Goal: Task Accomplishment & Management: Manage account settings

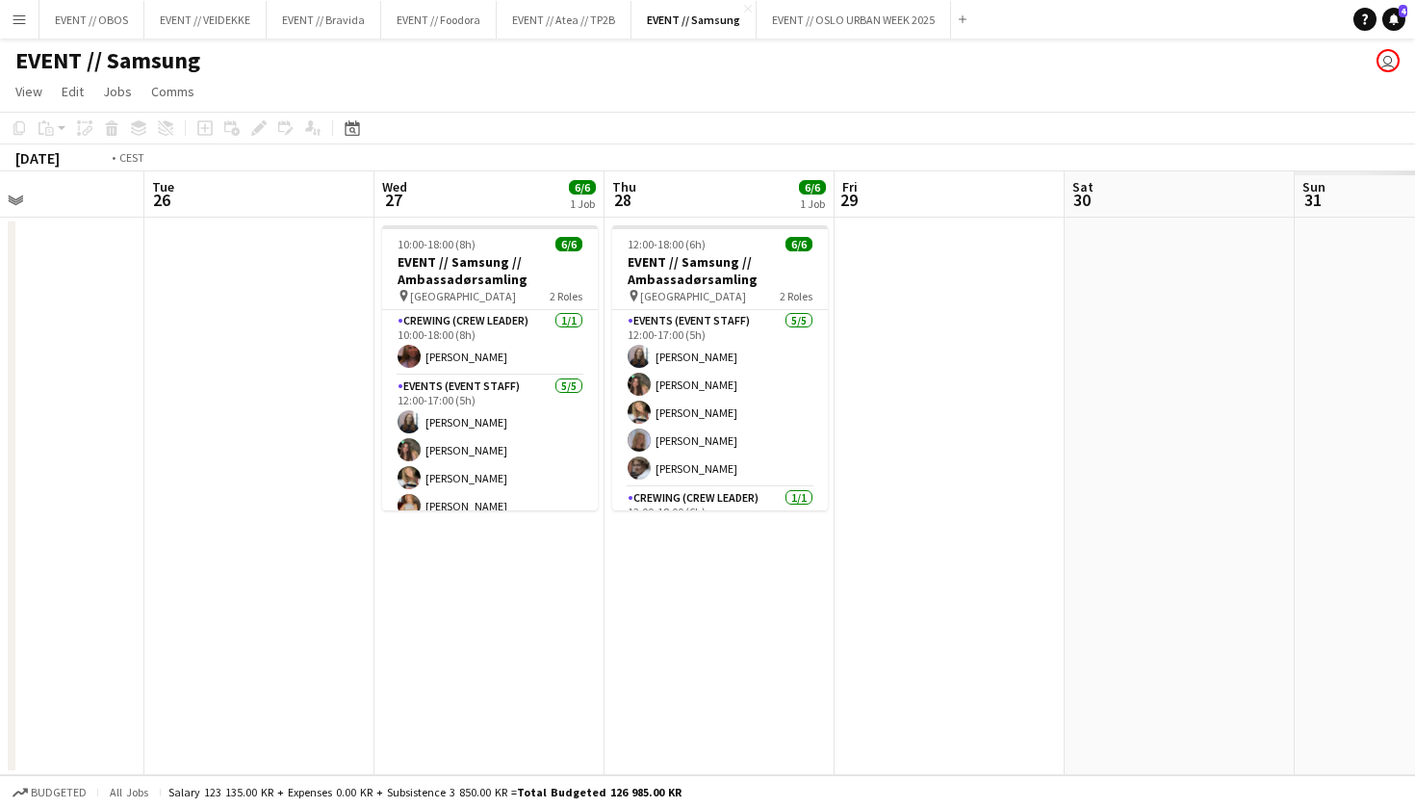
scroll to position [0, 653]
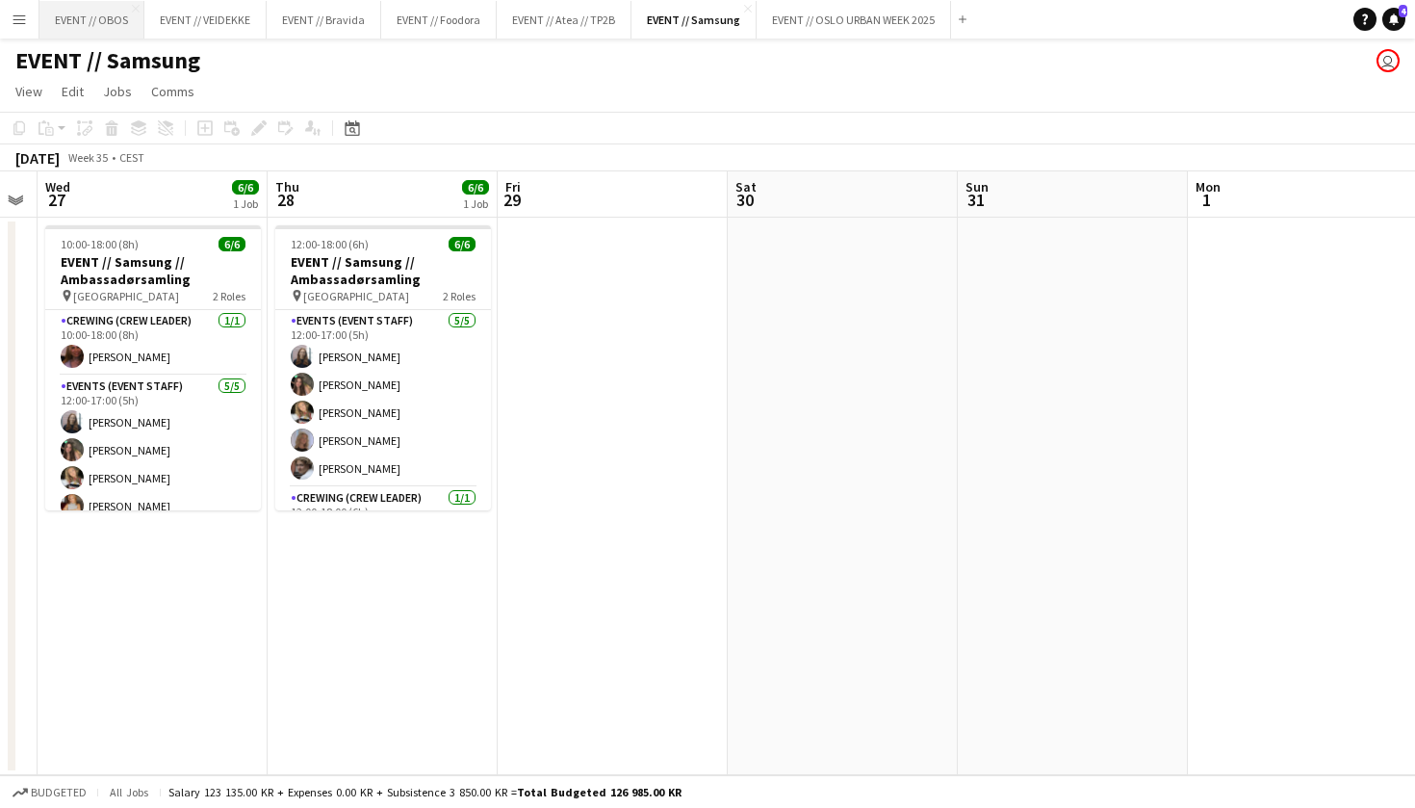
click at [84, 27] on button "EVENT // OBOS Close" at bounding box center [91, 20] width 105 height 38
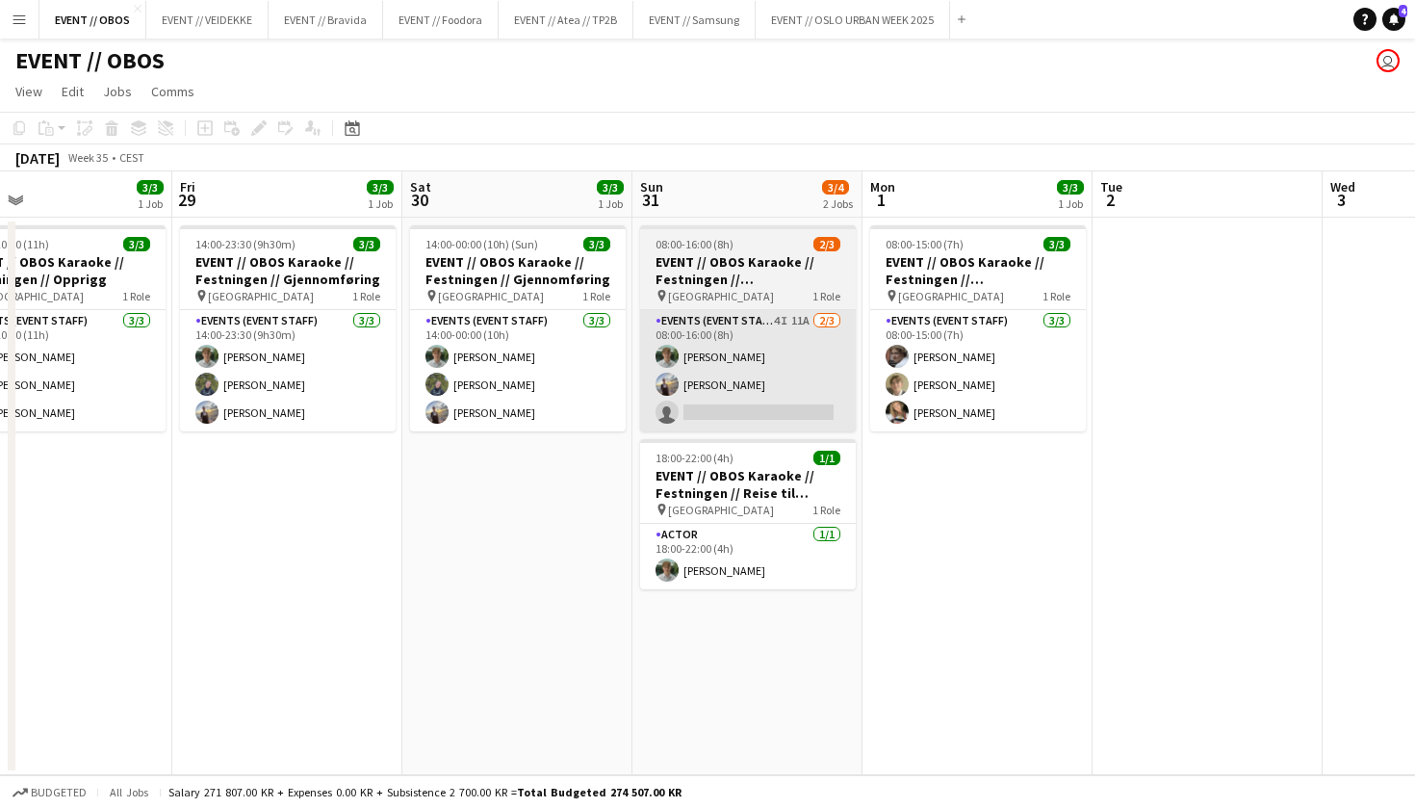
click at [723, 401] on app-card-role "Events (Event Staff) 4I 11A [DATE] 08:00-16:00 (8h) [PERSON_NAME] [PERSON_NAME]…" at bounding box center [748, 370] width 216 height 121
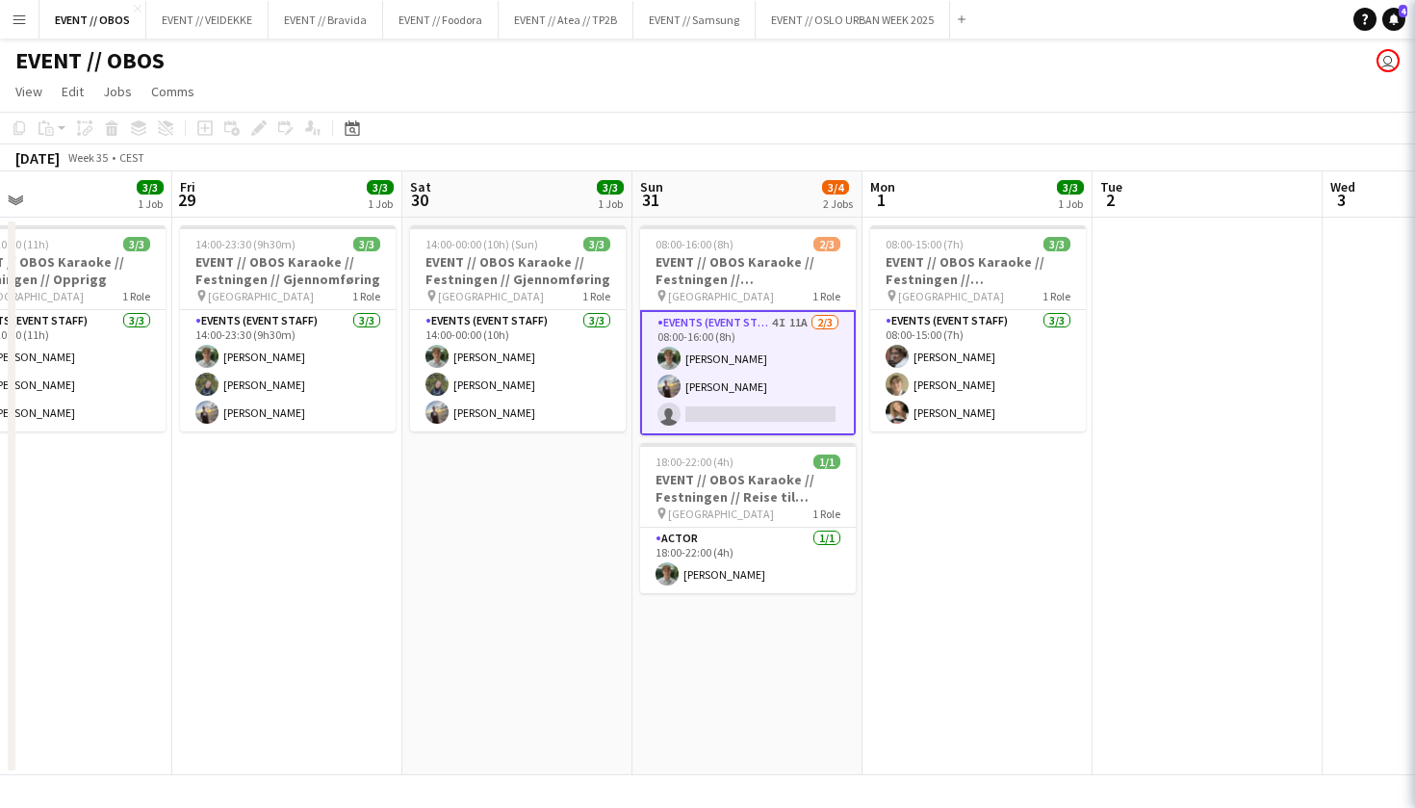
scroll to position [0, 517]
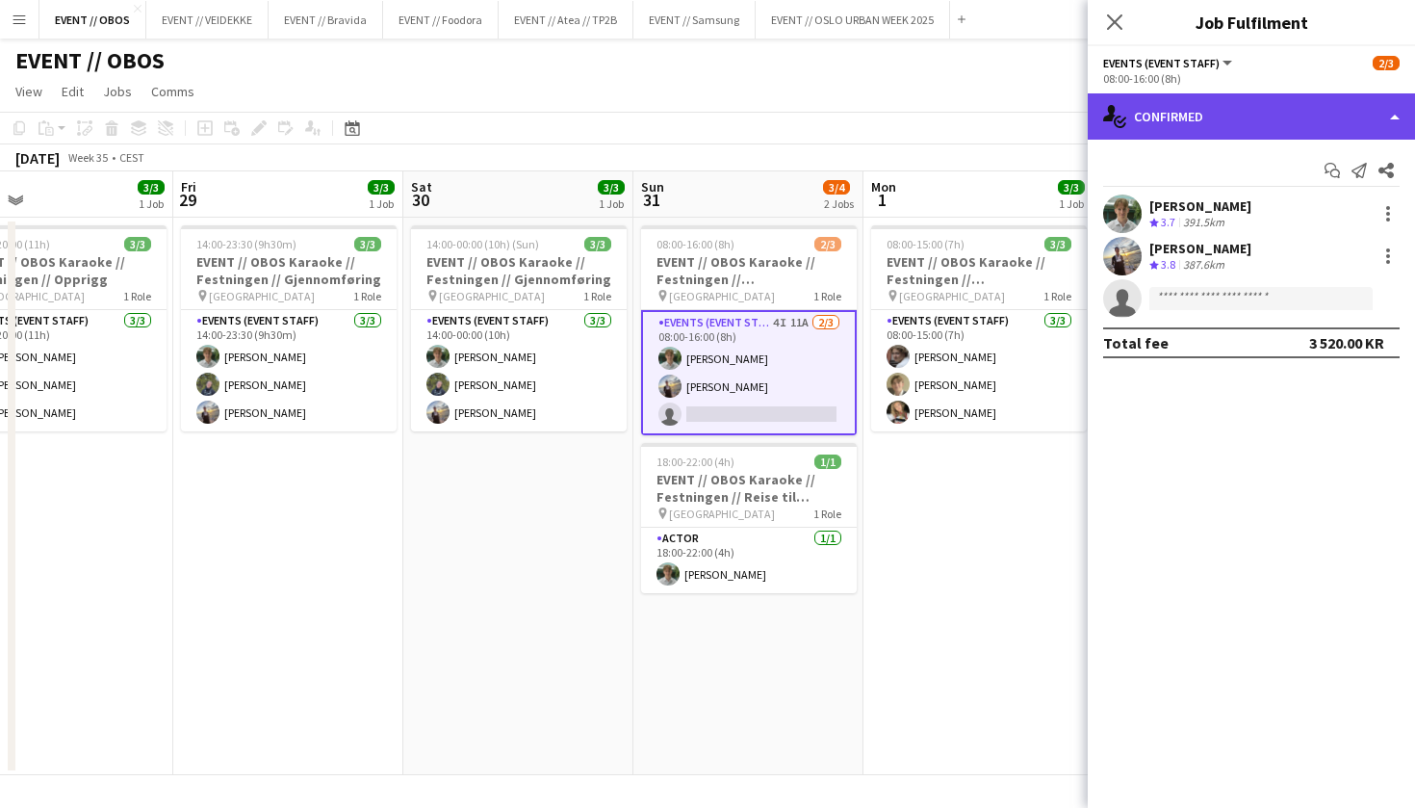
click at [1178, 108] on div "single-neutral-actions-check-2 Confirmed" at bounding box center [1251, 116] width 327 height 46
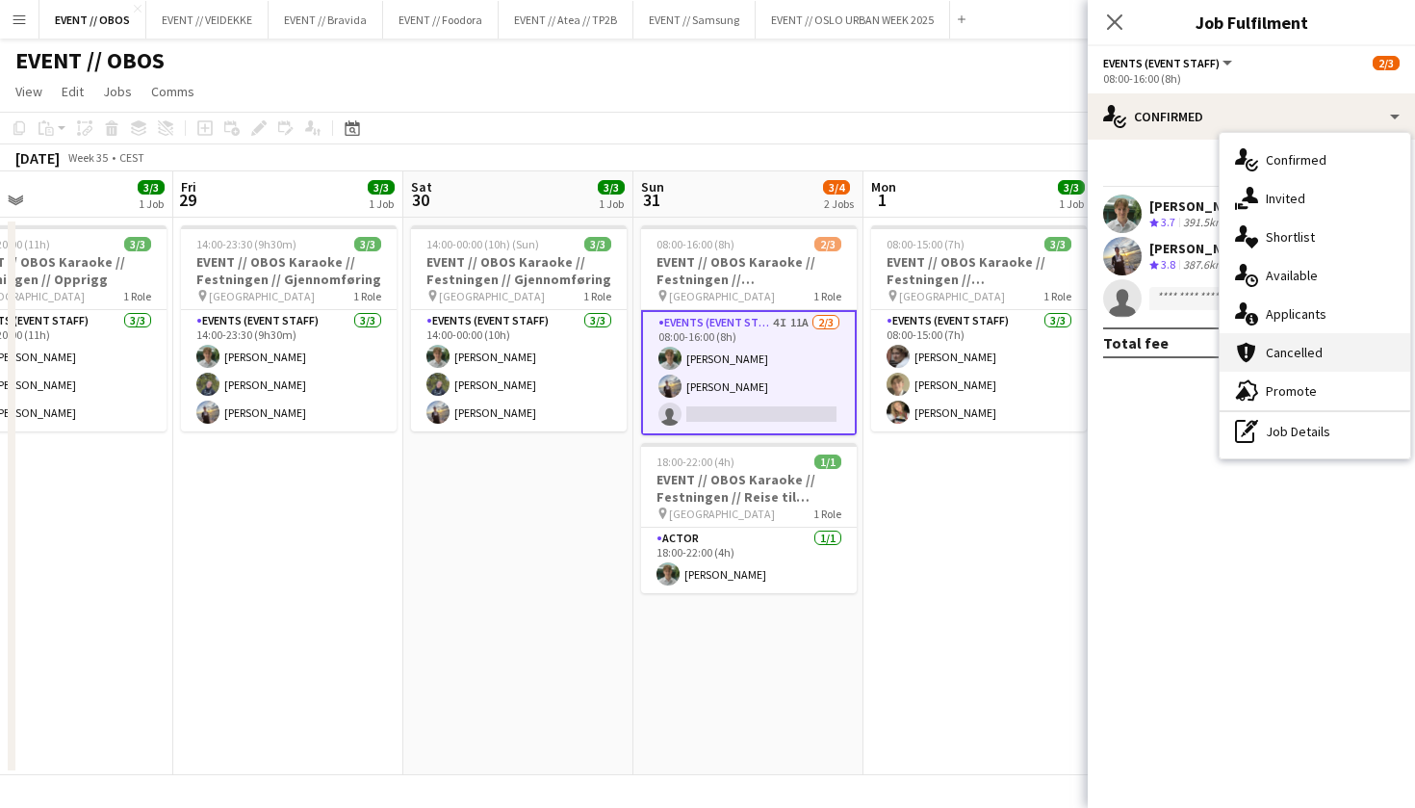
click at [1275, 361] on div "cancellation Cancelled" at bounding box center [1315, 352] width 191 height 39
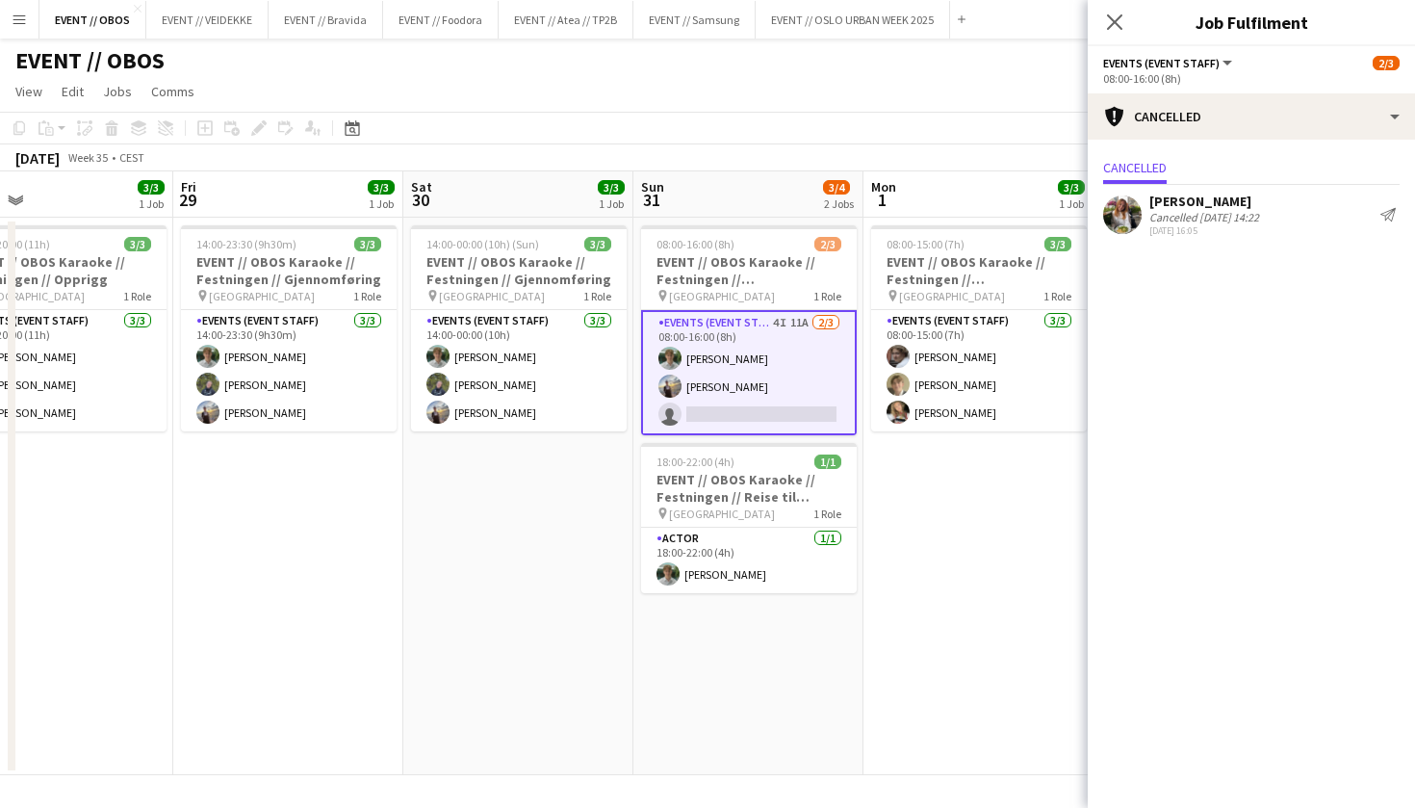
click at [1122, 213] on app-user-avatar at bounding box center [1122, 214] width 39 height 39
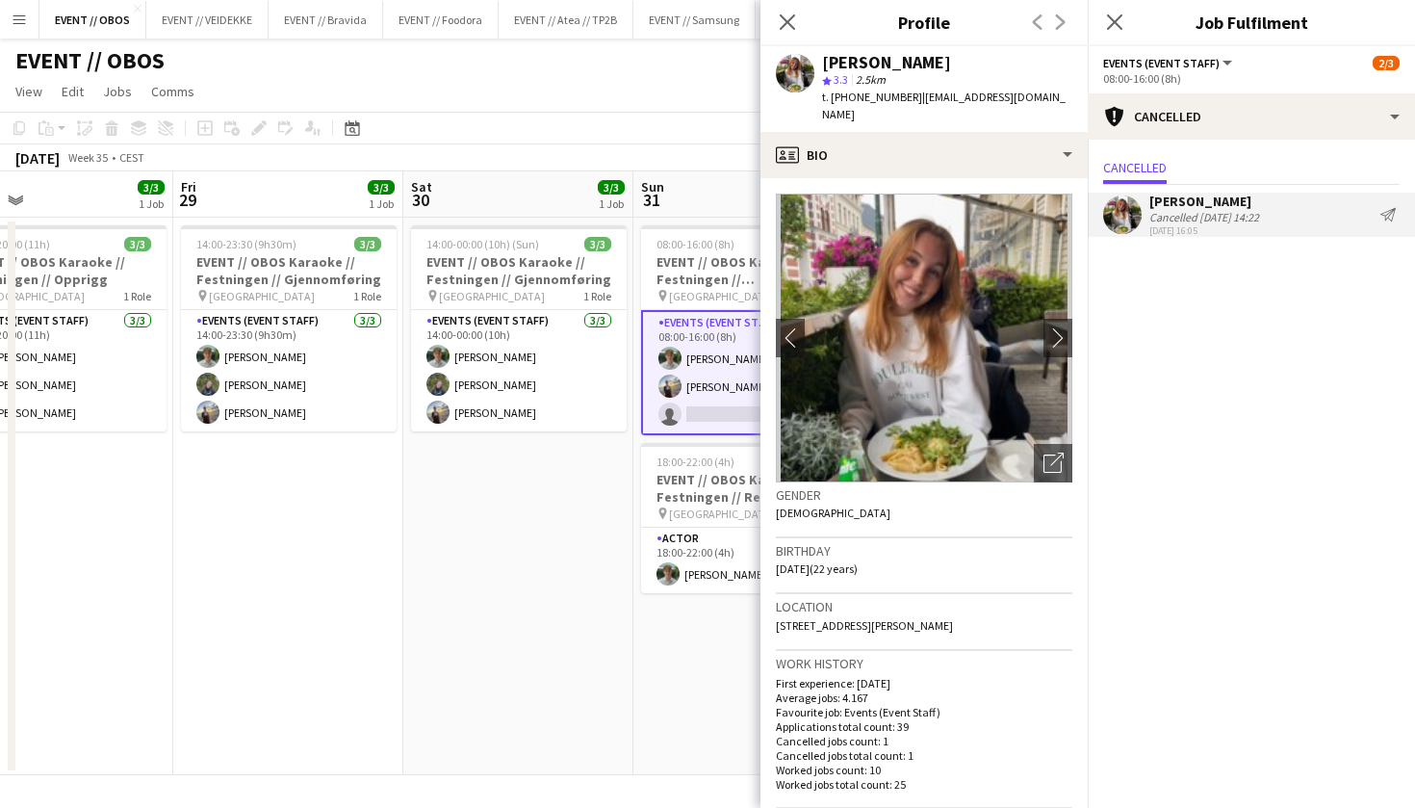
click at [956, 178] on app-crew-profile-bio "chevron-left chevron-right Open photos pop-in Gender [DEMOGRAPHIC_DATA] Birthda…" at bounding box center [924, 493] width 327 height 630
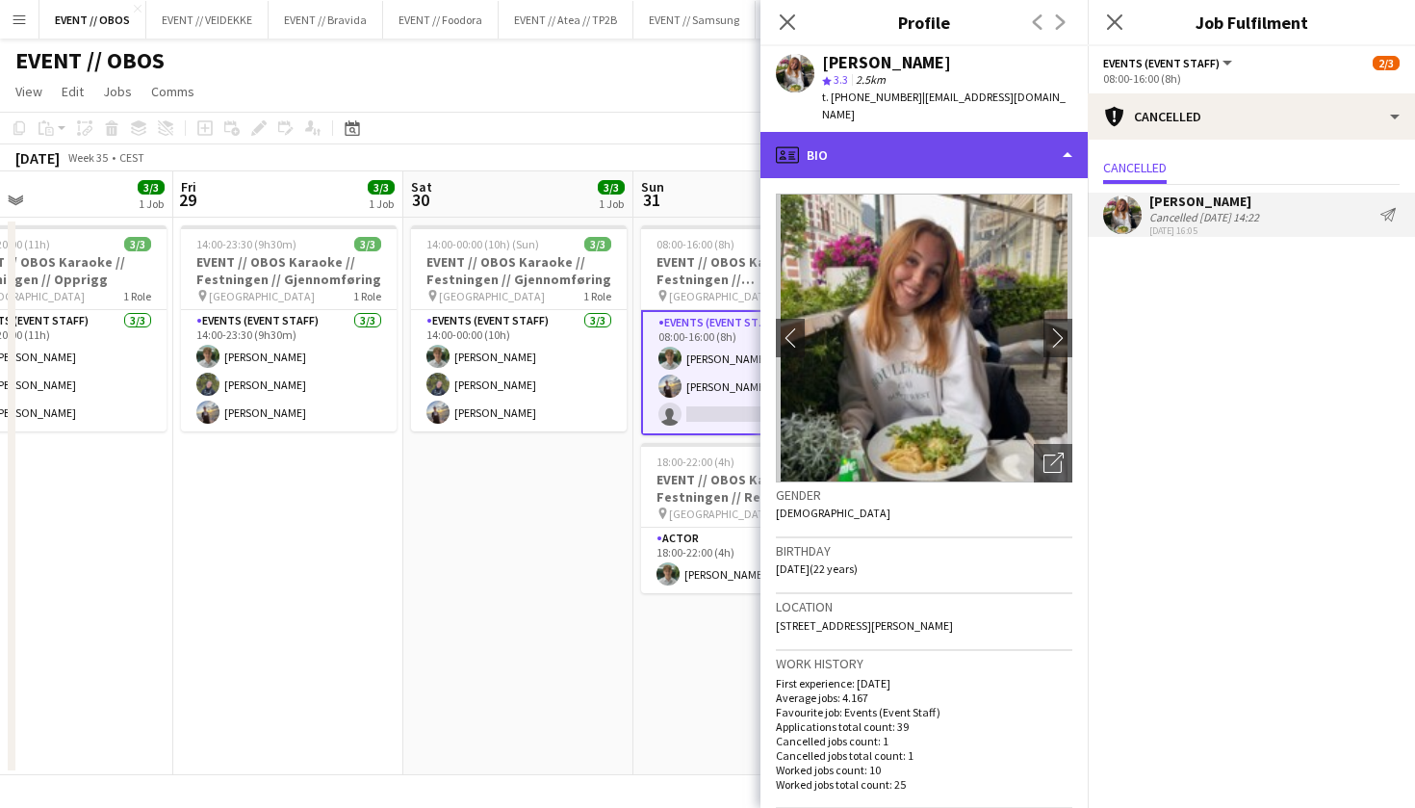
click at [959, 149] on div "profile Bio" at bounding box center [924, 155] width 327 height 46
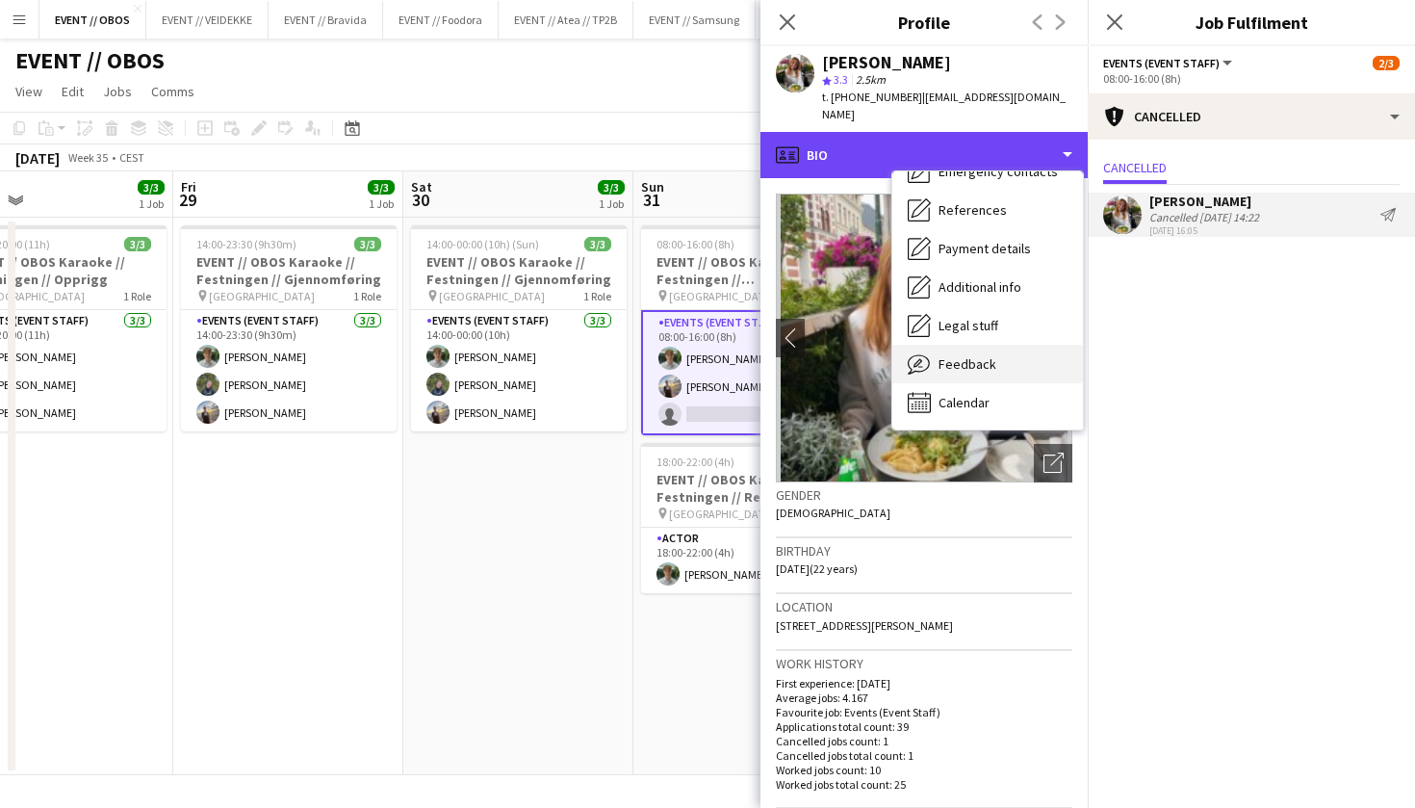
scroll to position [181, 0]
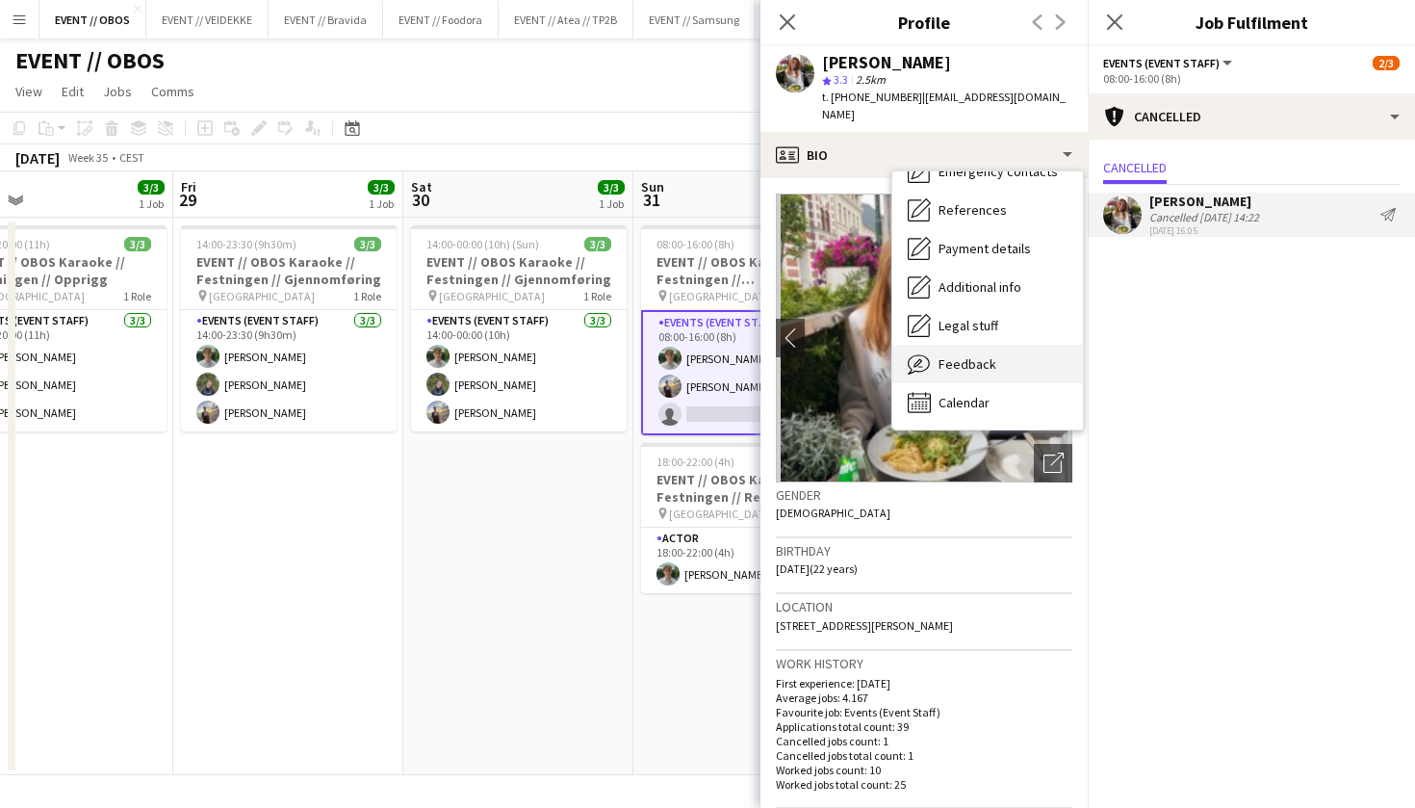
click at [981, 355] on span "Feedback" at bounding box center [968, 363] width 58 height 17
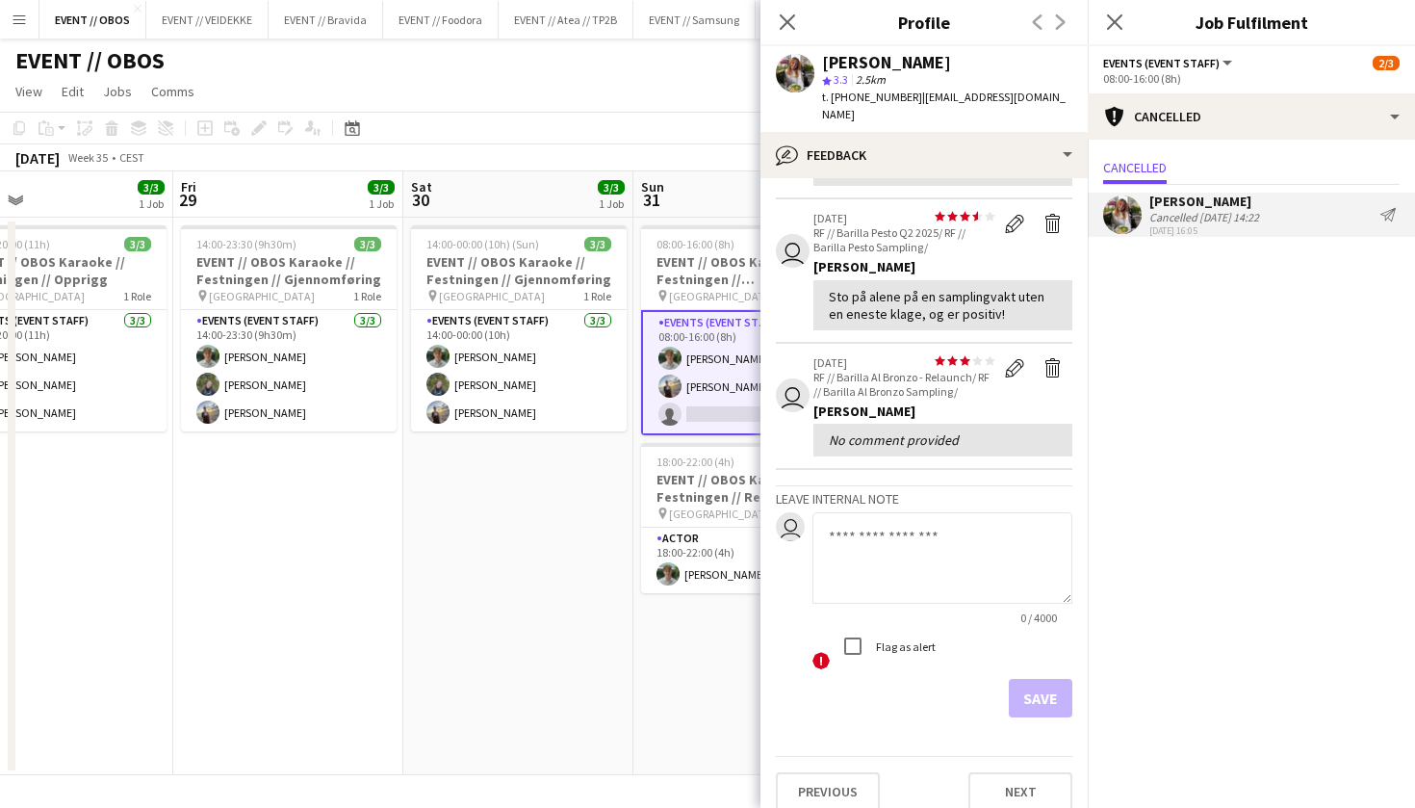
scroll to position [215, 0]
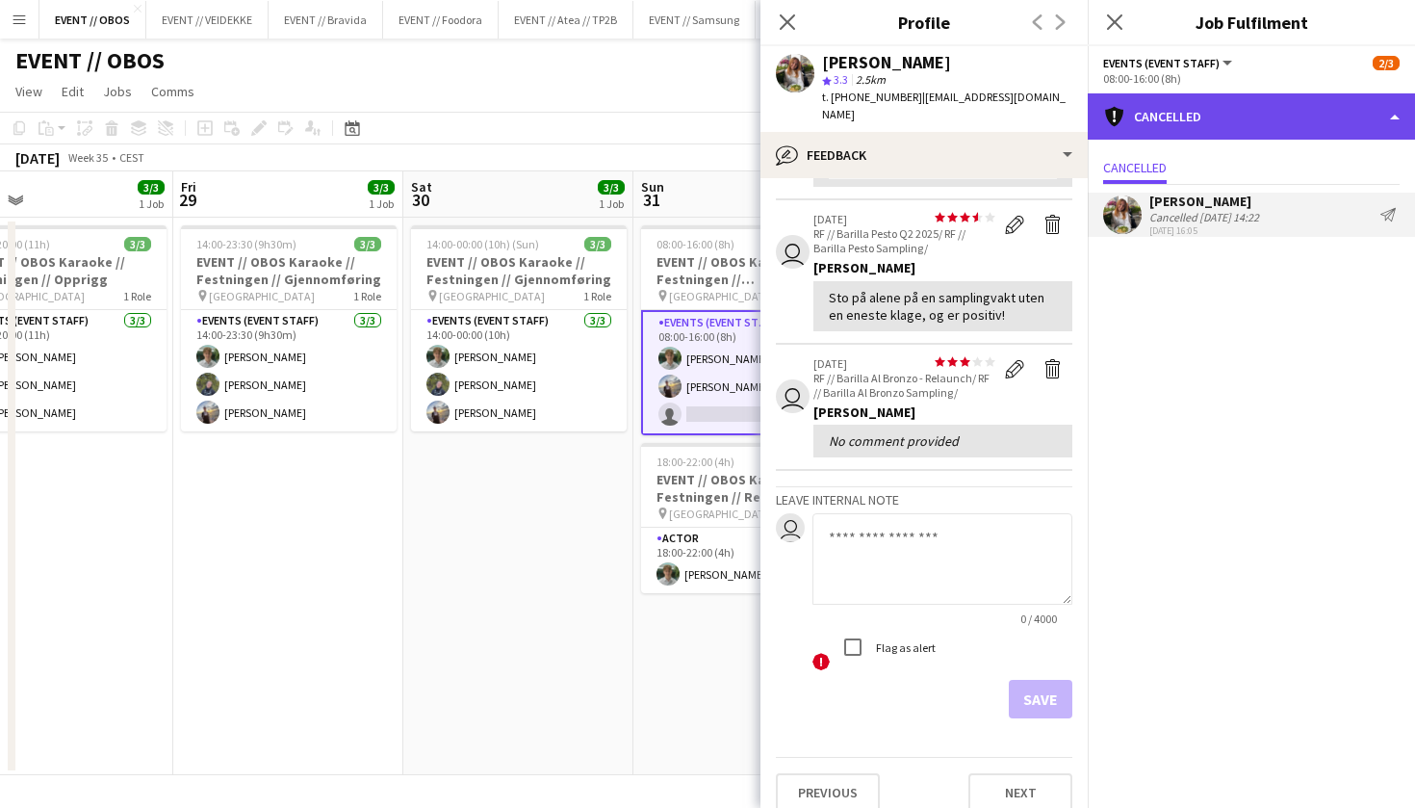
click at [1161, 134] on div "cancellation Cancelled" at bounding box center [1251, 116] width 327 height 46
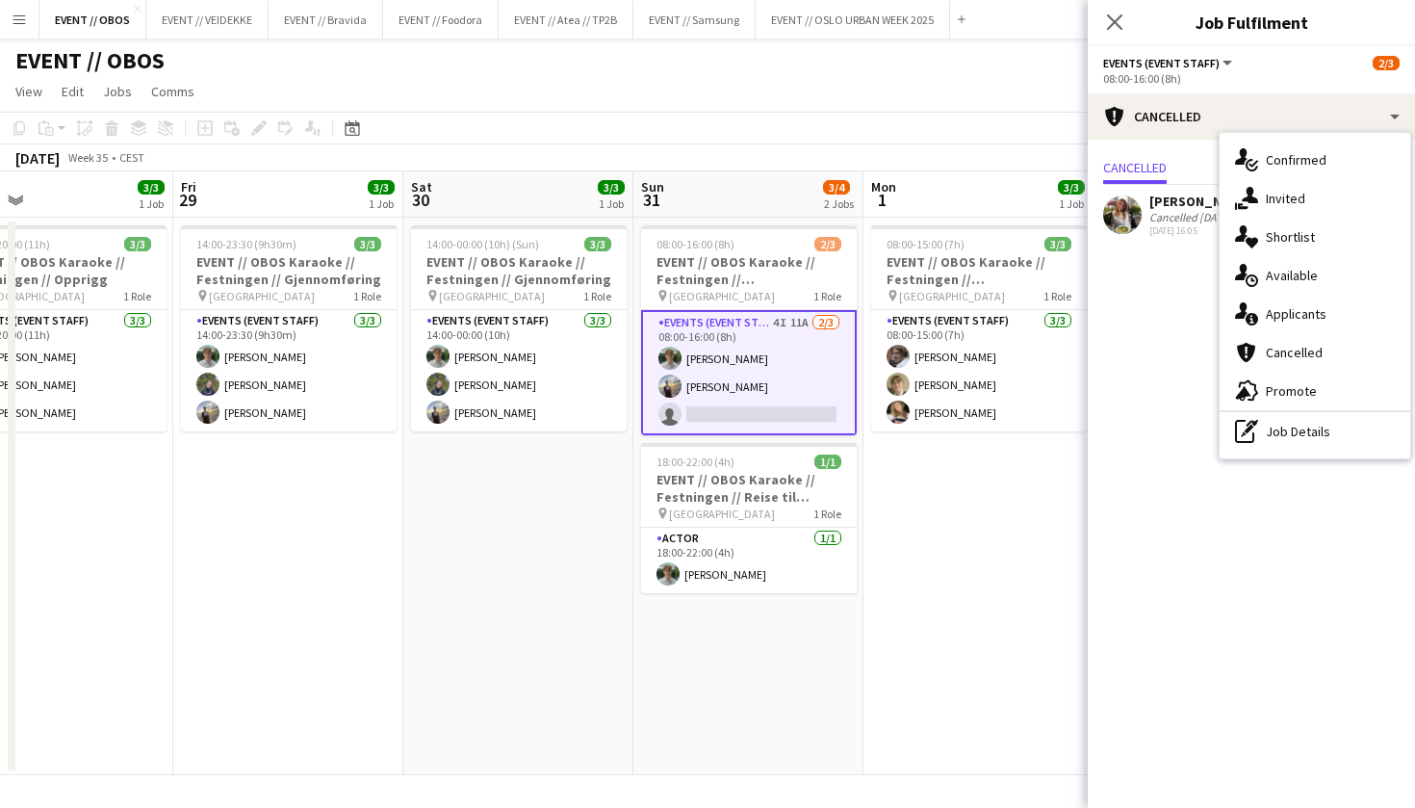
click at [833, 102] on app-page-menu "View Day view expanded Day view collapsed Month view Date picker Jump to [DATE]…" at bounding box center [707, 93] width 1415 height 37
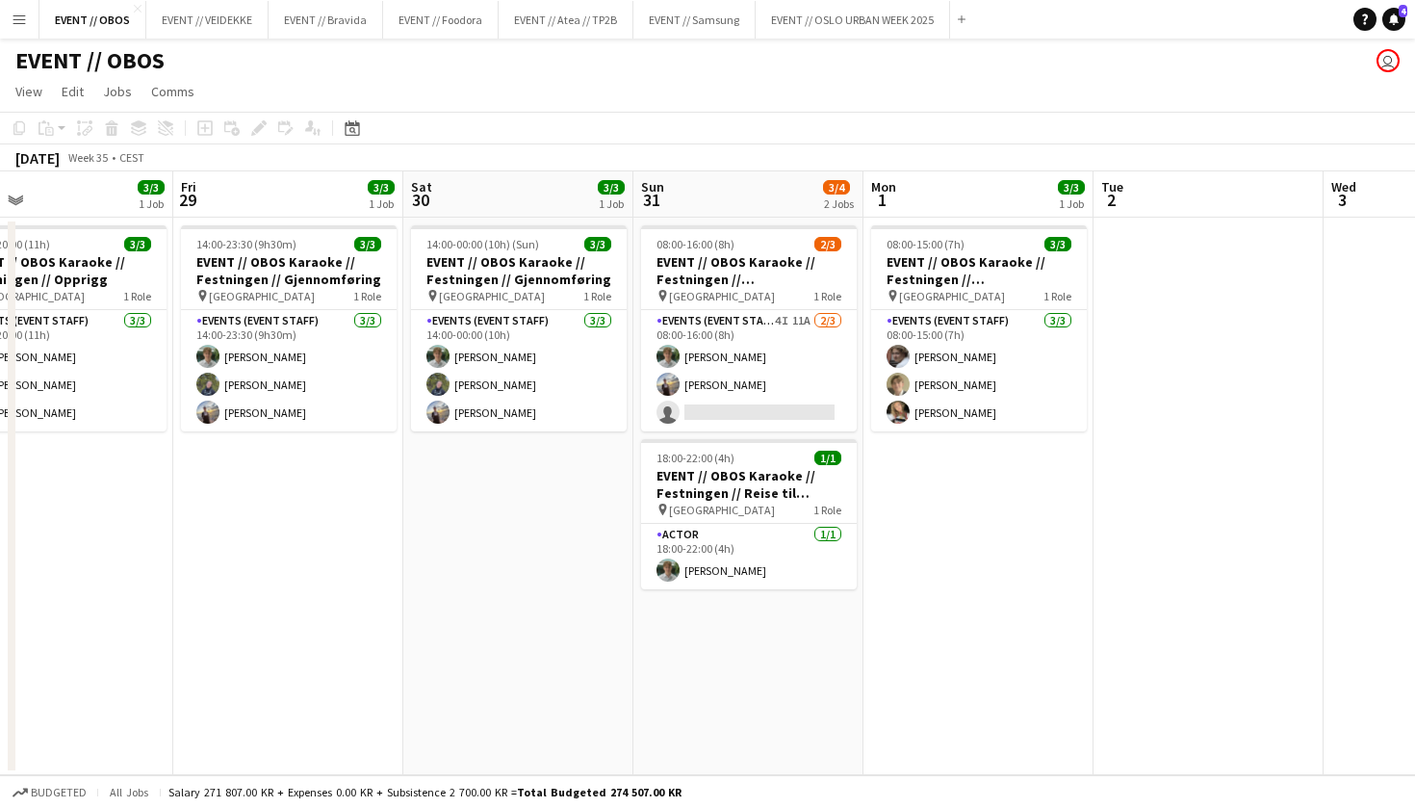
click at [24, 15] on app-icon "Menu" at bounding box center [19, 19] width 15 height 15
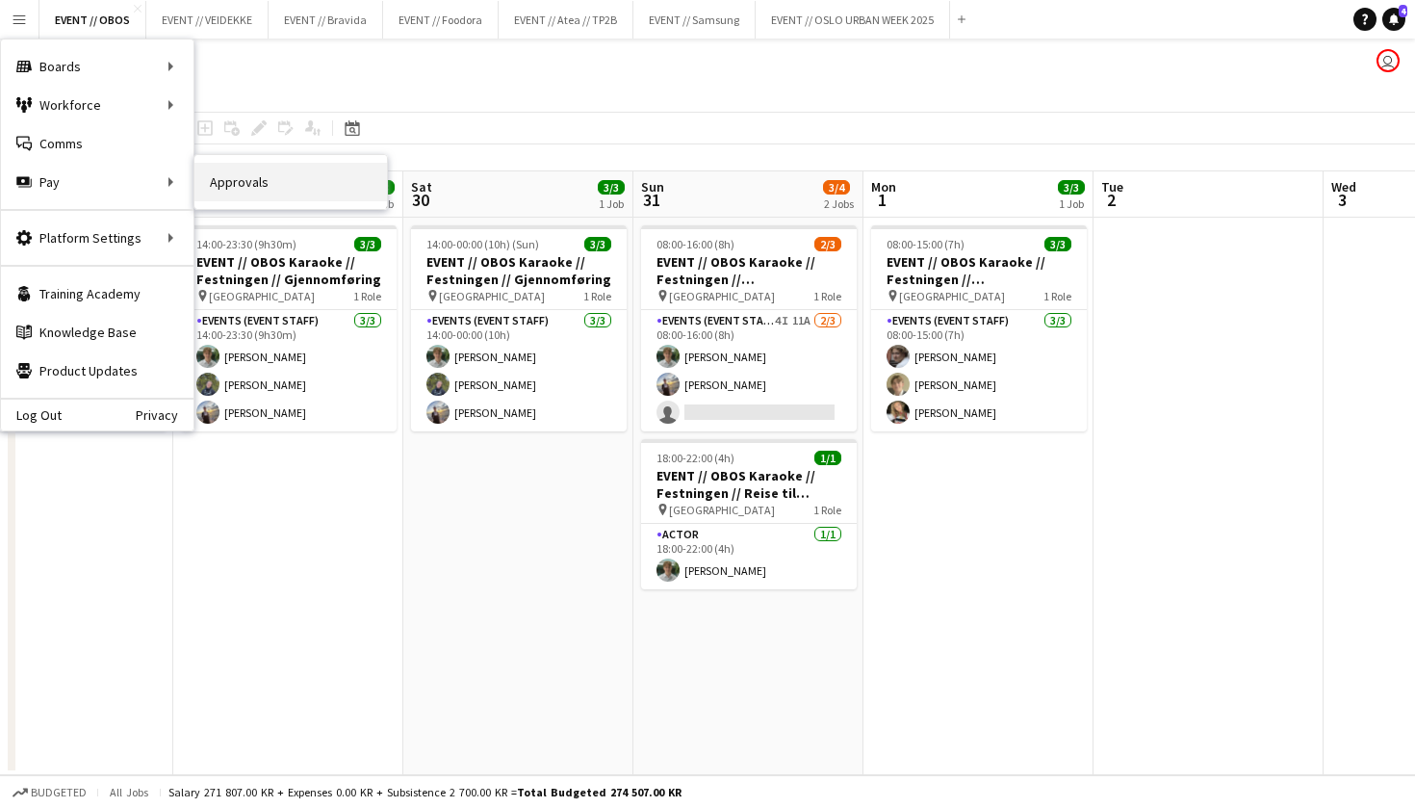
click at [241, 180] on link "Approvals" at bounding box center [290, 182] width 193 height 39
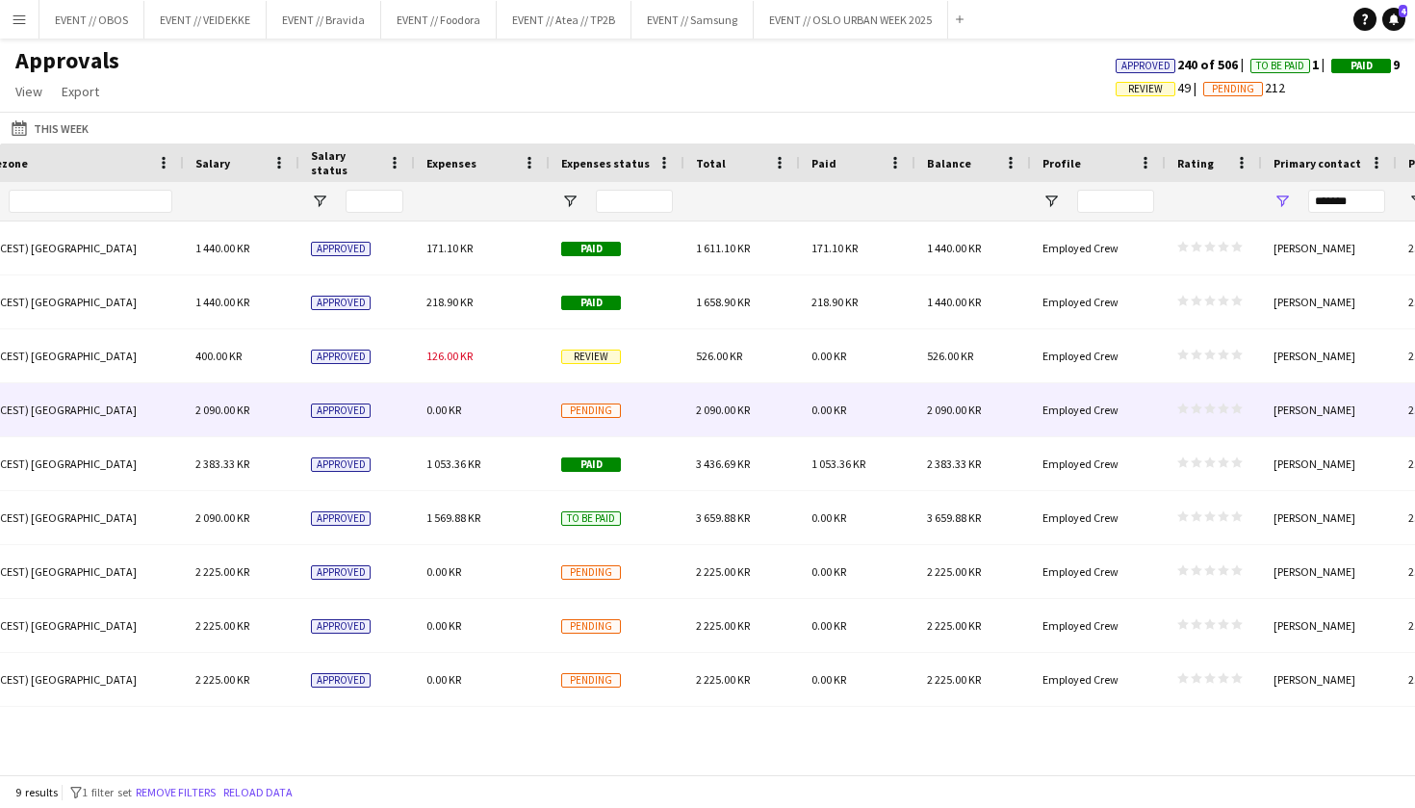
click at [492, 386] on div "0.00 KR" at bounding box center [482, 409] width 135 height 53
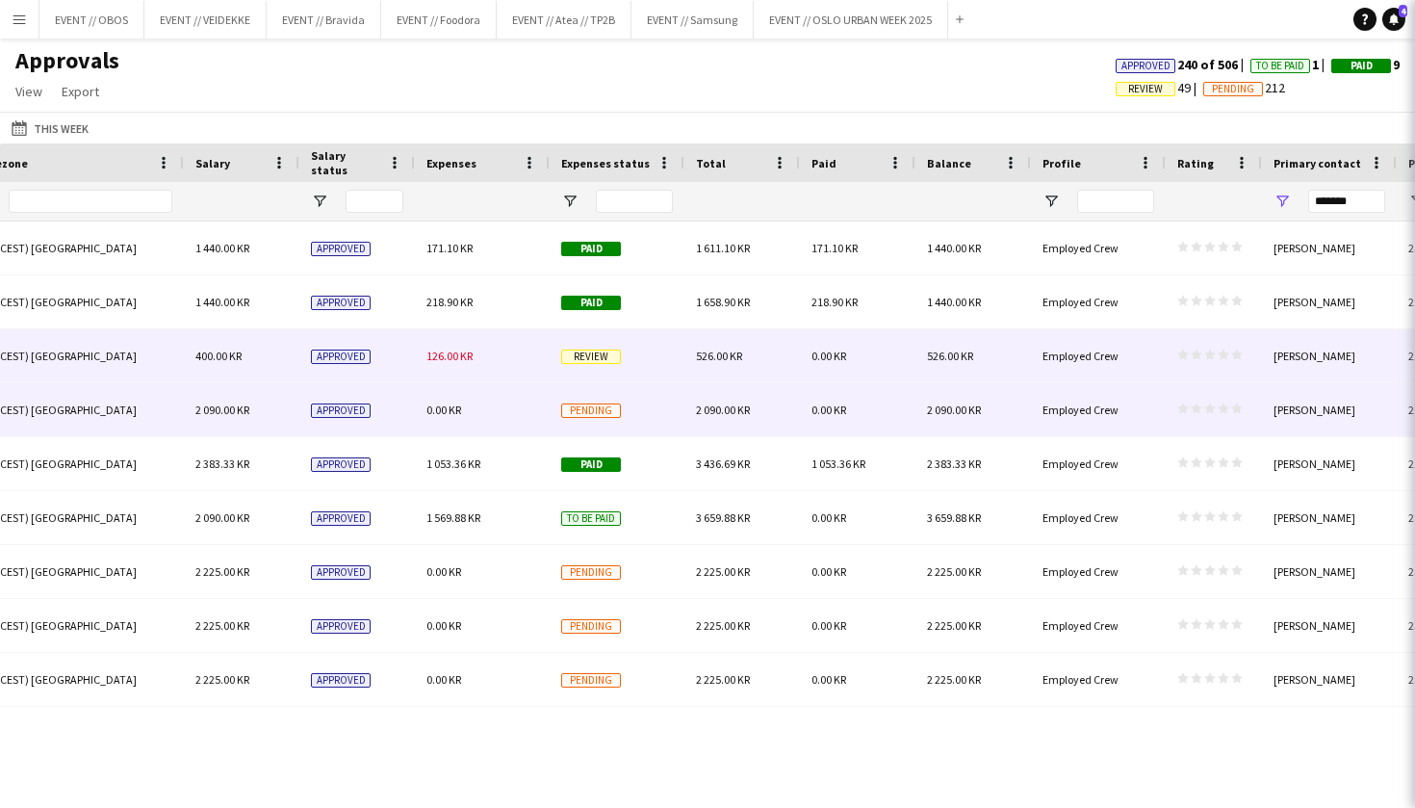
click at [502, 355] on div "126.00 KR" at bounding box center [482, 355] width 135 height 53
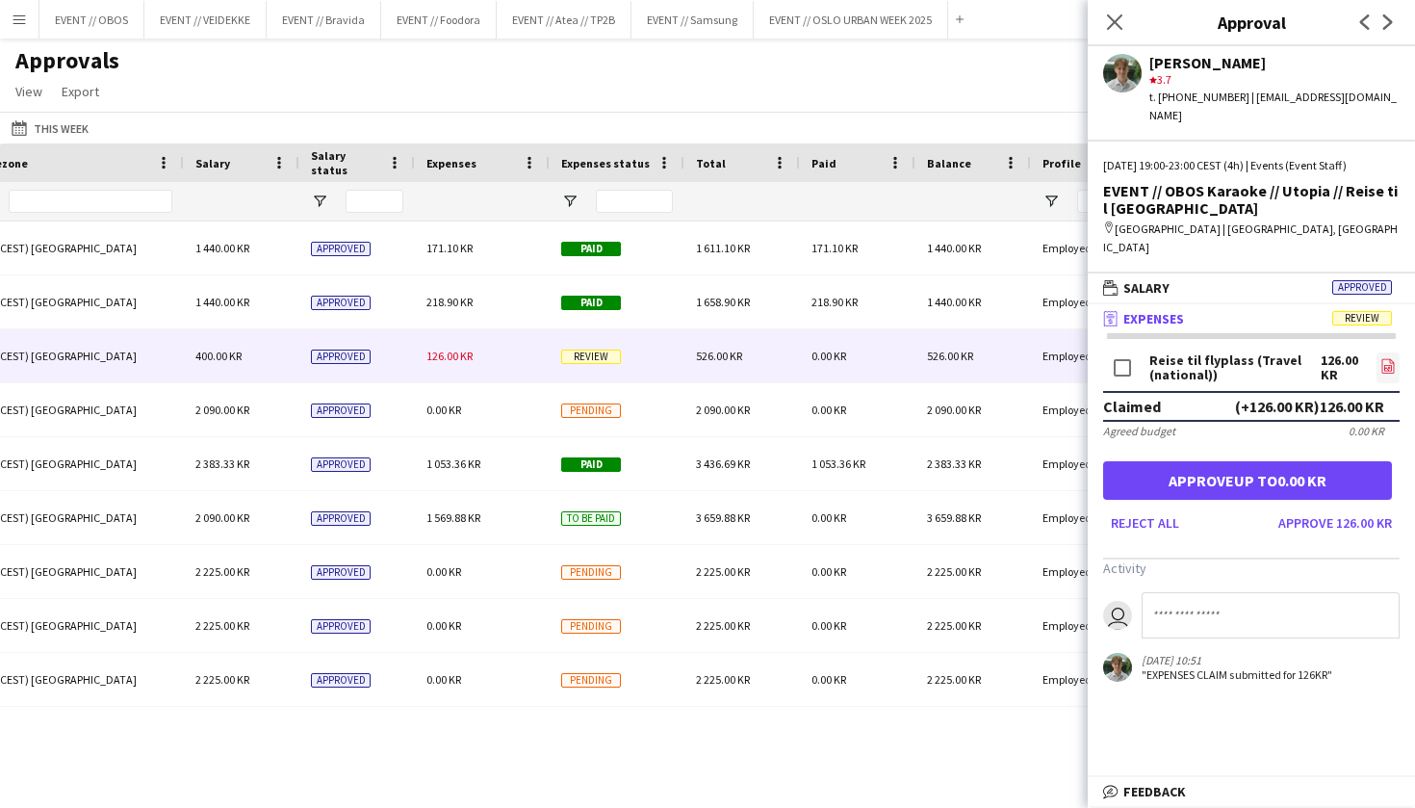
click at [1393, 358] on icon "file-image" at bounding box center [1388, 365] width 15 height 15
click at [1309, 507] on button "Approve 126.00 KR" at bounding box center [1335, 522] width 129 height 31
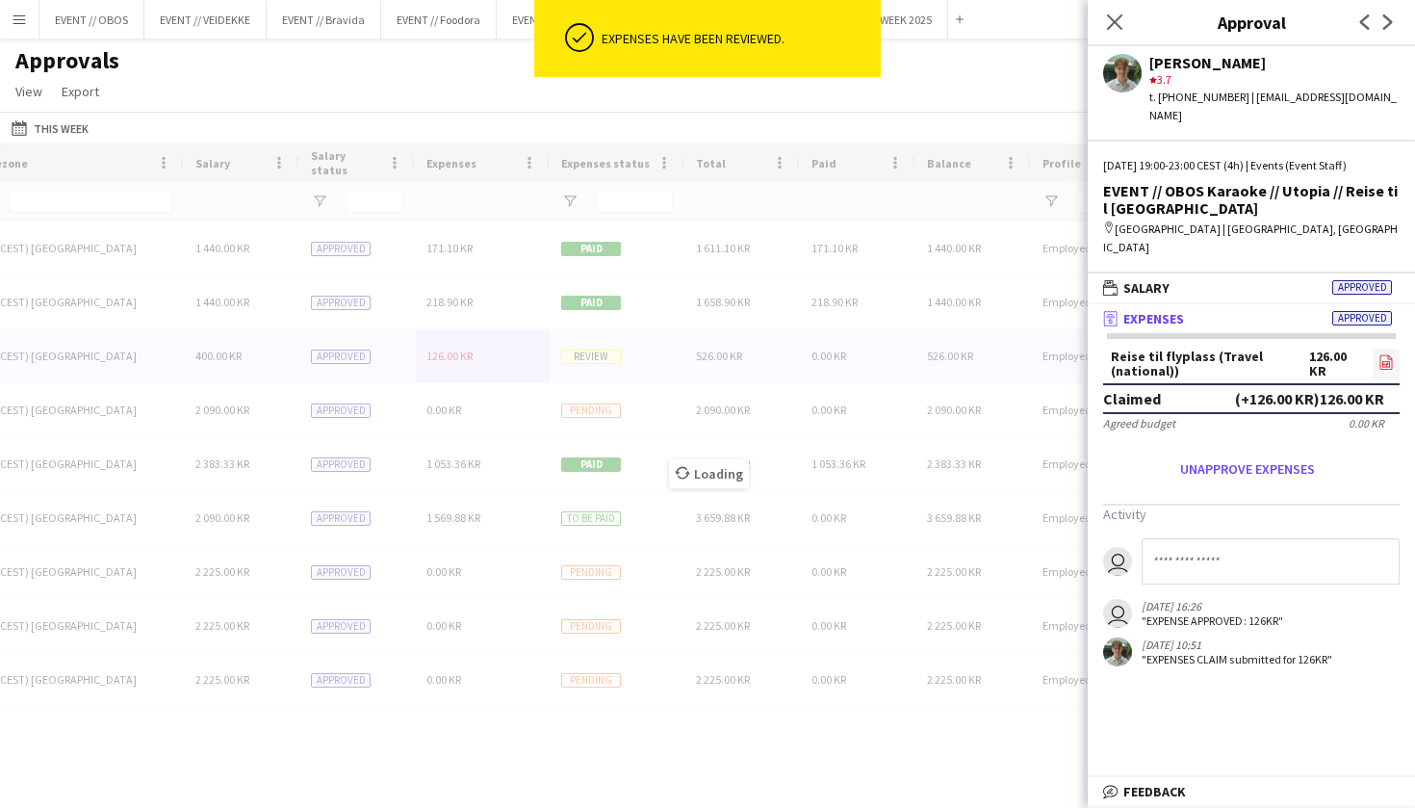
click at [1380, 355] on icon at bounding box center [1386, 362] width 13 height 14
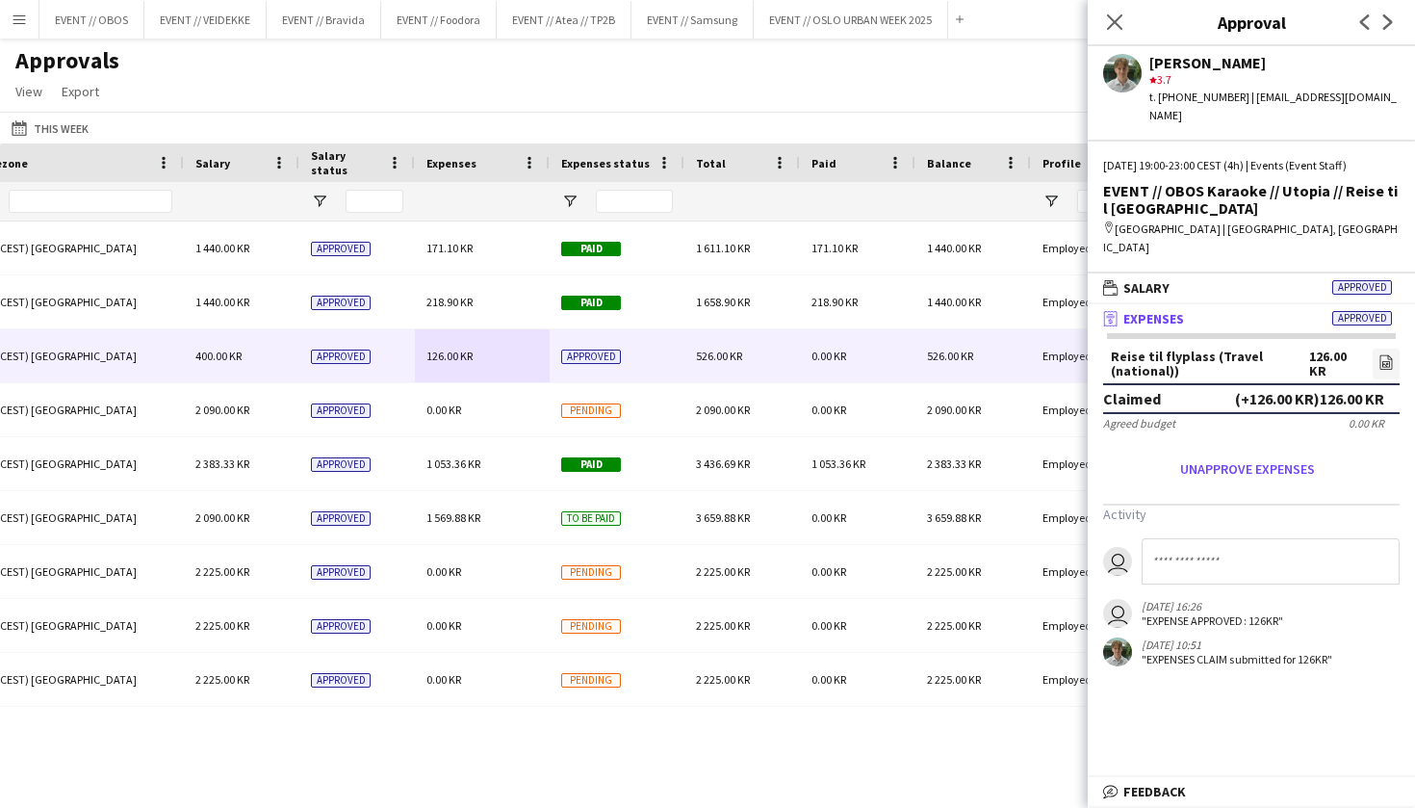
click at [216, 62] on div "Approvals View Customise view Customise filters Reset Filters Reset View Reset …" at bounding box center [707, 78] width 1415 height 65
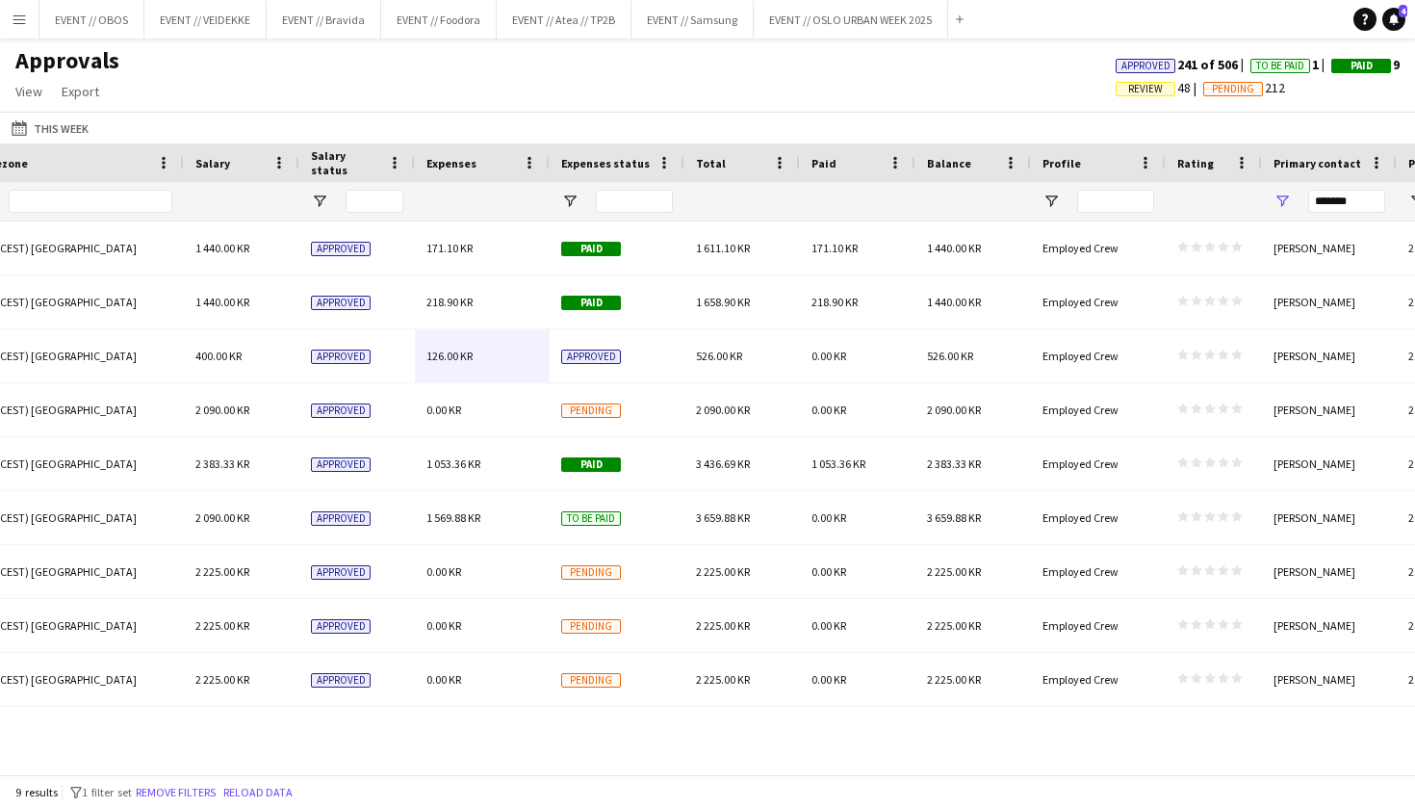
click at [24, 15] on app-icon "Menu" at bounding box center [19, 19] width 15 height 15
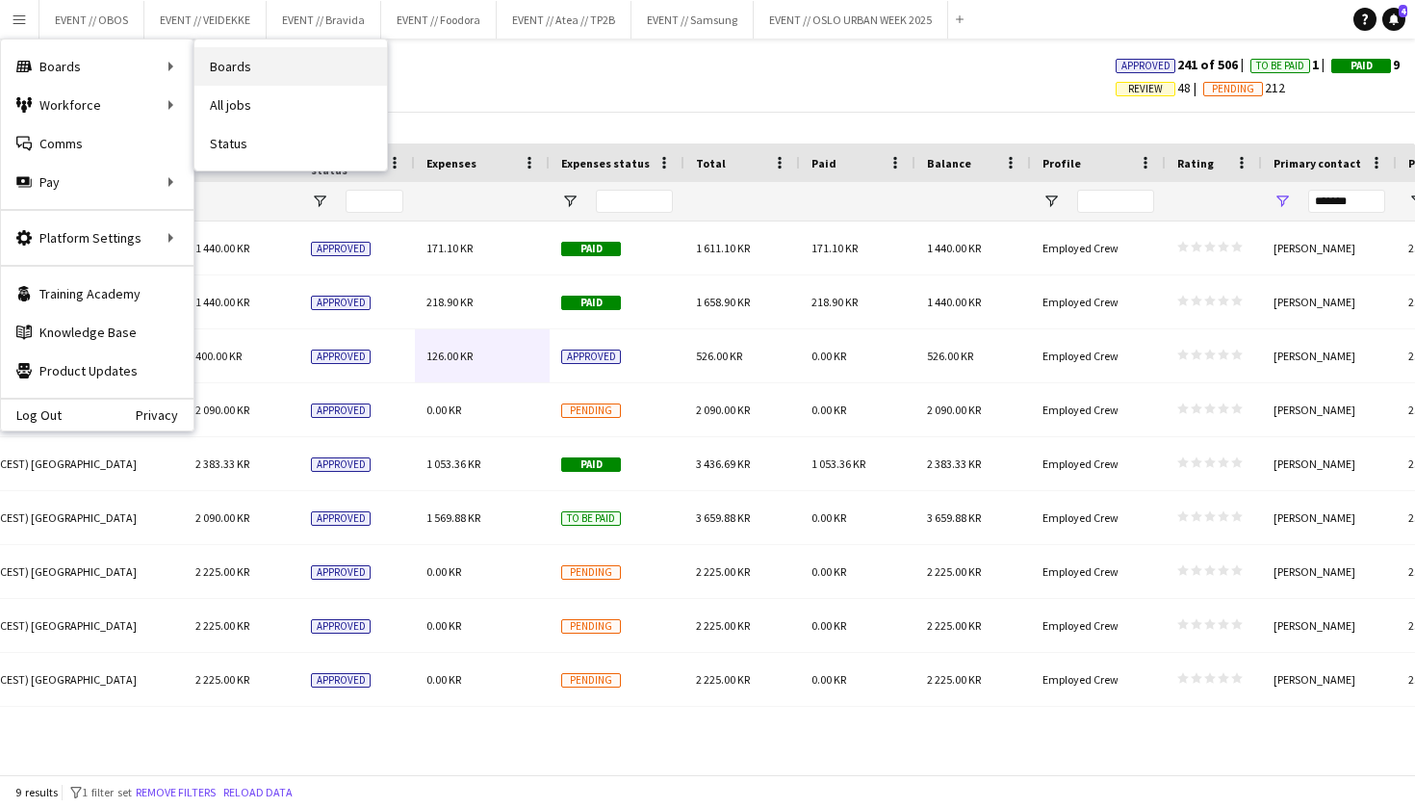
click at [200, 67] on link "Boards" at bounding box center [290, 66] width 193 height 39
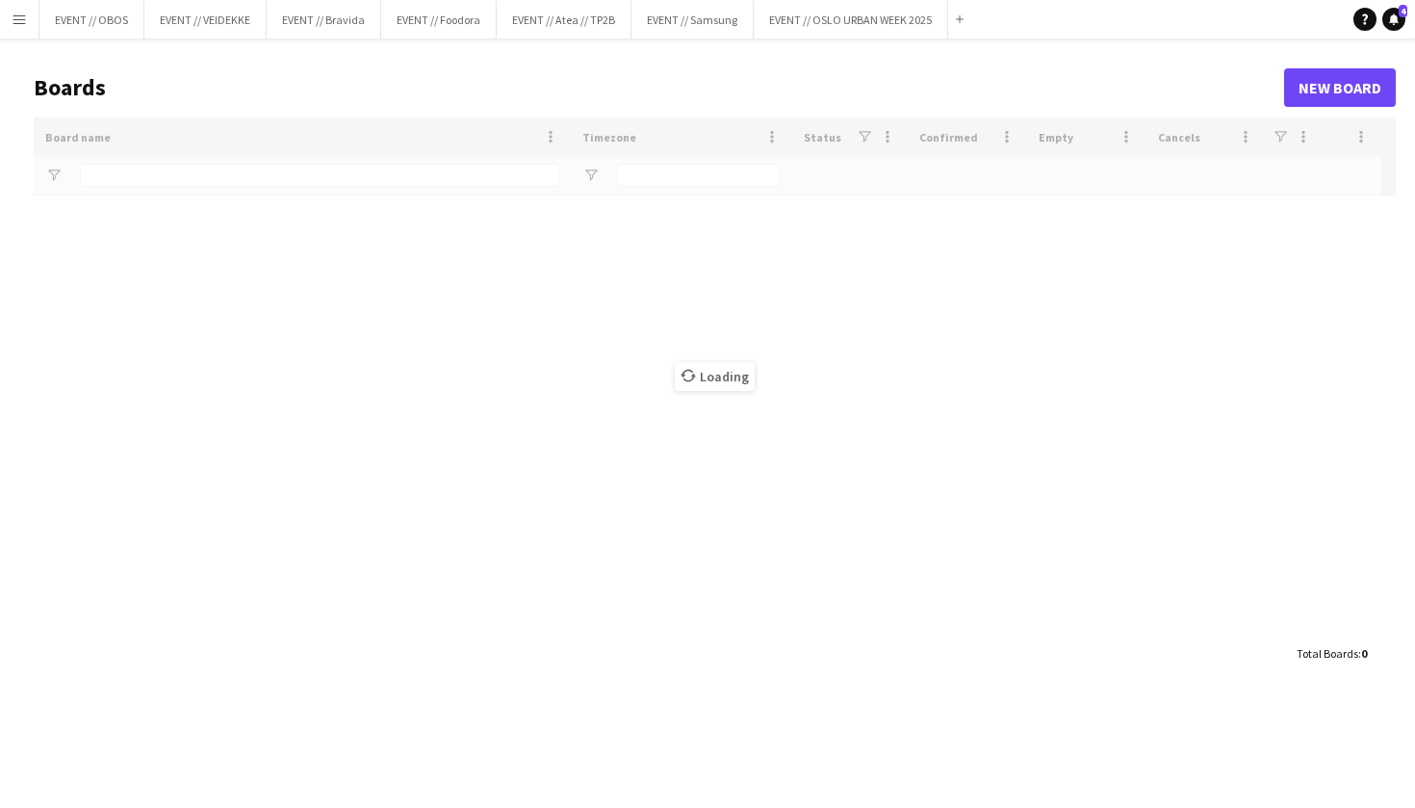
type input "**********"
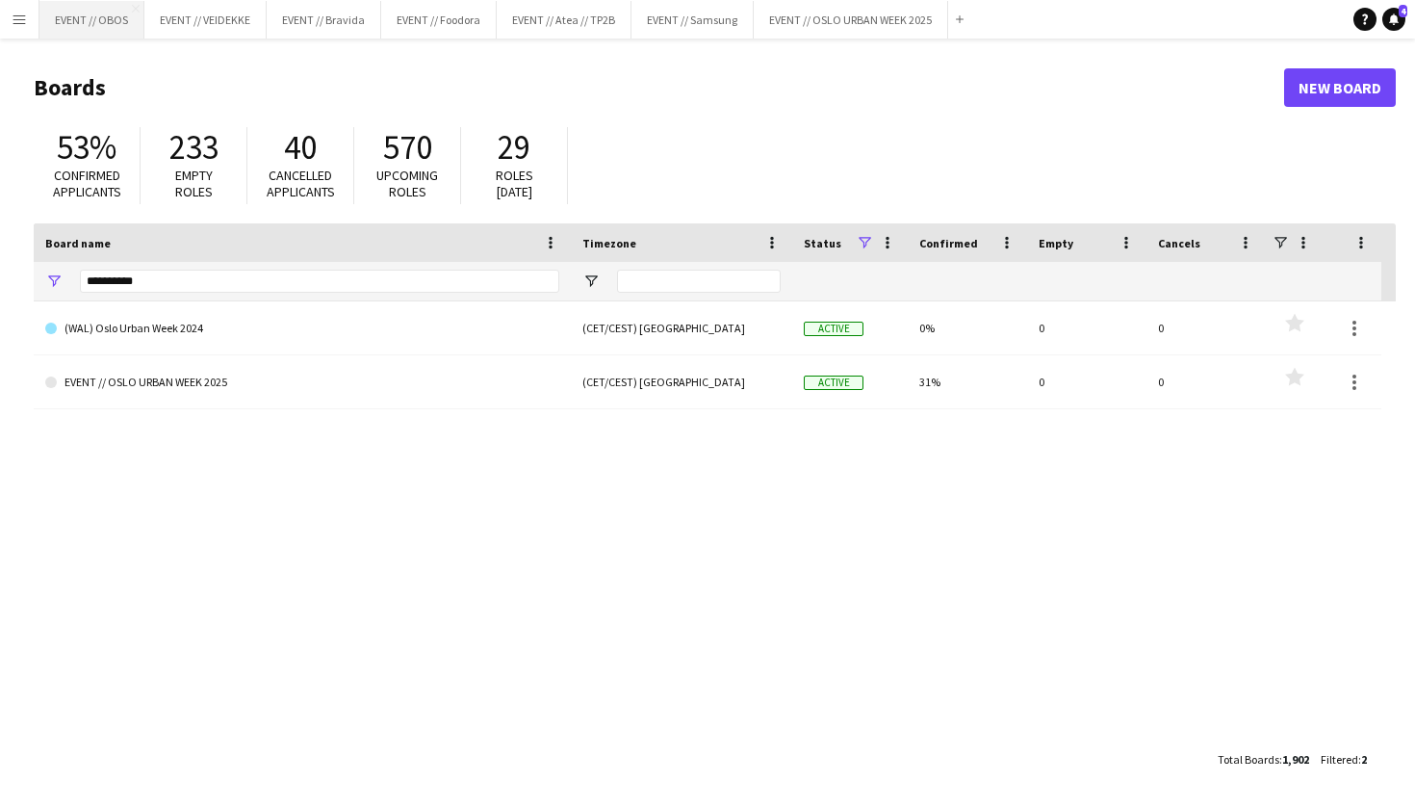
click at [74, 34] on button "EVENT // OBOS Close" at bounding box center [91, 20] width 105 height 38
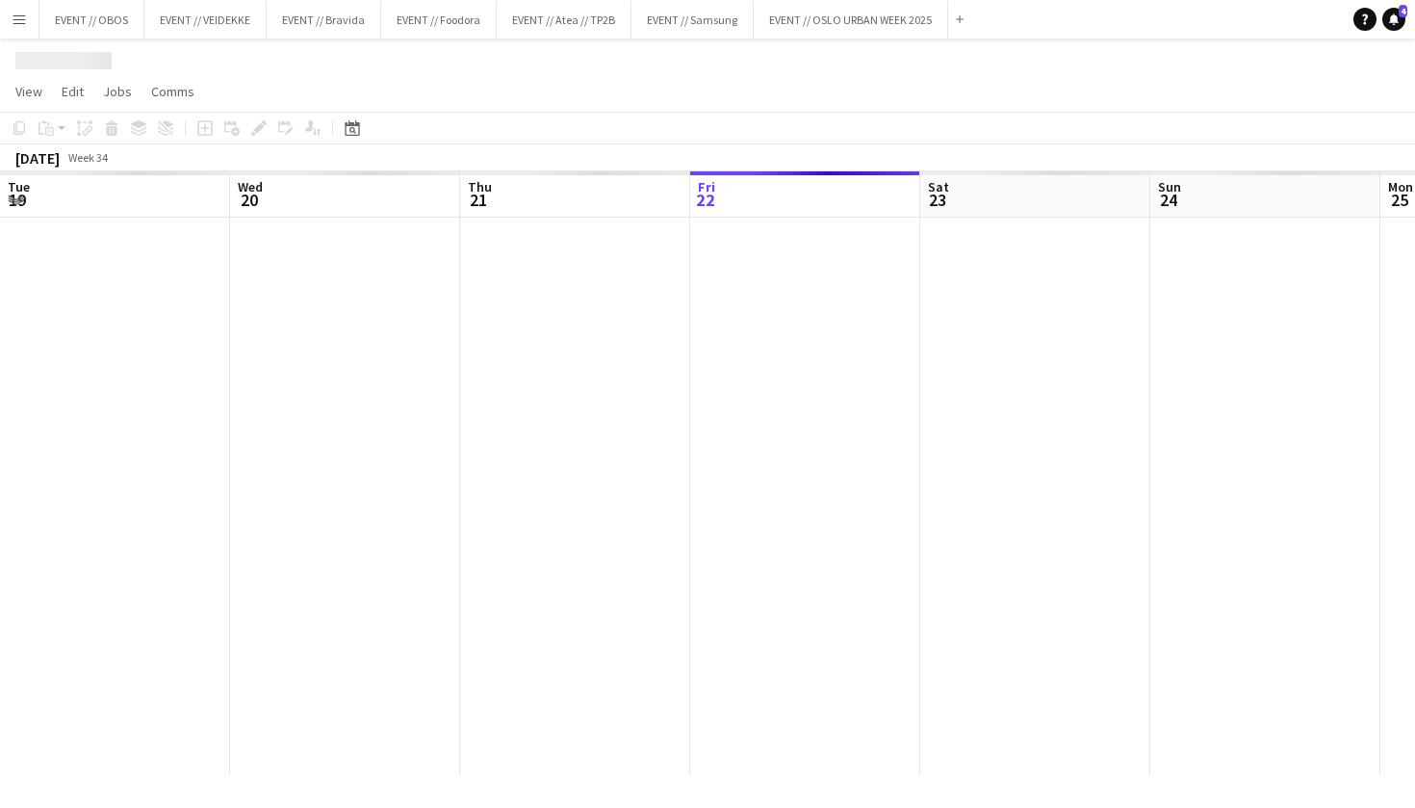
scroll to position [0, 460]
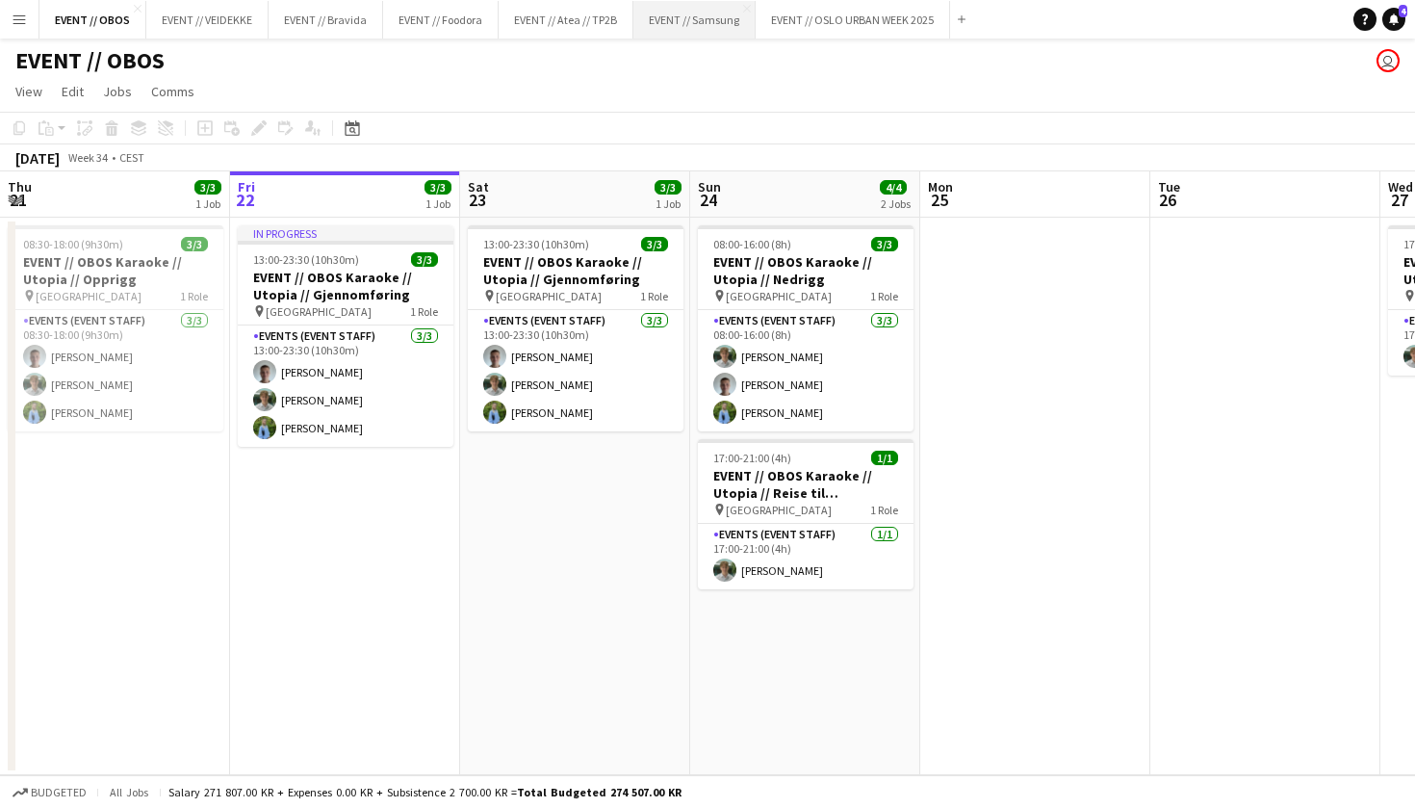
click at [701, 25] on button "EVENT // Samsung Close" at bounding box center [695, 20] width 122 height 38
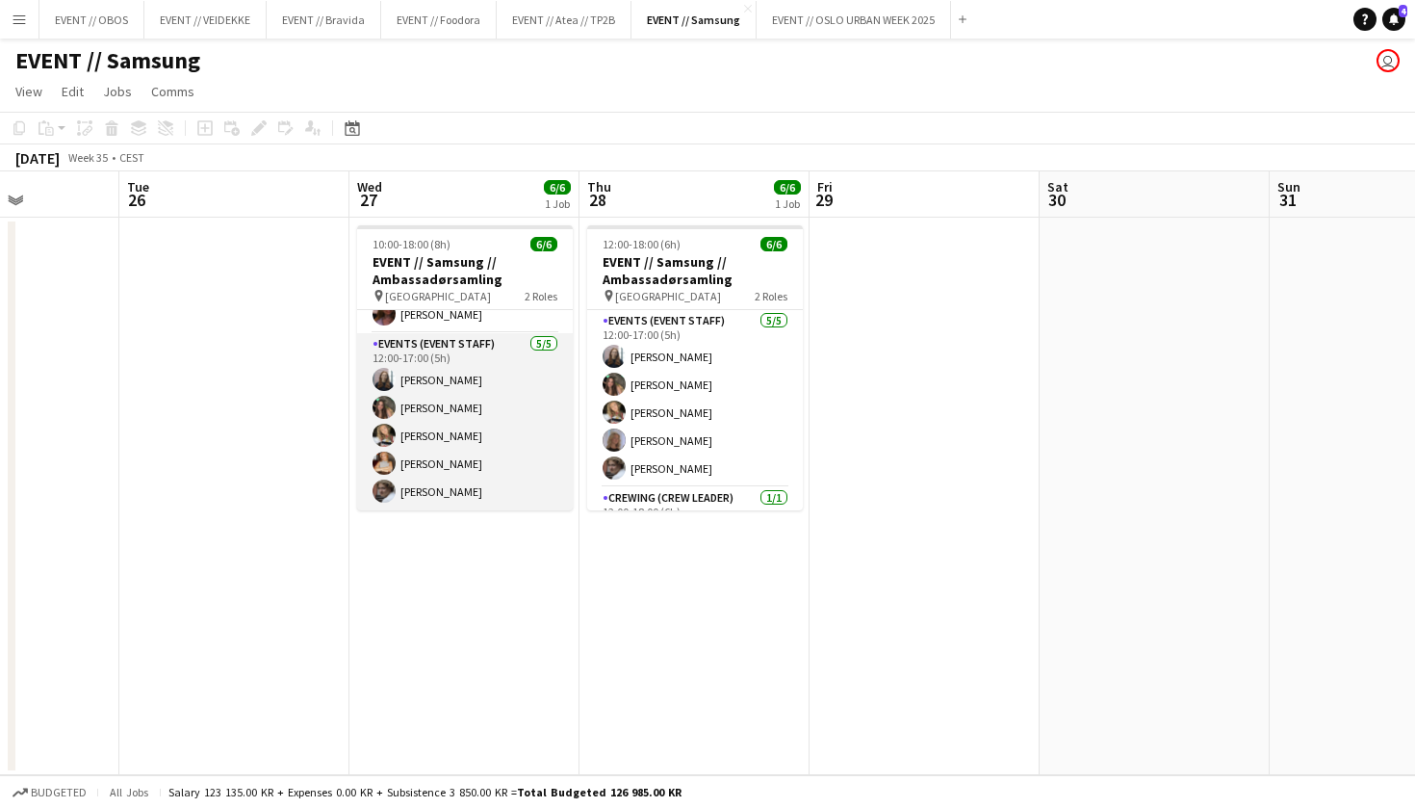
scroll to position [42, 0]
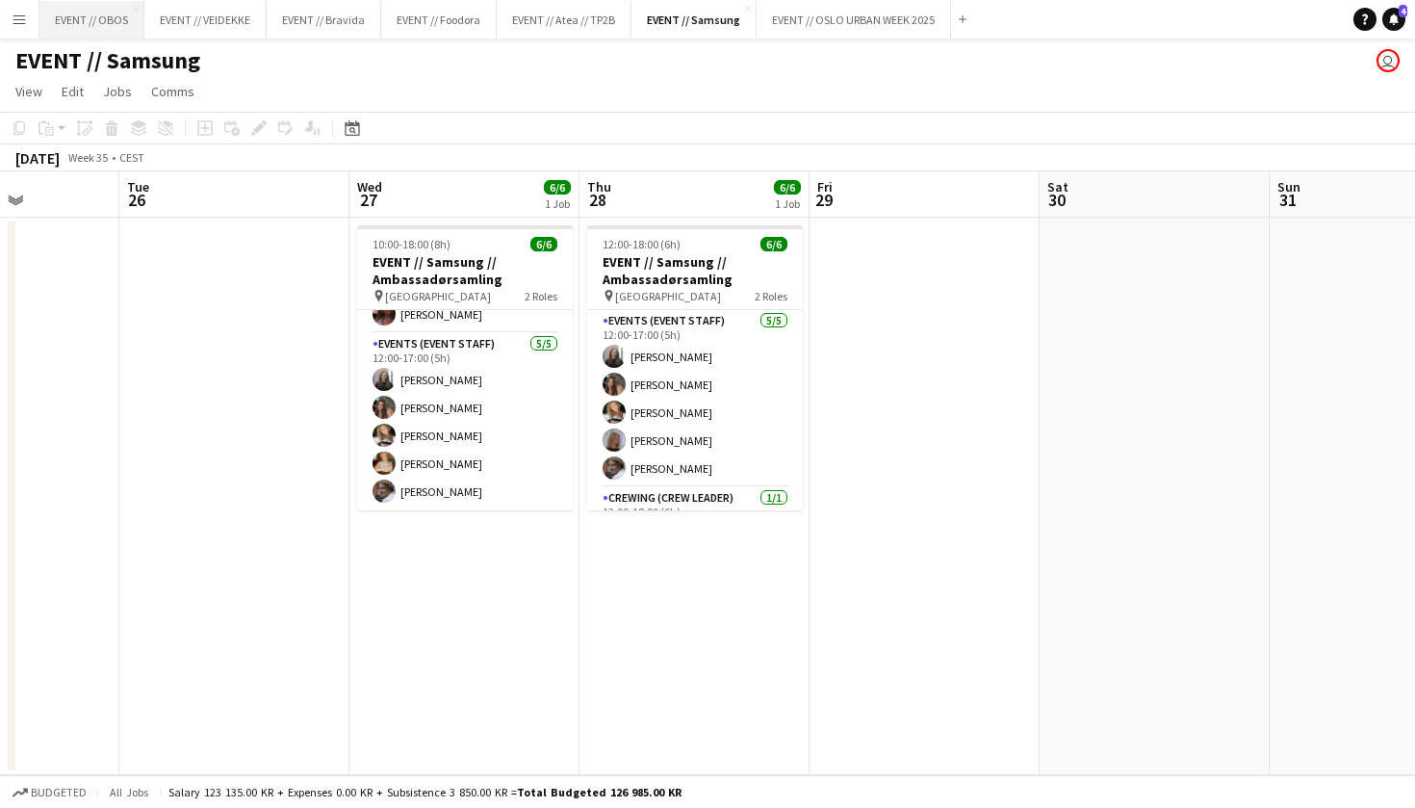
click at [135, 24] on button "EVENT // OBOS Close" at bounding box center [91, 20] width 105 height 38
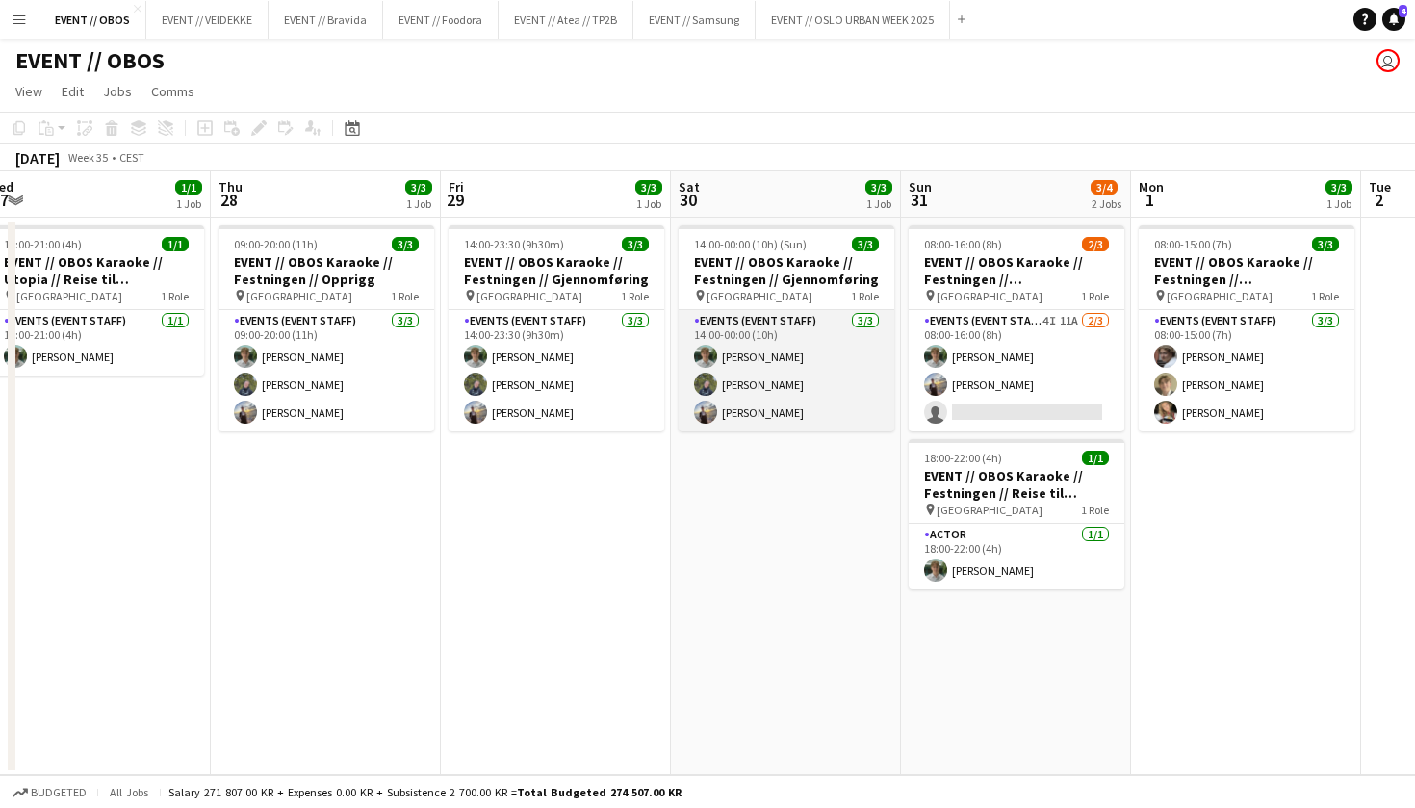
scroll to position [0, 927]
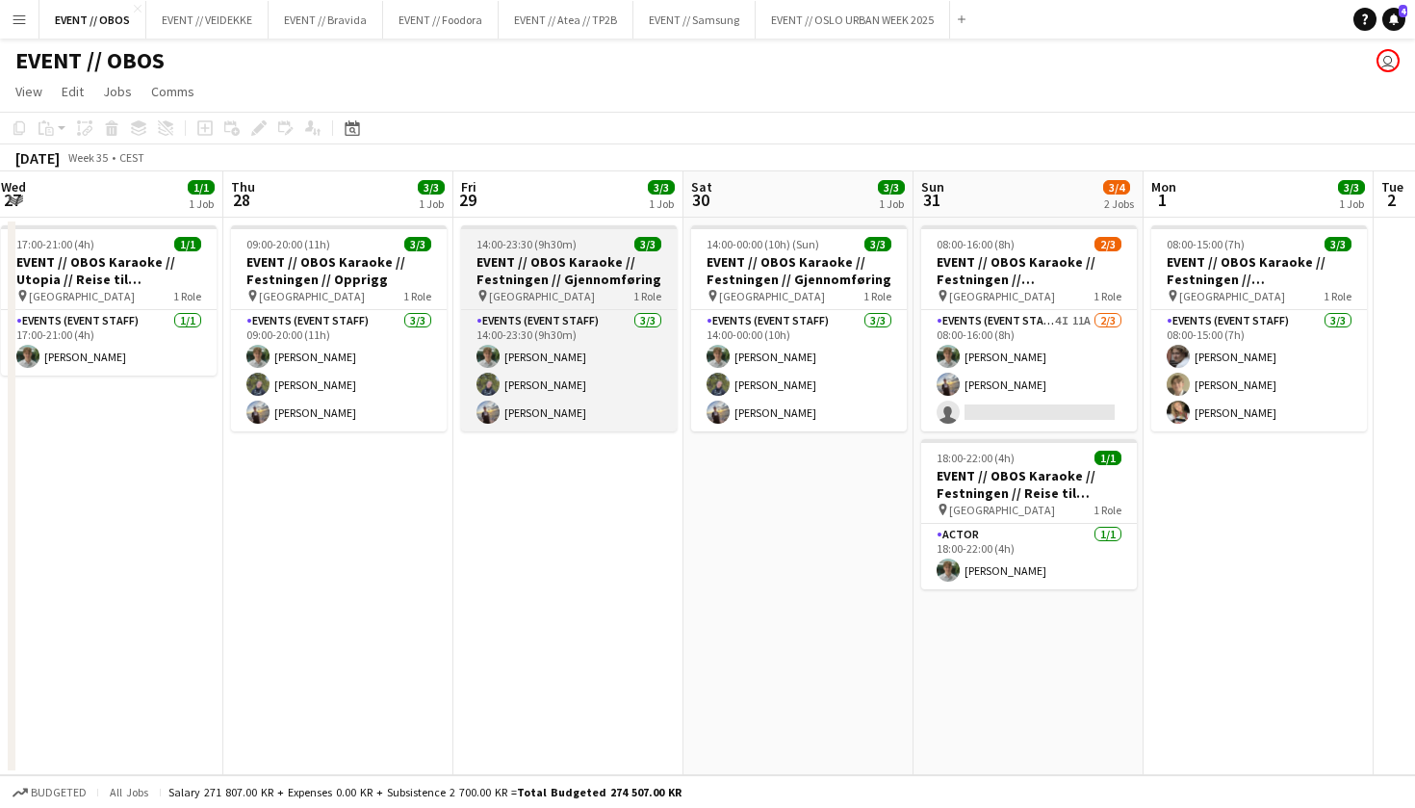
click at [506, 268] on h3 "EVENT // OBOS Karaoke // Festningen // Gjennomføring" at bounding box center [569, 270] width 216 height 35
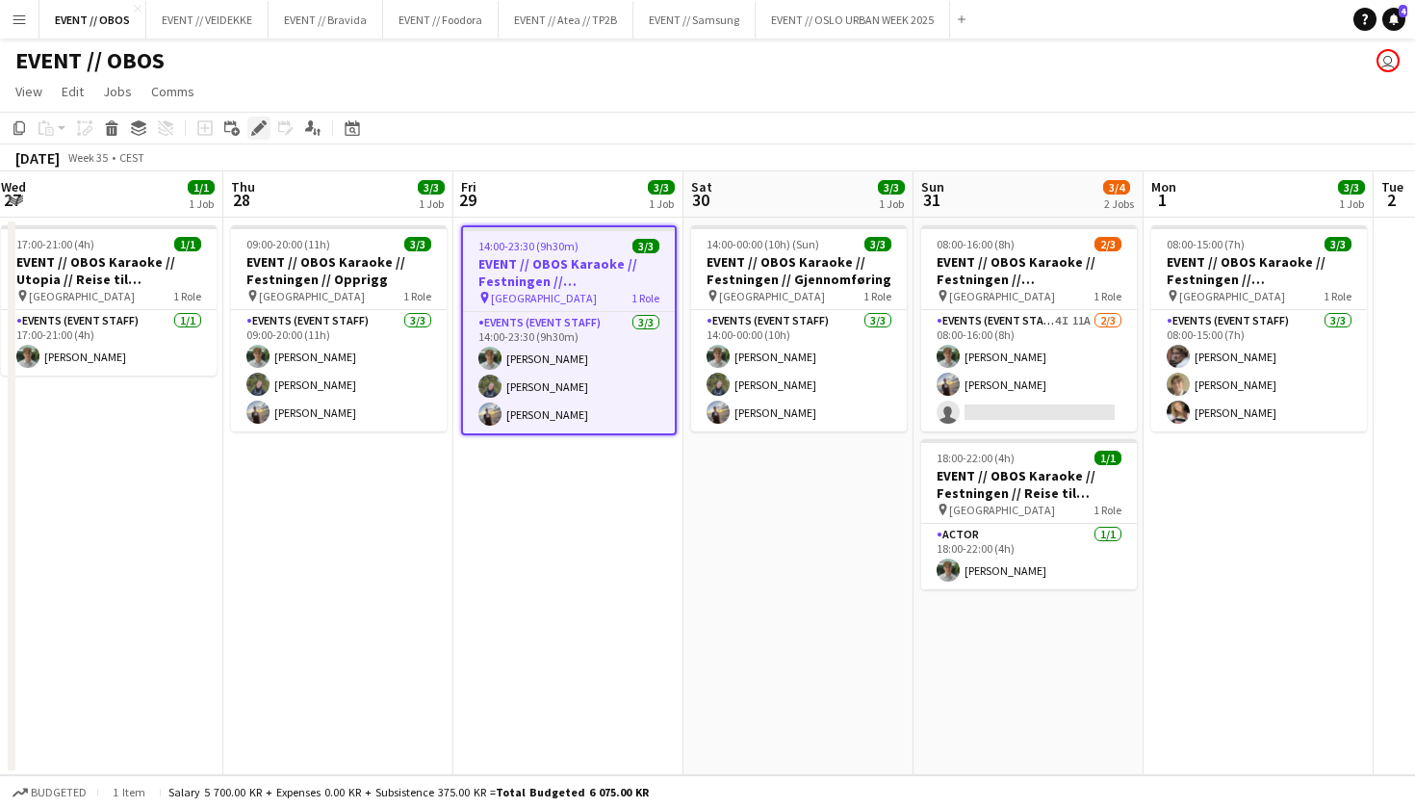
click at [255, 120] on icon "Edit" at bounding box center [258, 127] width 15 height 15
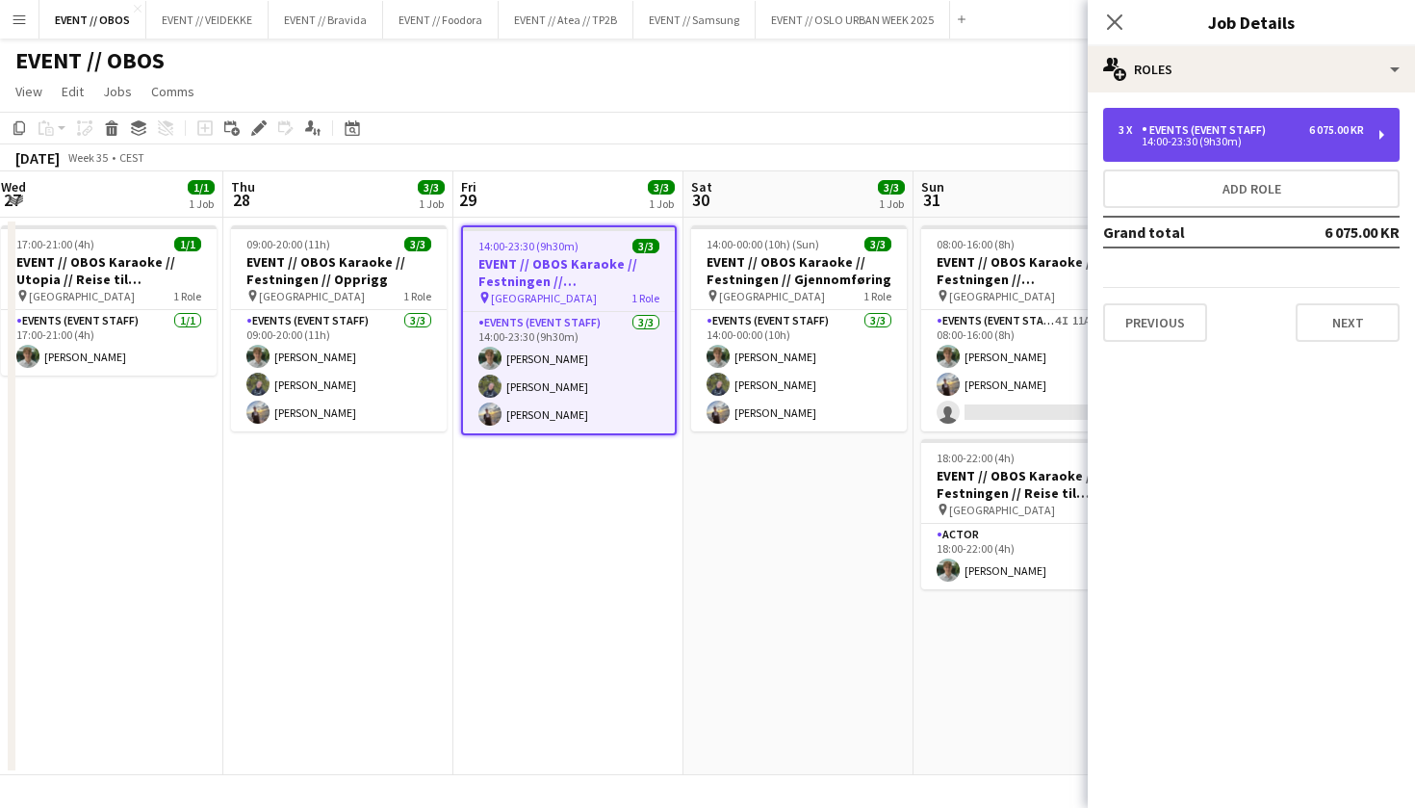
click at [1173, 150] on div "3 x Events (Event Staff) 6 075.00 KR 14:00-23:30 (9h30m)" at bounding box center [1251, 135] width 297 height 54
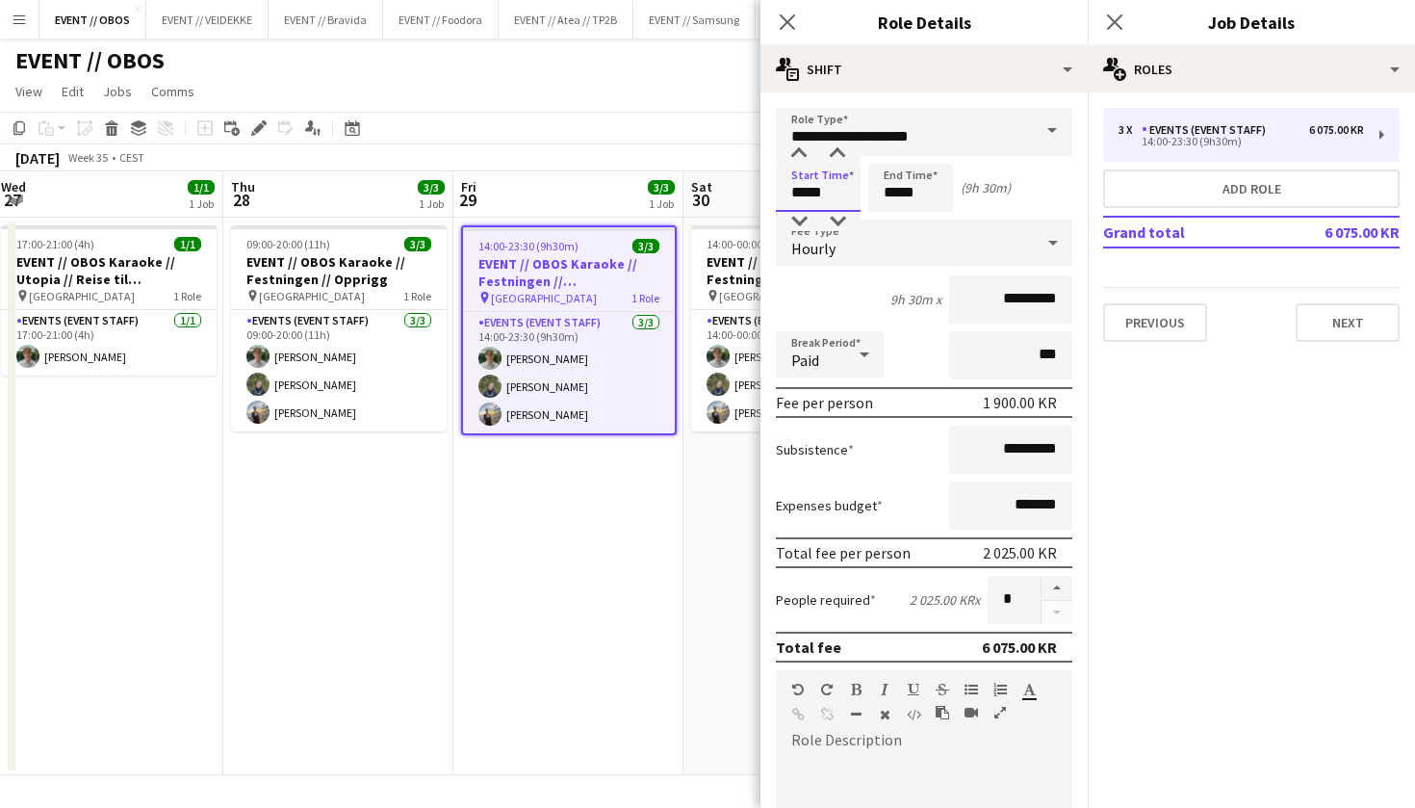
click at [808, 164] on input "*****" at bounding box center [818, 188] width 85 height 48
click at [801, 198] on input "*****" at bounding box center [818, 188] width 85 height 48
click at [805, 208] on input "*****" at bounding box center [818, 188] width 85 height 48
click at [804, 217] on div at bounding box center [799, 221] width 39 height 19
click at [841, 157] on div at bounding box center [837, 153] width 39 height 19
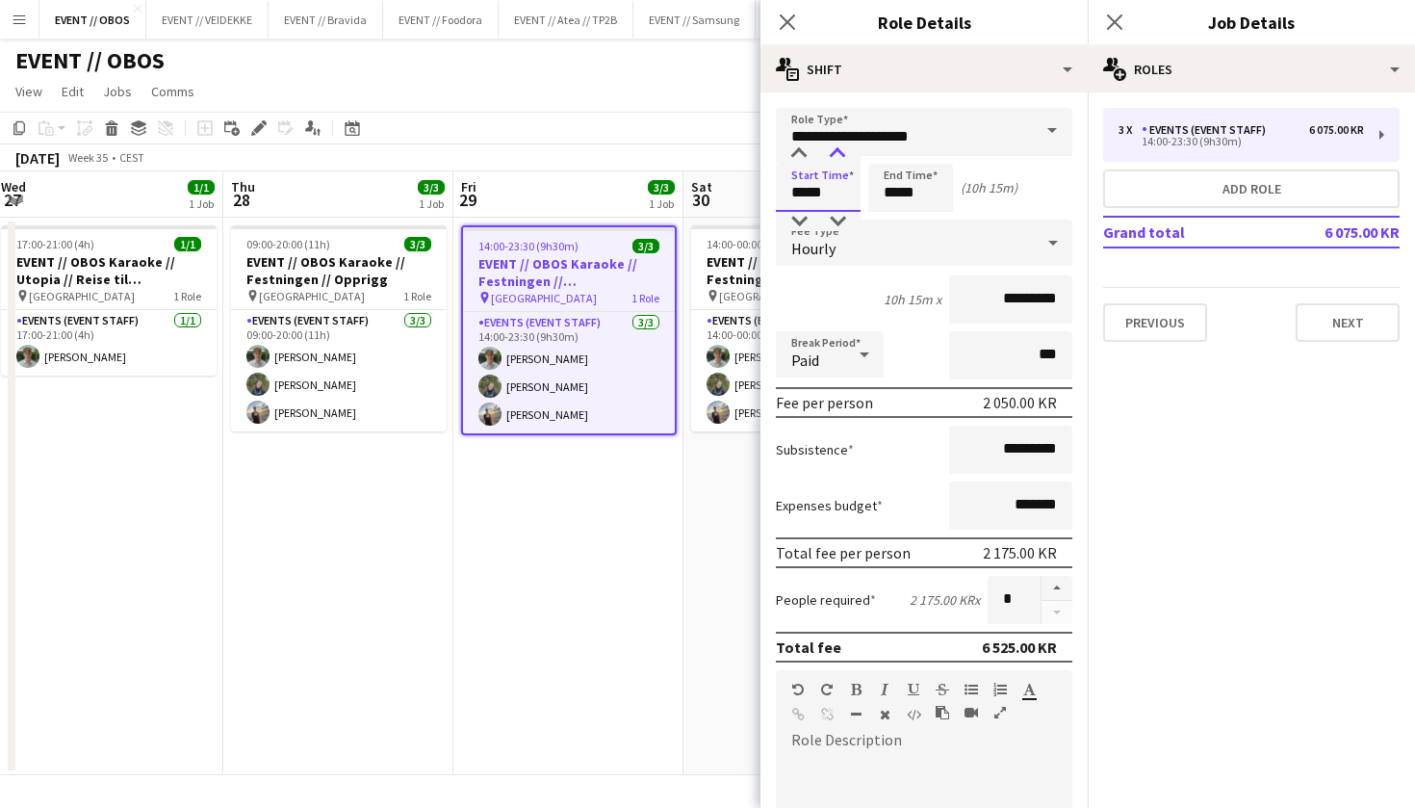
type input "*****"
click at [841, 157] on div at bounding box center [837, 153] width 39 height 19
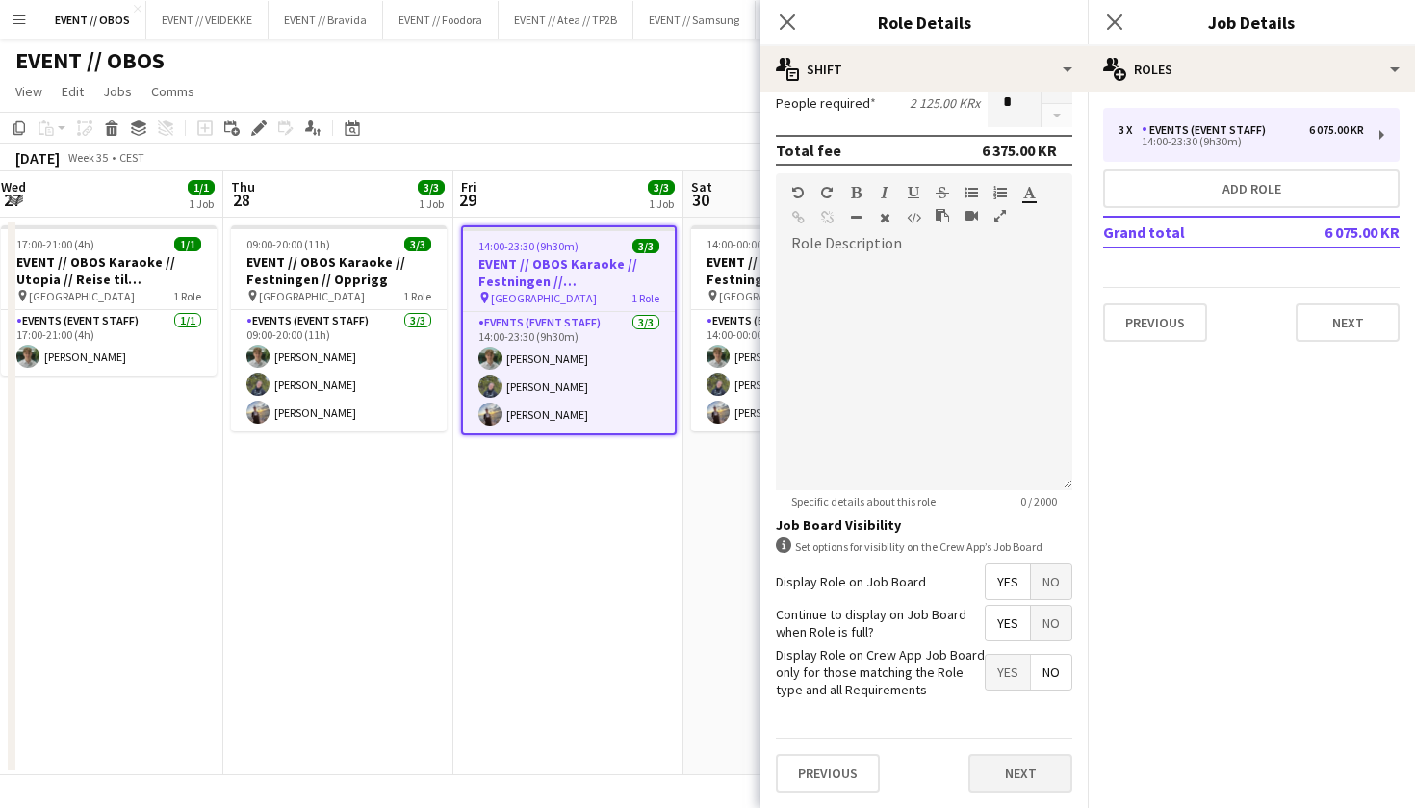
scroll to position [496, 0]
click at [1011, 777] on button "Next" at bounding box center [1021, 774] width 104 height 39
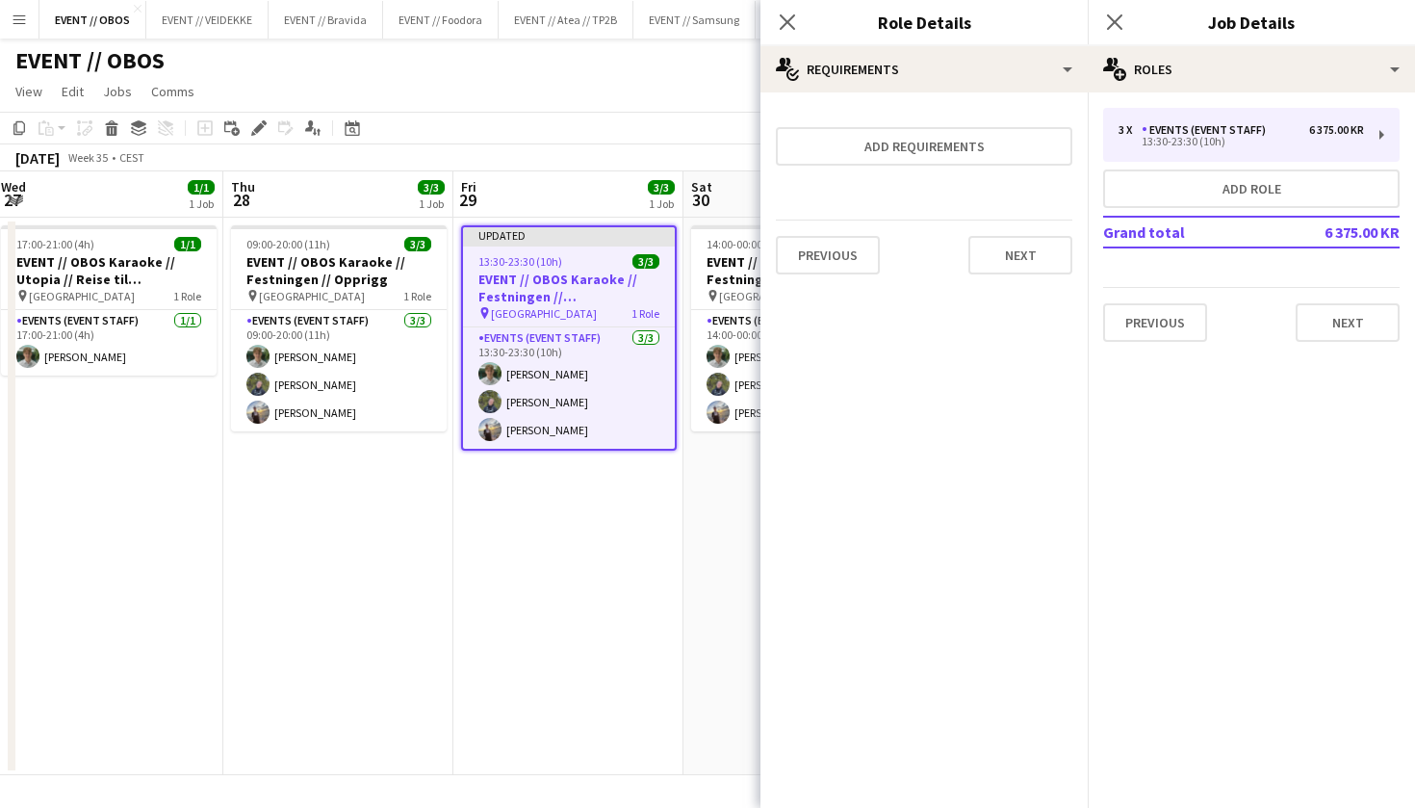
scroll to position [0, 0]
click at [1000, 260] on button "Next" at bounding box center [1021, 255] width 104 height 39
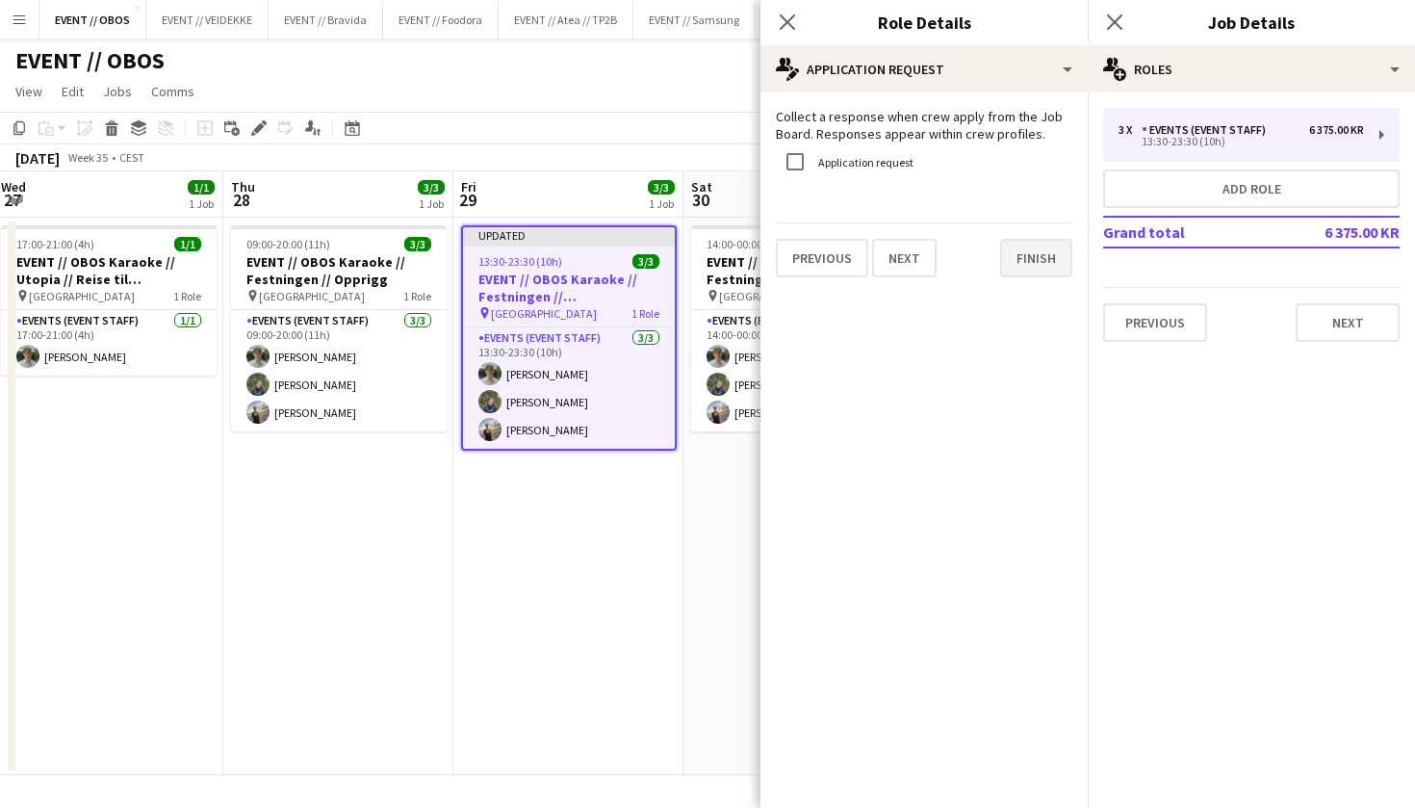
click at [1009, 257] on button "Finish" at bounding box center [1036, 258] width 72 height 39
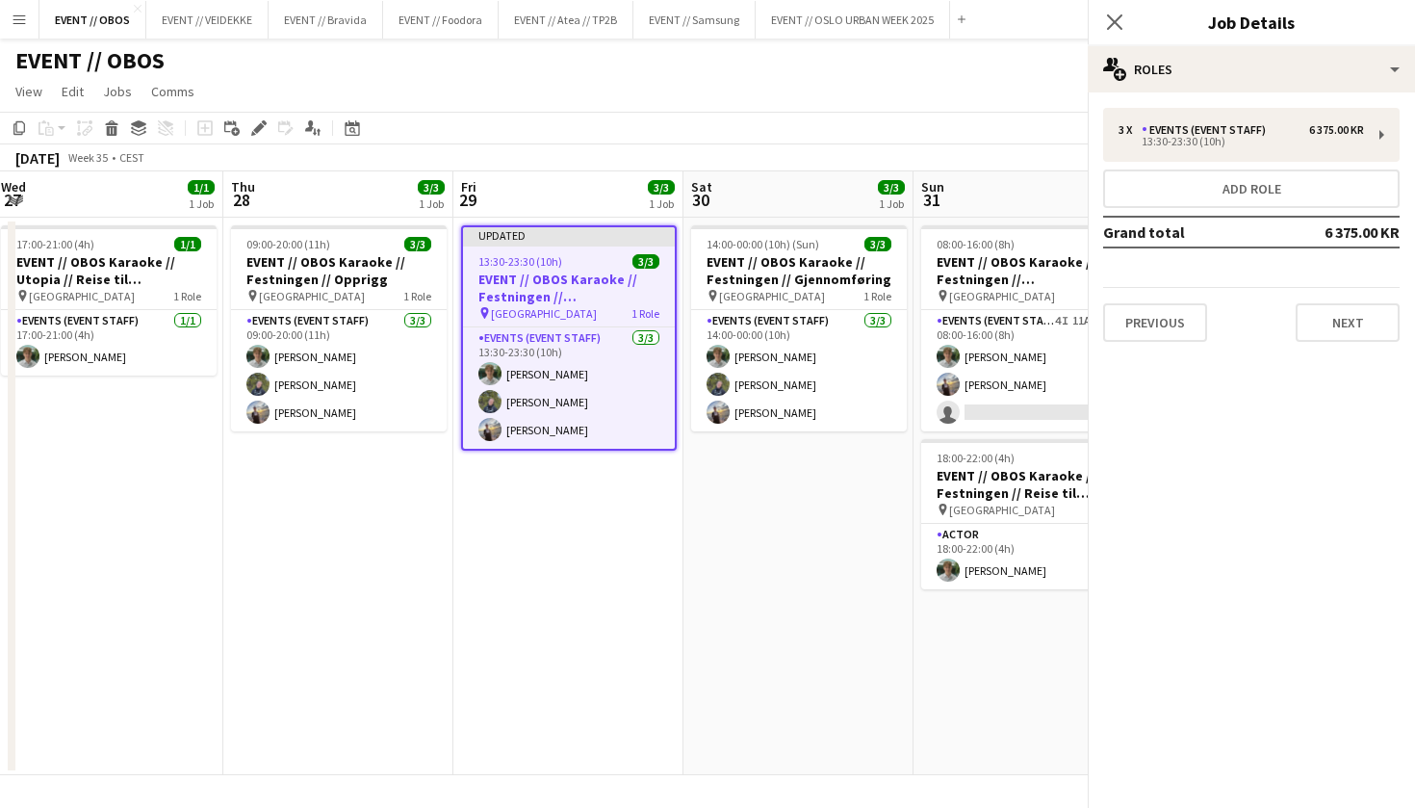
click at [994, 137] on app-toolbar "Copy Paste Paste Command V Paste with crew Command Shift V Paste linked Job [GE…" at bounding box center [707, 128] width 1415 height 33
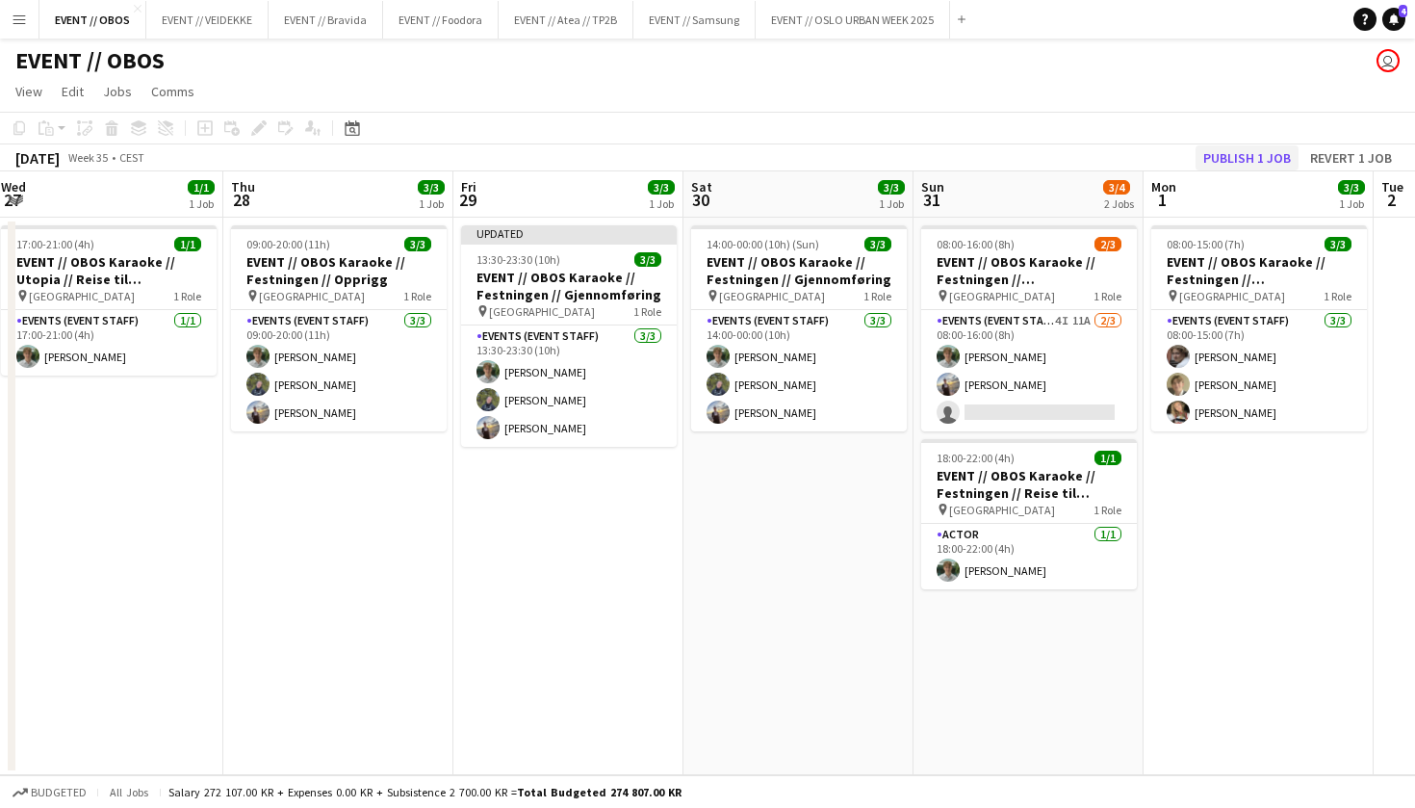
click at [1259, 145] on div "Copy Paste Paste Command V Paste with crew Command Shift V Paste linked Job [GE…" at bounding box center [707, 142] width 1415 height 60
click at [1259, 157] on button "Publish 1 job" at bounding box center [1247, 157] width 103 height 25
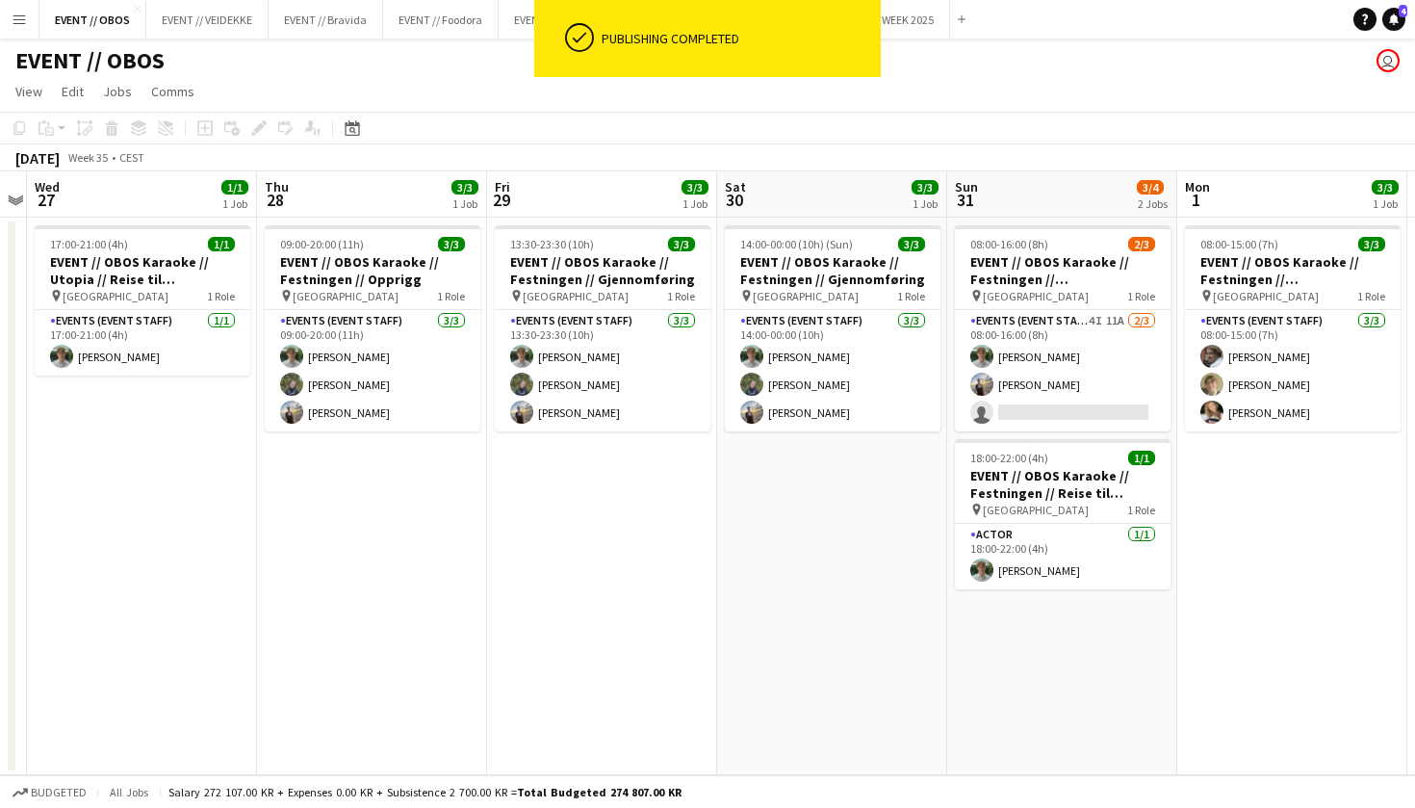
click at [822, 549] on app-date-cell "14:00-00:00 (10h) (Sun) 3/3 EVENT // OBOS Karaoke // Festningen // Gjennomførin…" at bounding box center [832, 496] width 230 height 557
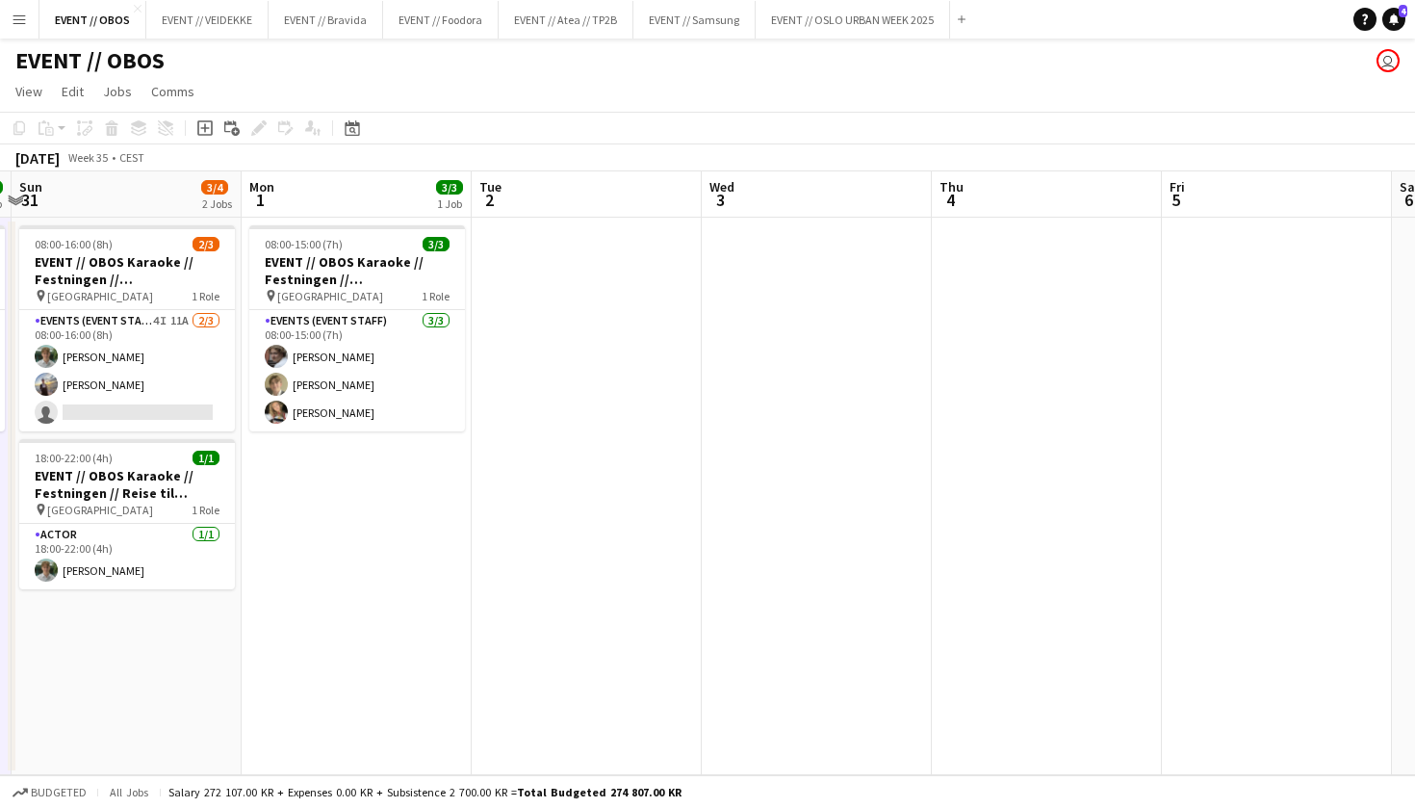
scroll to position [0, 520]
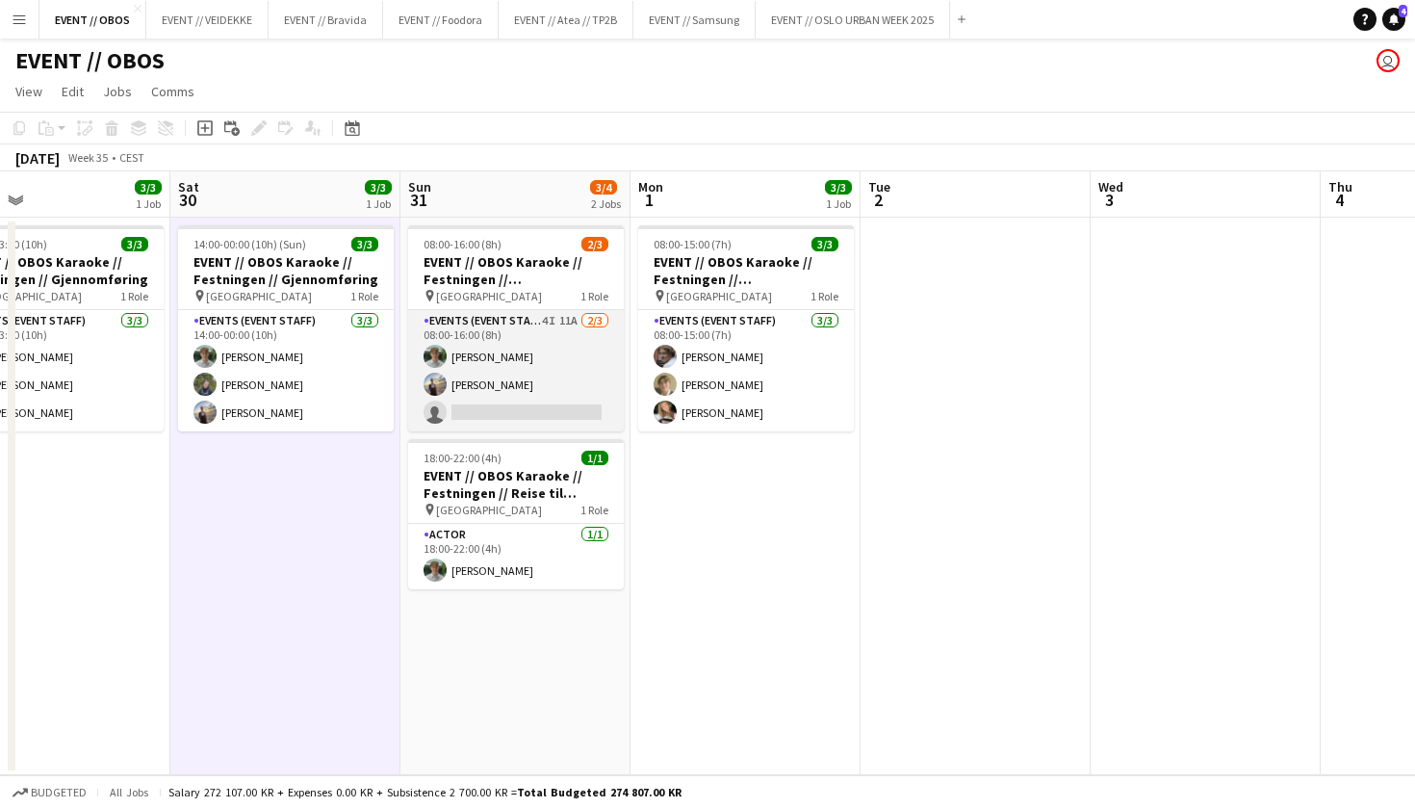
click at [543, 350] on app-card-role "Events (Event Staff) 4I 11A [DATE] 08:00-16:00 (8h) [PERSON_NAME] [PERSON_NAME]…" at bounding box center [516, 370] width 216 height 121
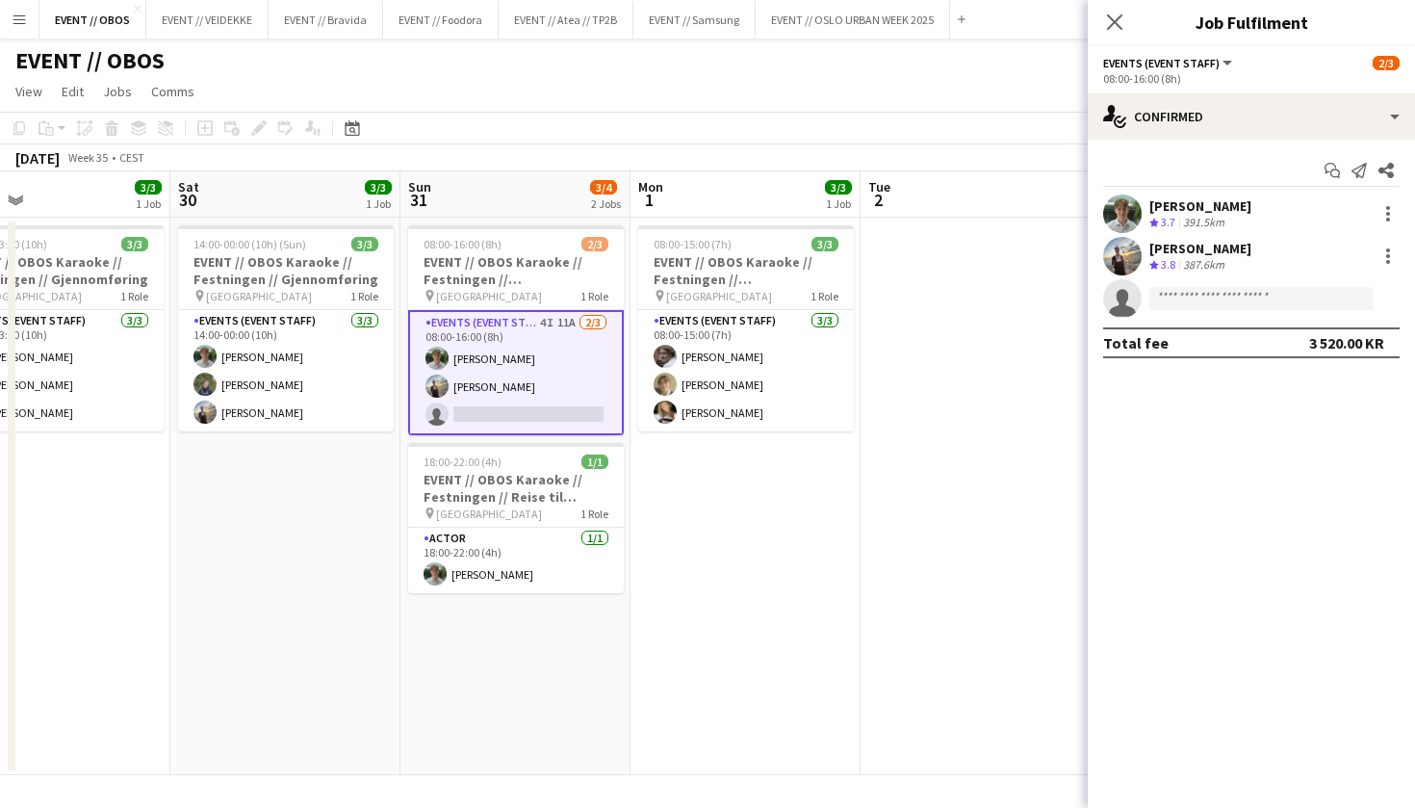
click at [1145, 142] on div "Start chat Send notification Share [PERSON_NAME] Crew rating 3.7 391.5km [PERSO…" at bounding box center [1251, 257] width 327 height 234
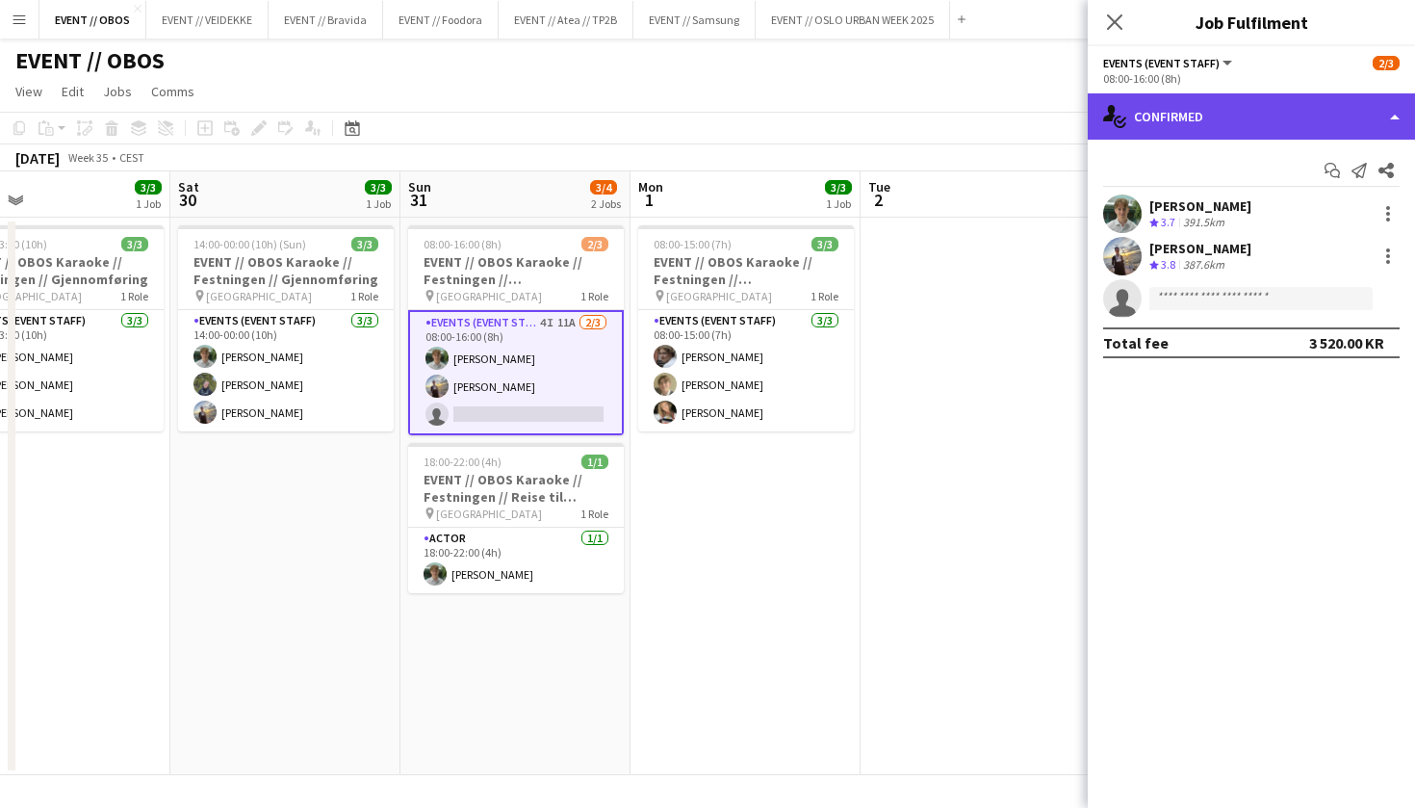
click at [1145, 119] on div "single-neutral-actions-check-2 Confirmed" at bounding box center [1251, 116] width 327 height 46
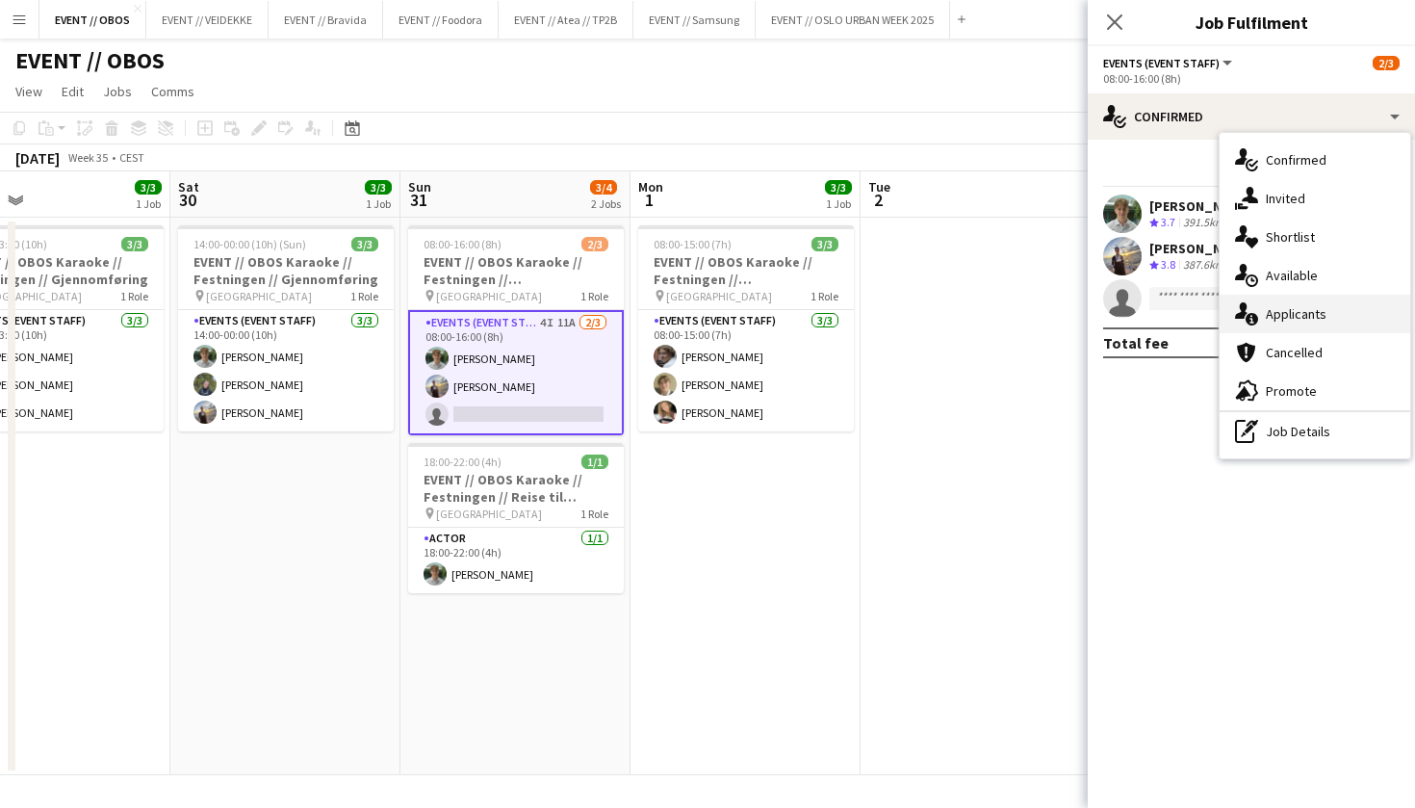
click at [1247, 304] on icon "single-neutral-actions-information" at bounding box center [1246, 313] width 23 height 23
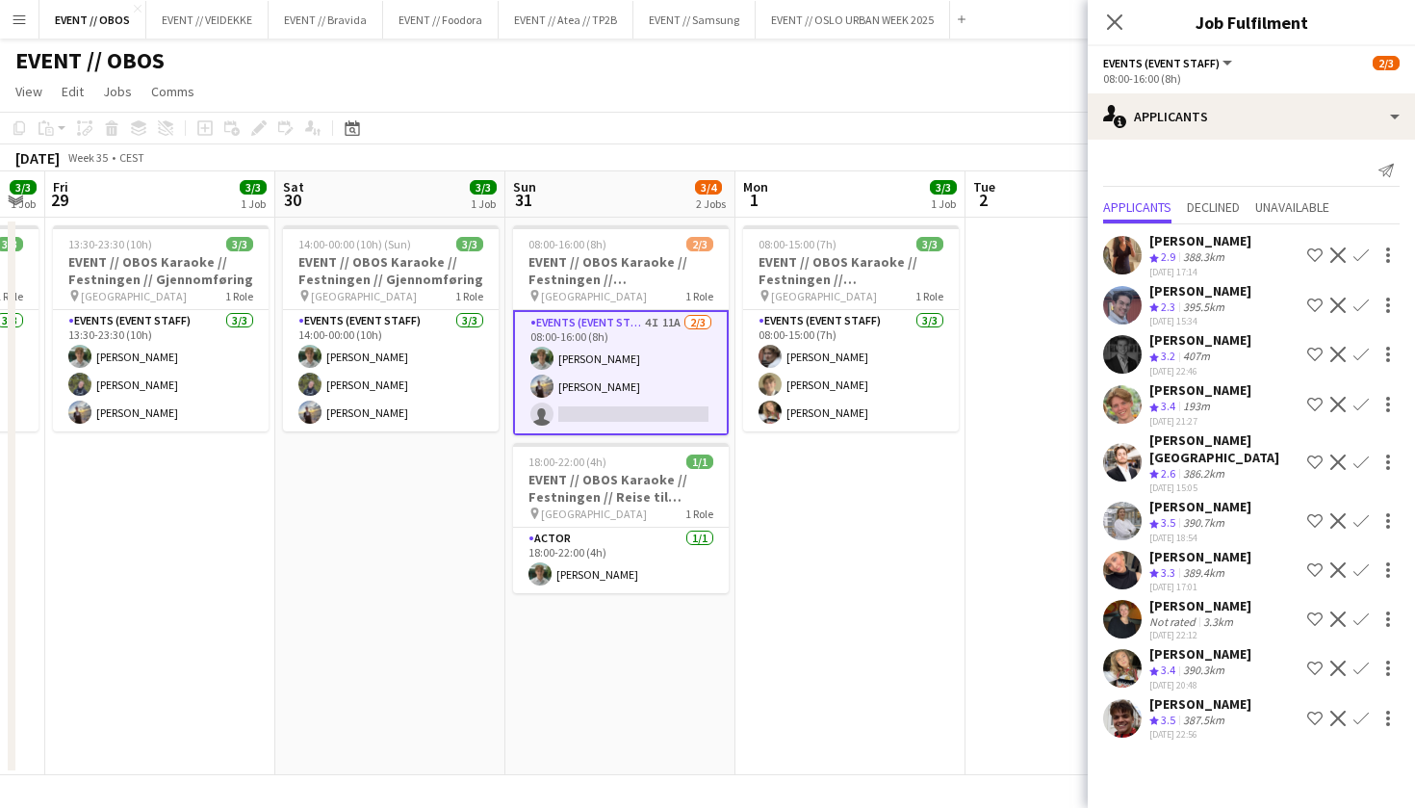
scroll to position [0, 410]
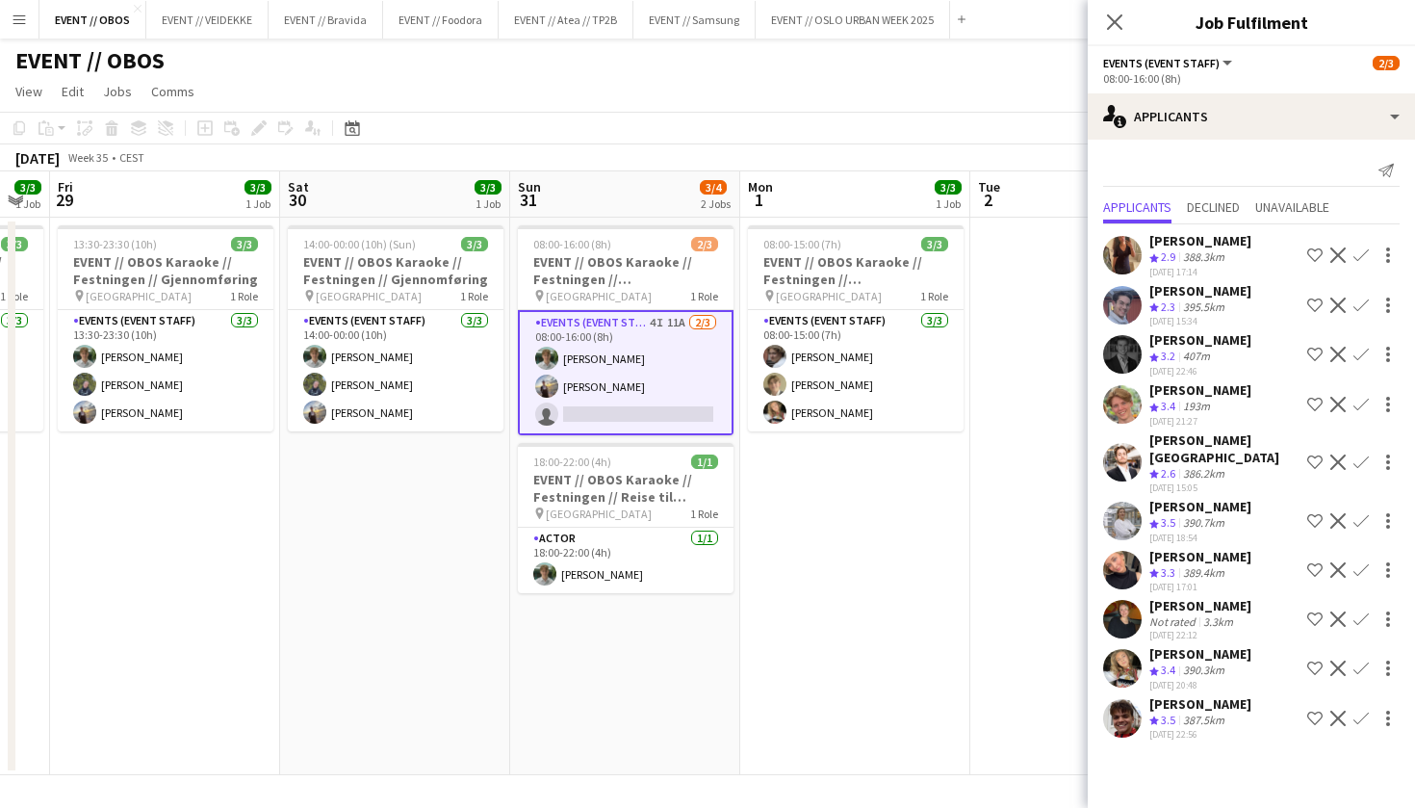
click at [1118, 340] on app-user-avatar at bounding box center [1122, 354] width 39 height 39
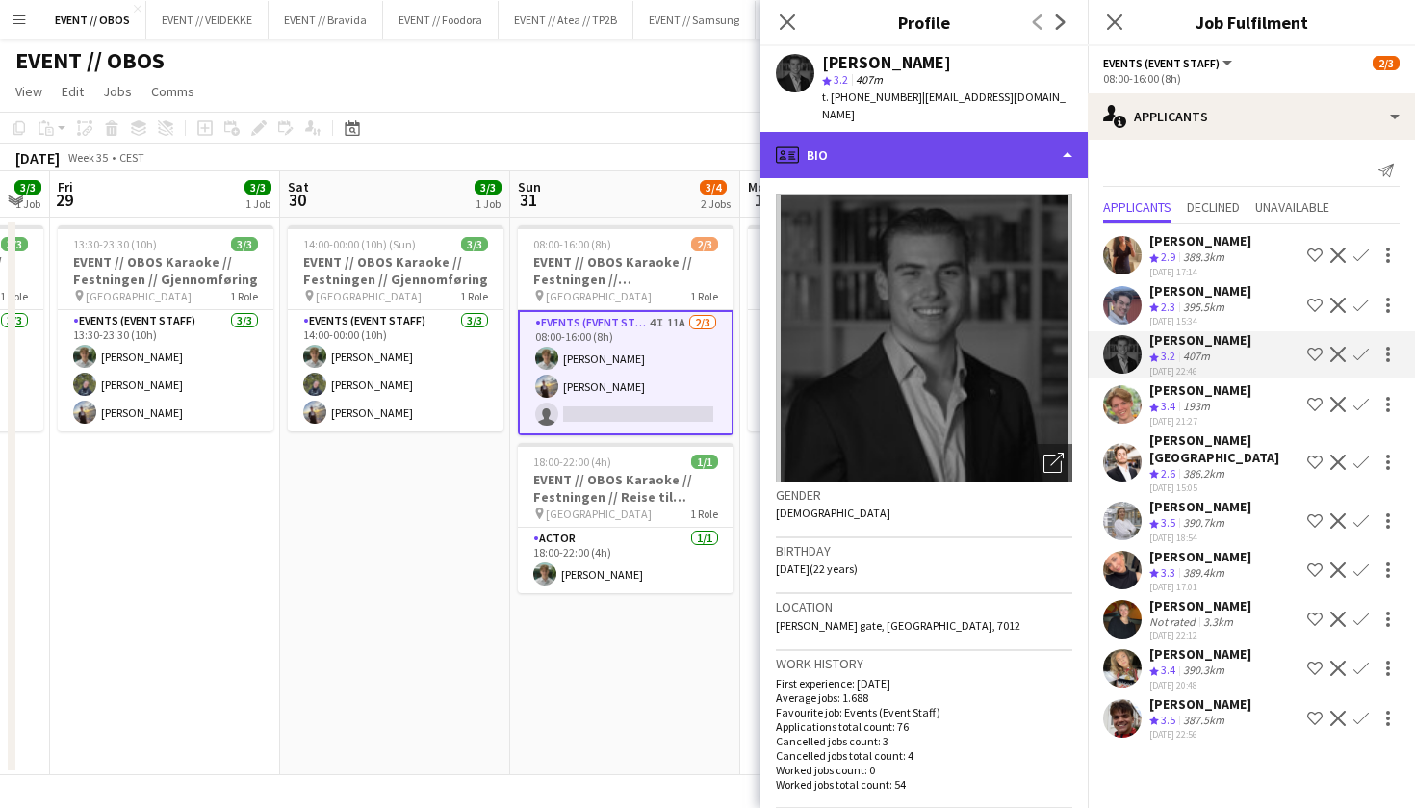
click at [990, 144] on div "profile Bio" at bounding box center [924, 155] width 327 height 46
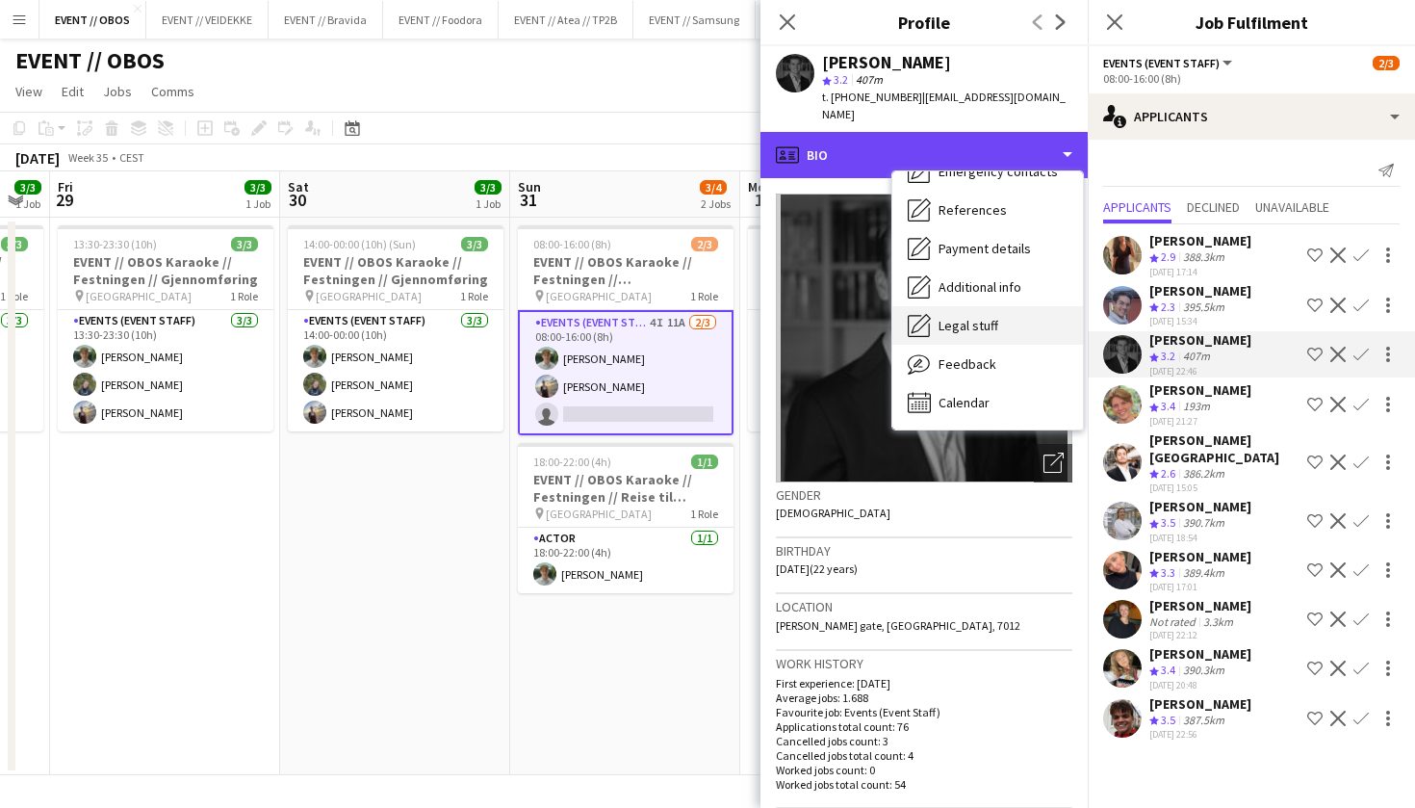
scroll to position [181, 0]
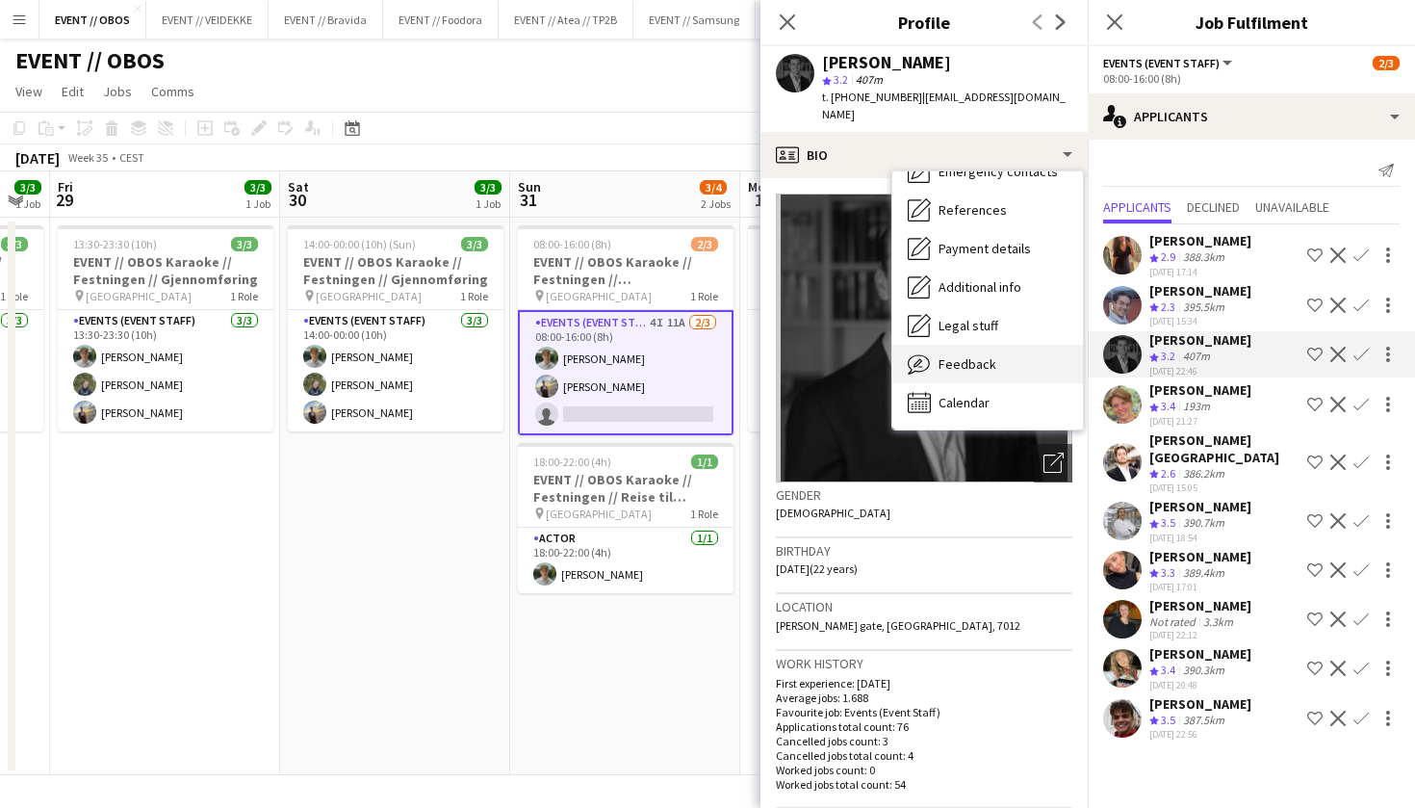
click at [1025, 345] on div "Feedback Feedback" at bounding box center [988, 364] width 191 height 39
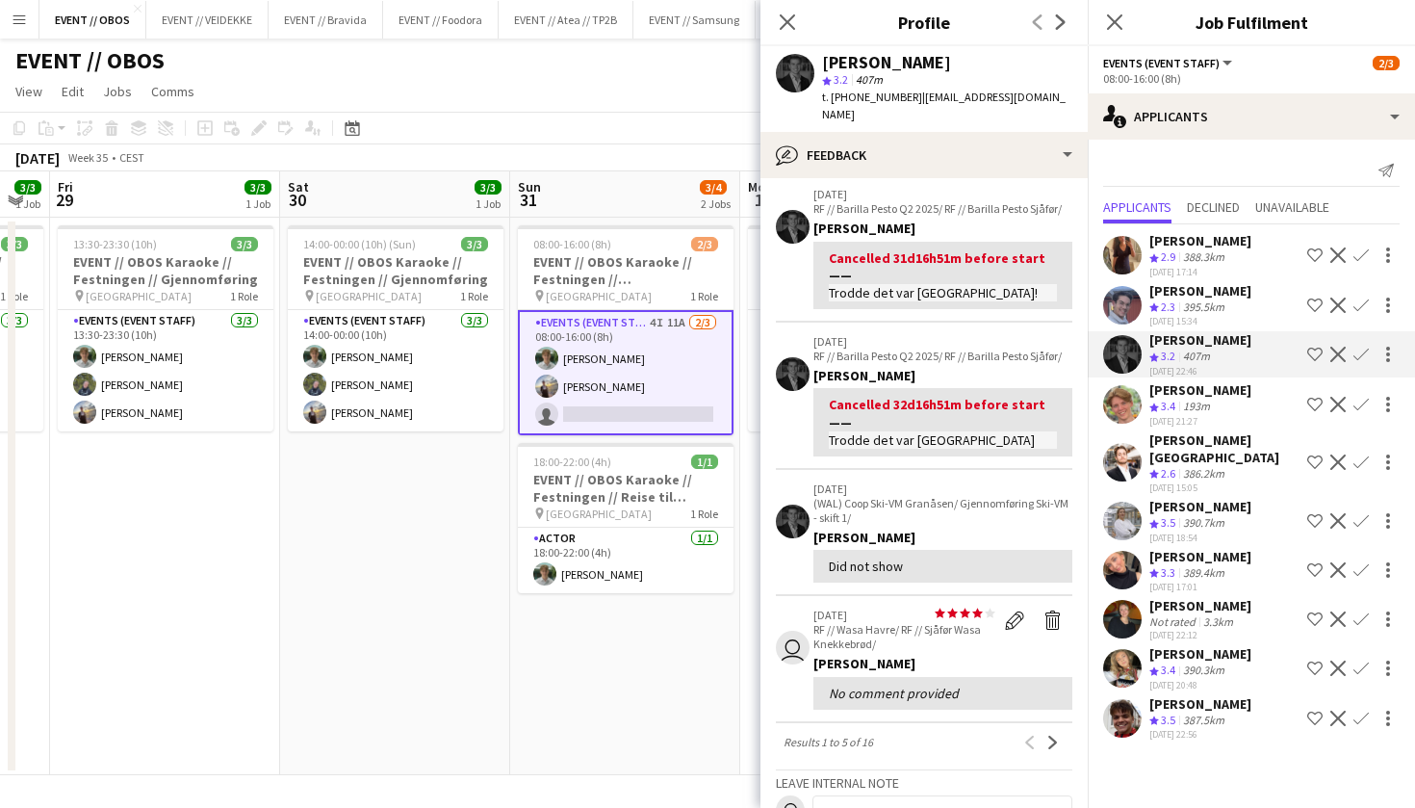
scroll to position [362, 0]
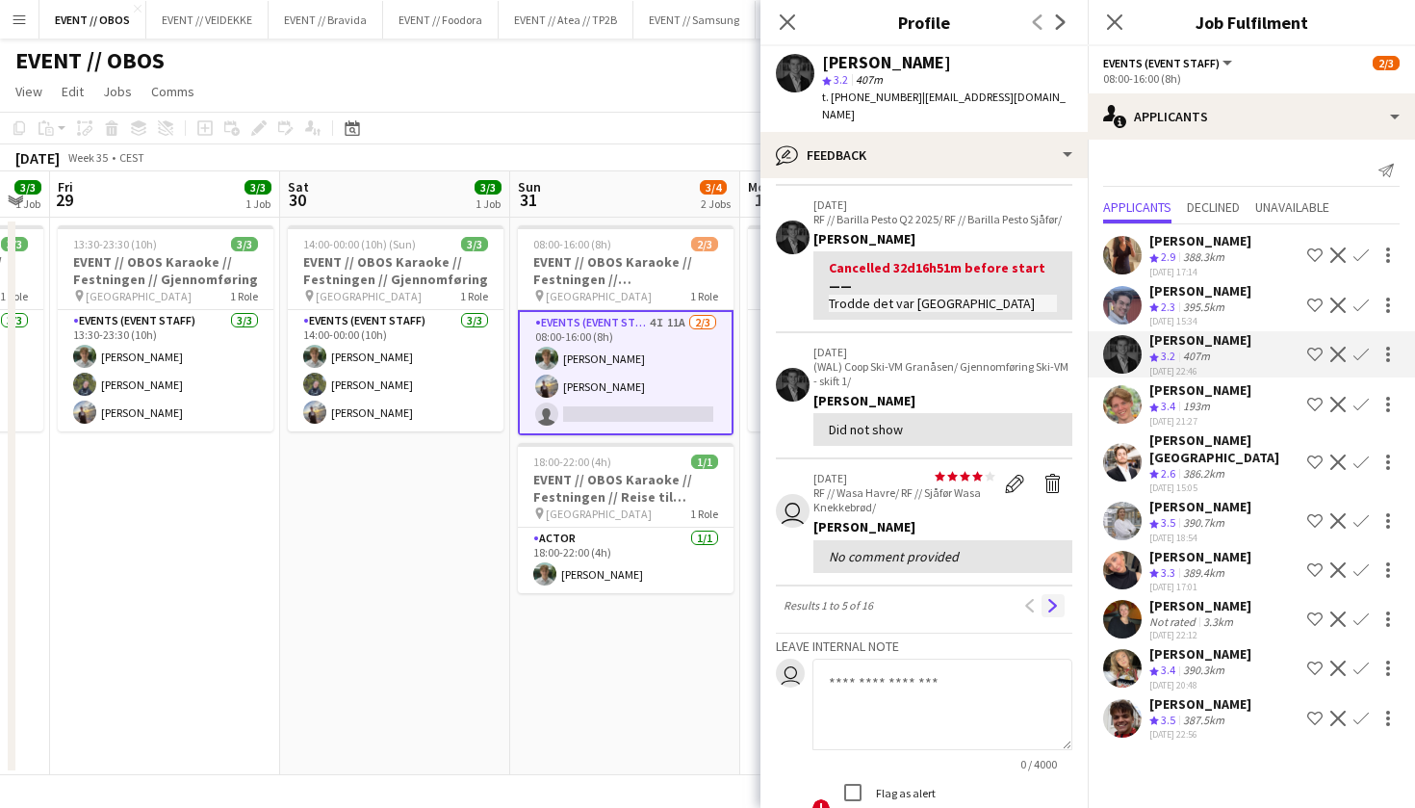
click at [1056, 599] on app-icon "Next" at bounding box center [1053, 605] width 13 height 13
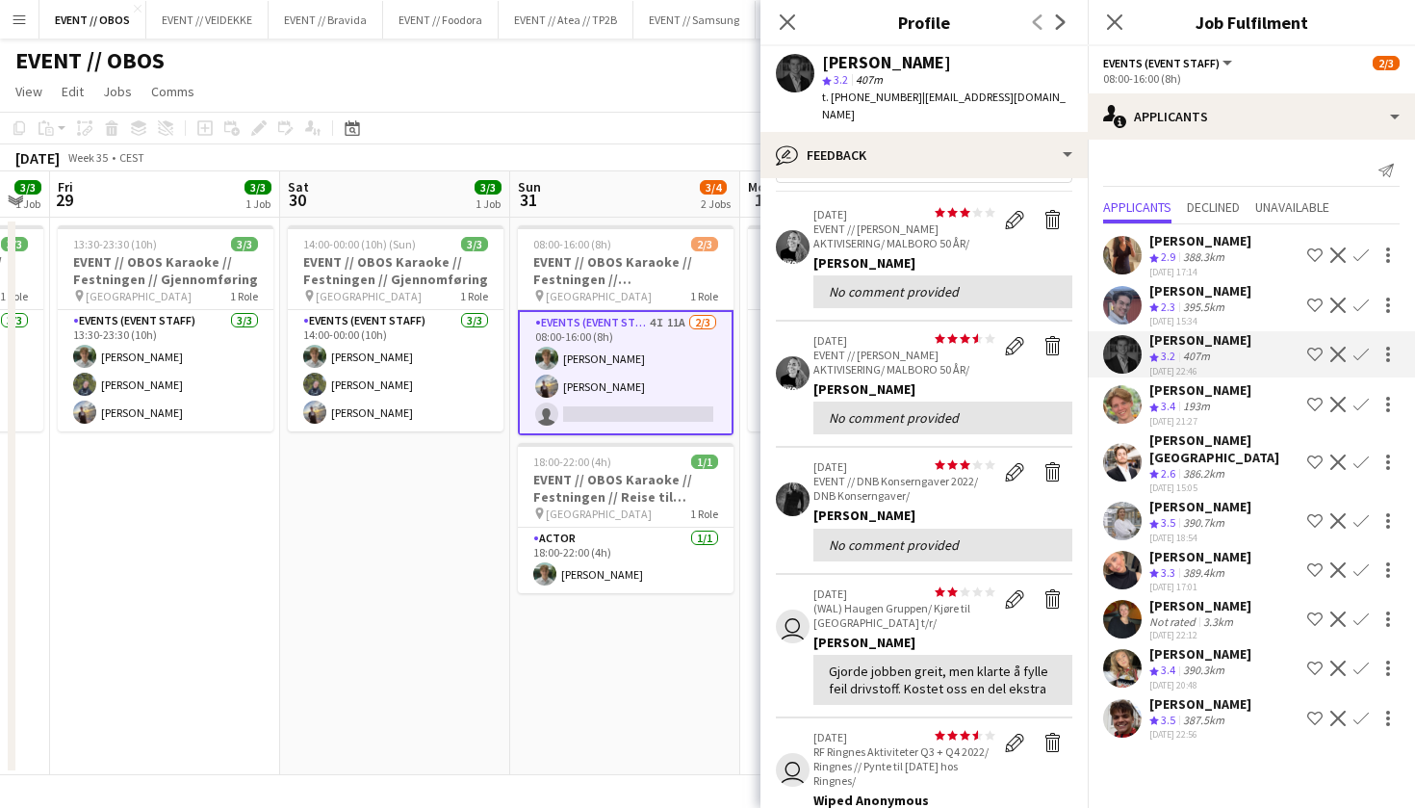
scroll to position [217, 0]
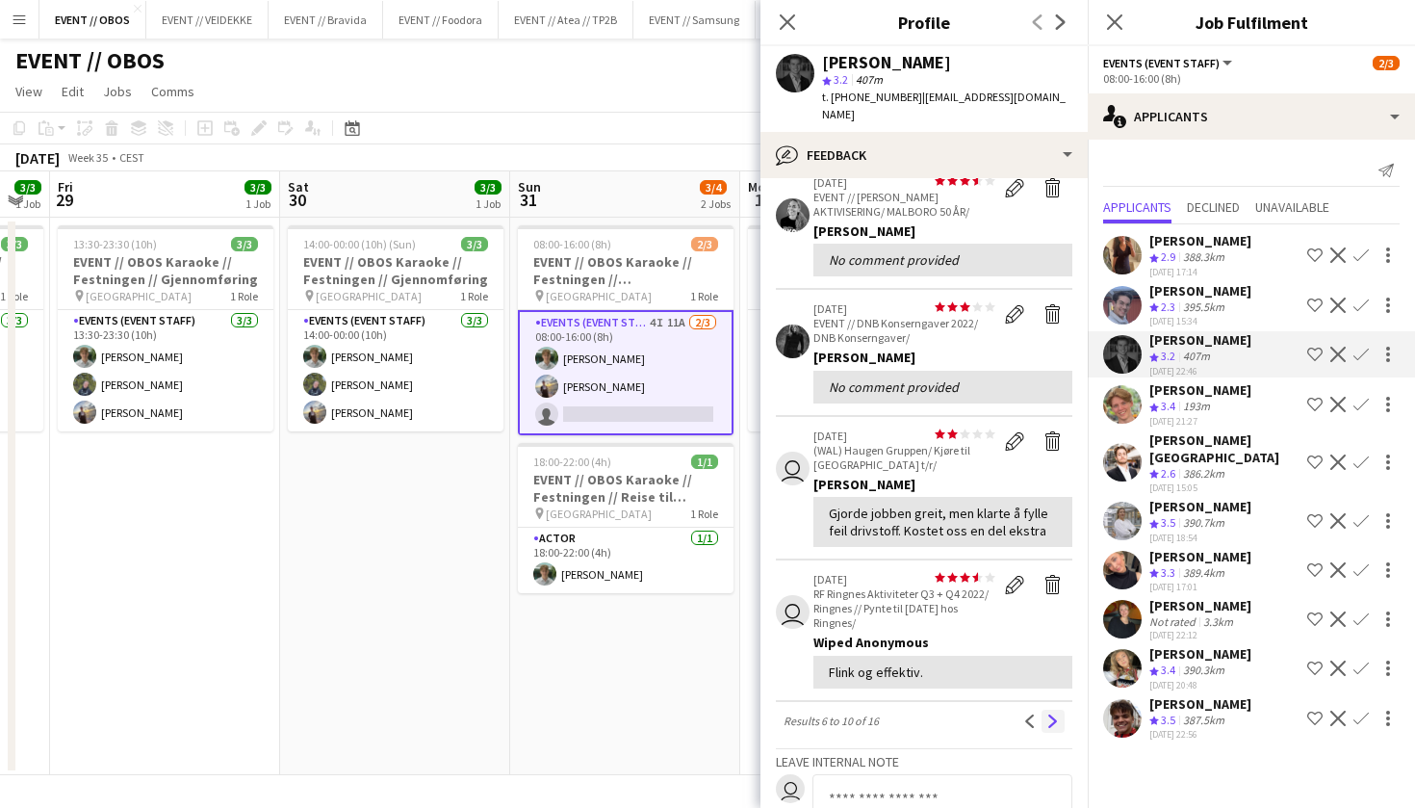
click at [1061, 710] on button "Next" at bounding box center [1053, 721] width 23 height 23
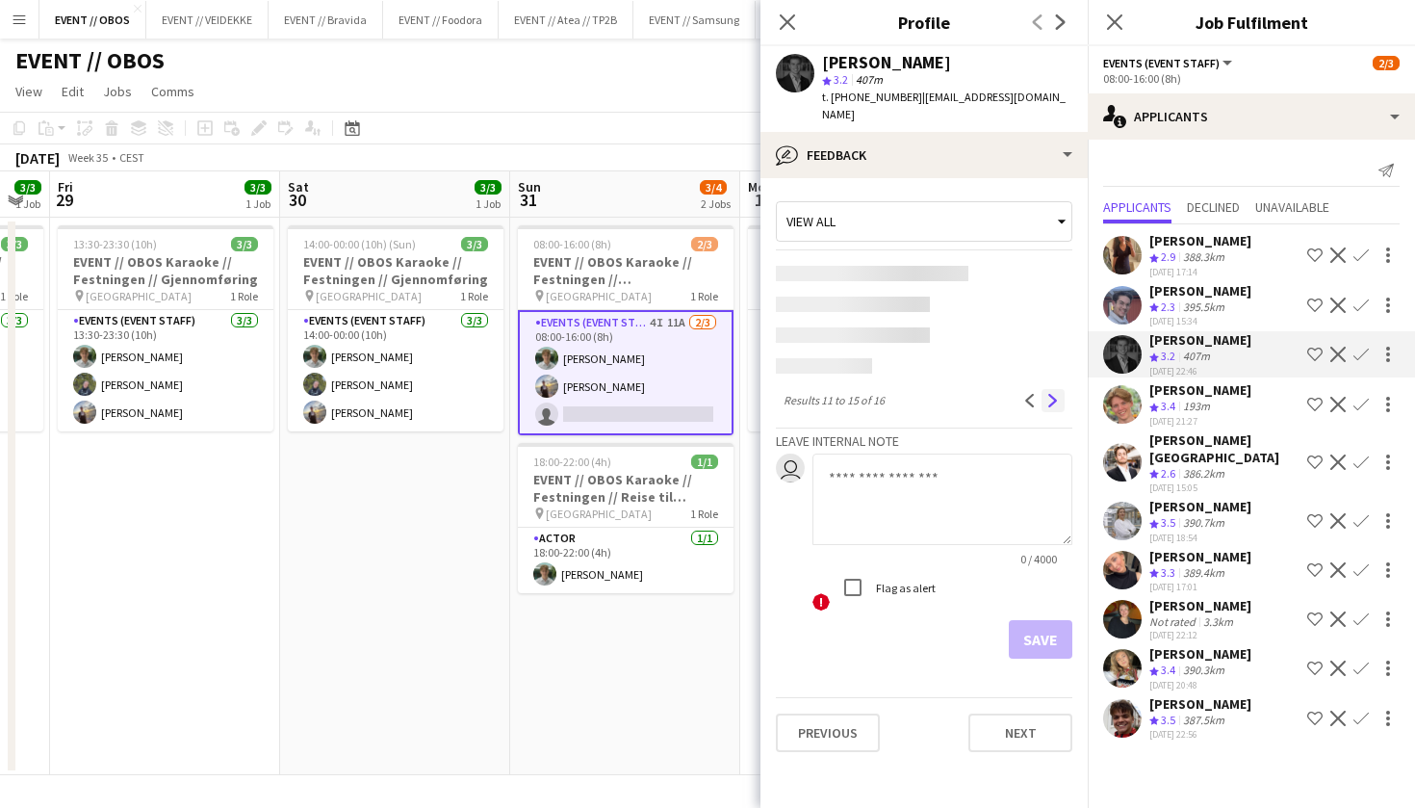
scroll to position [0, 0]
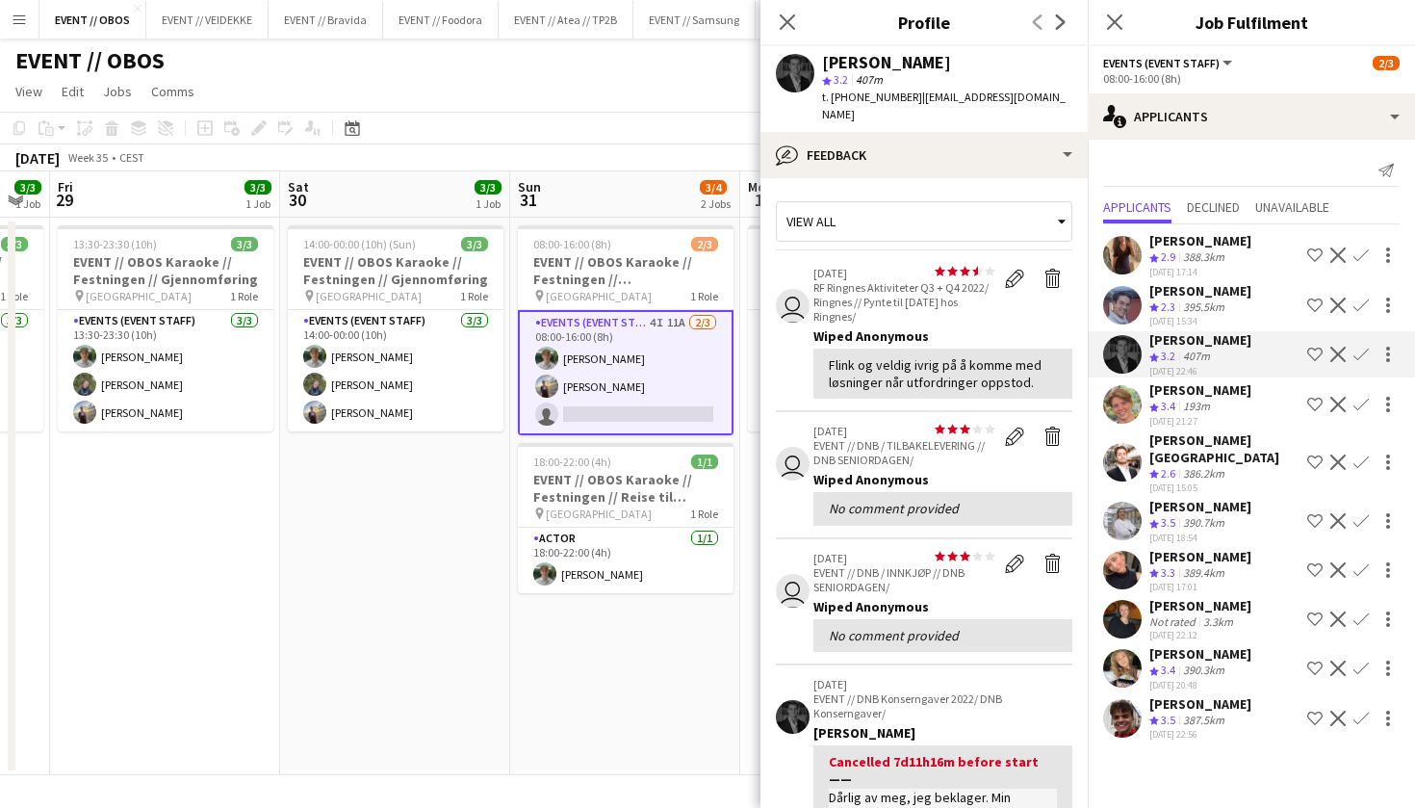
click at [1115, 408] on app-user-avatar at bounding box center [1122, 404] width 39 height 39
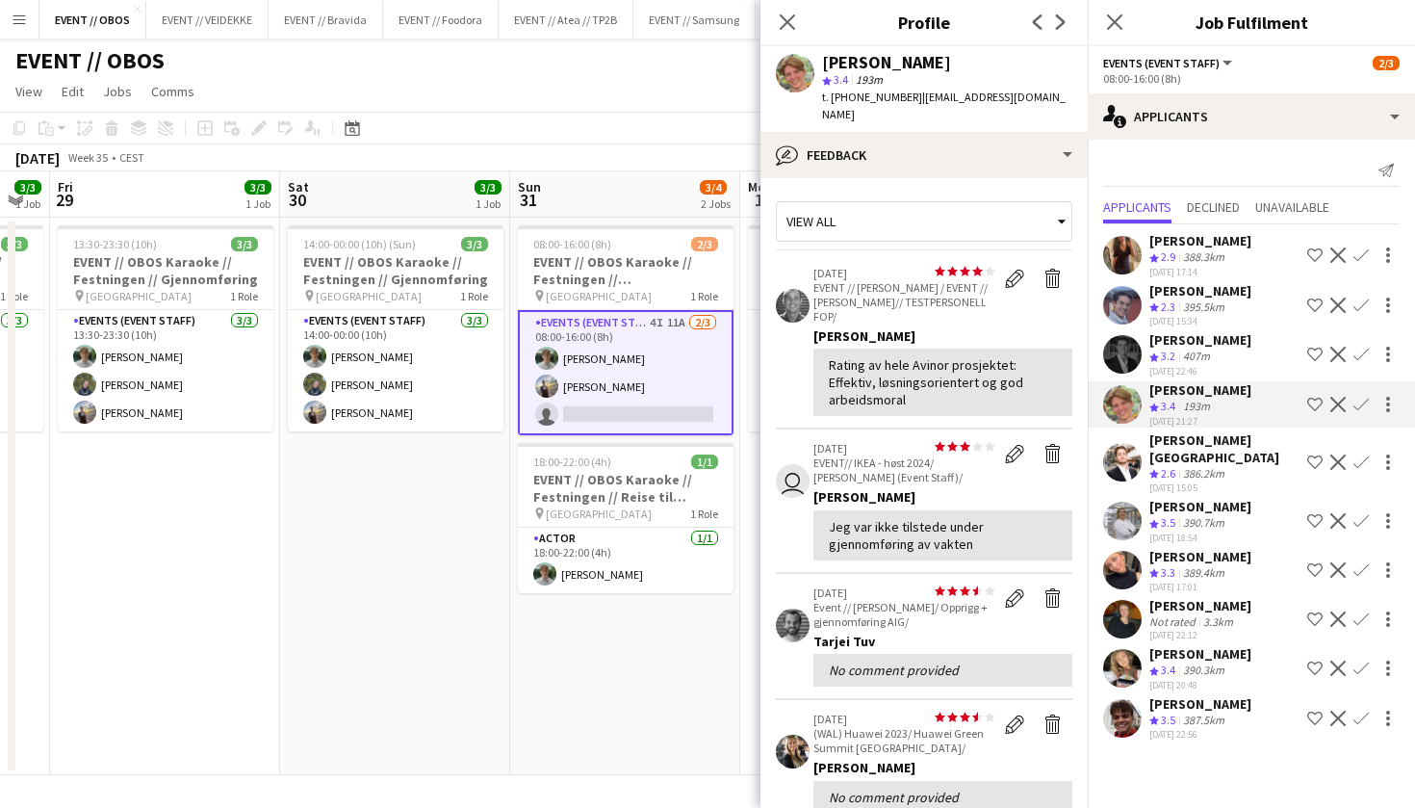
click at [1126, 458] on app-user-avatar at bounding box center [1122, 462] width 39 height 39
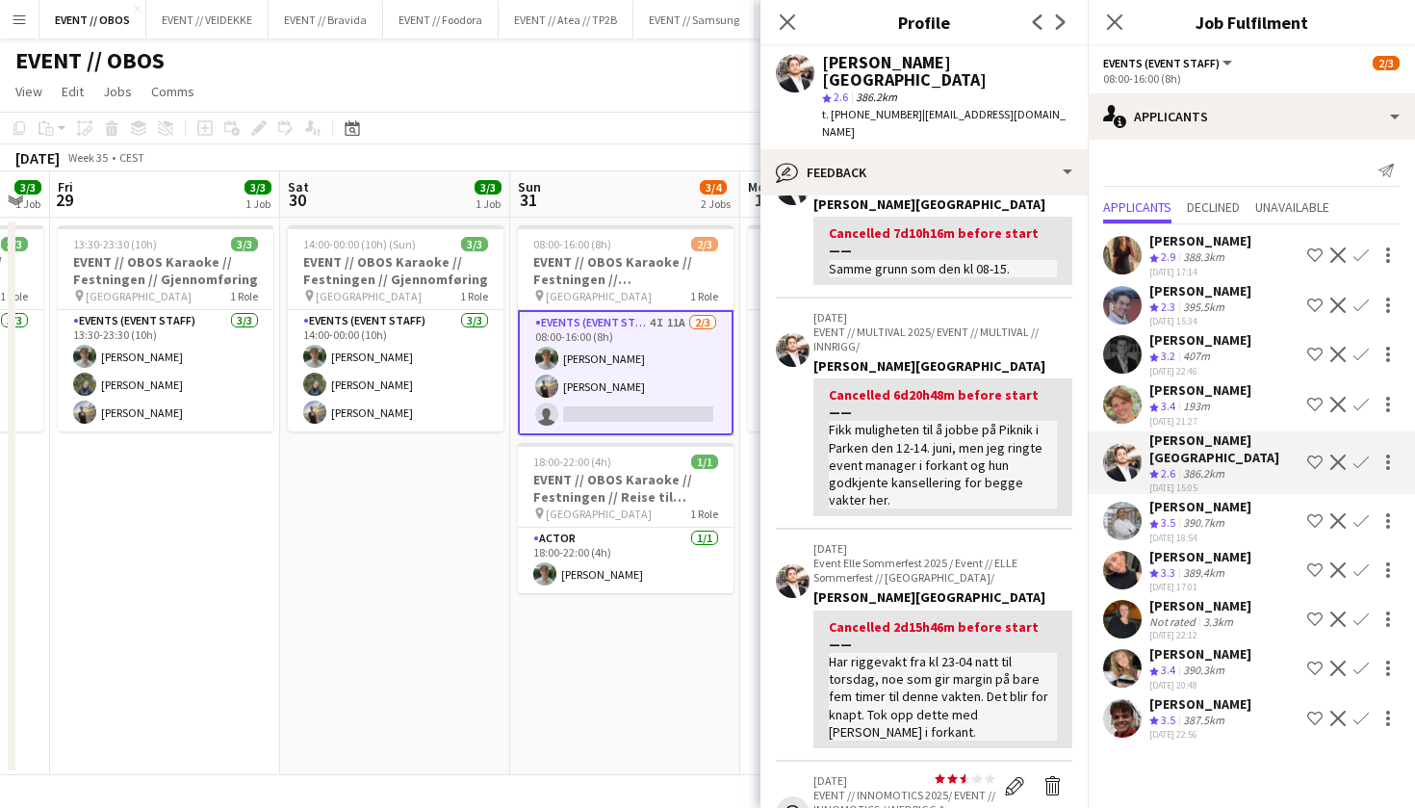
scroll to position [358, 0]
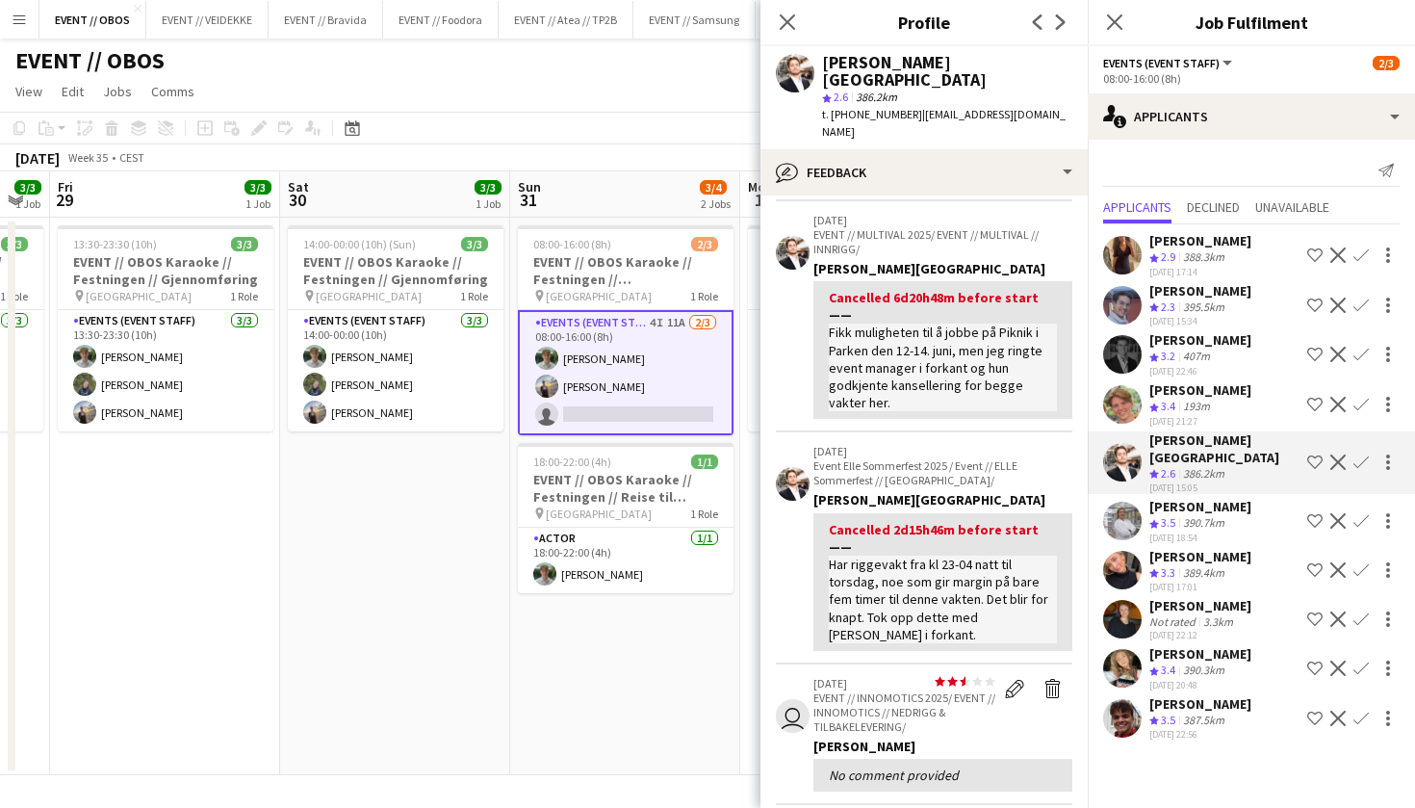
click at [1055, 807] on app-icon "Next" at bounding box center [1053, 823] width 13 height 13
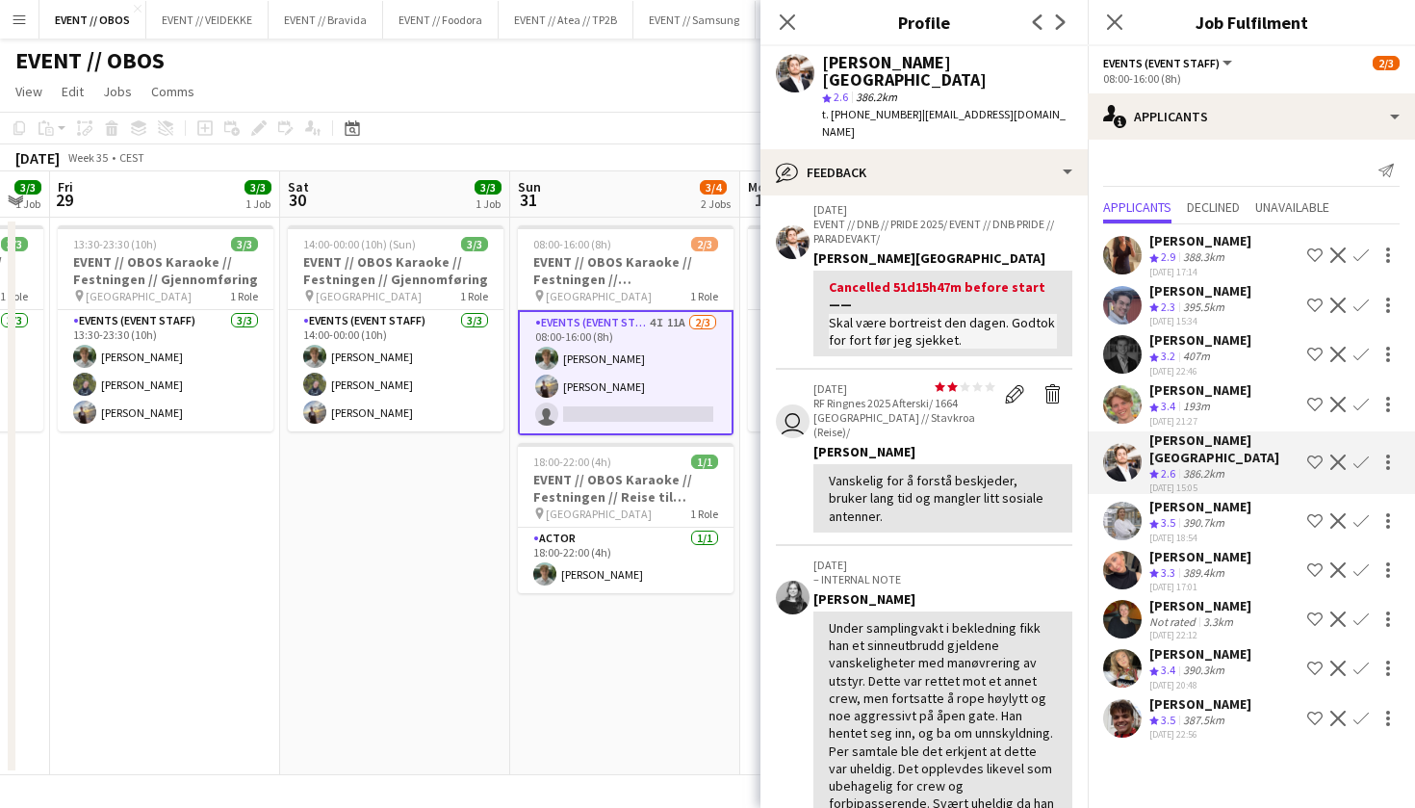
scroll to position [558, 0]
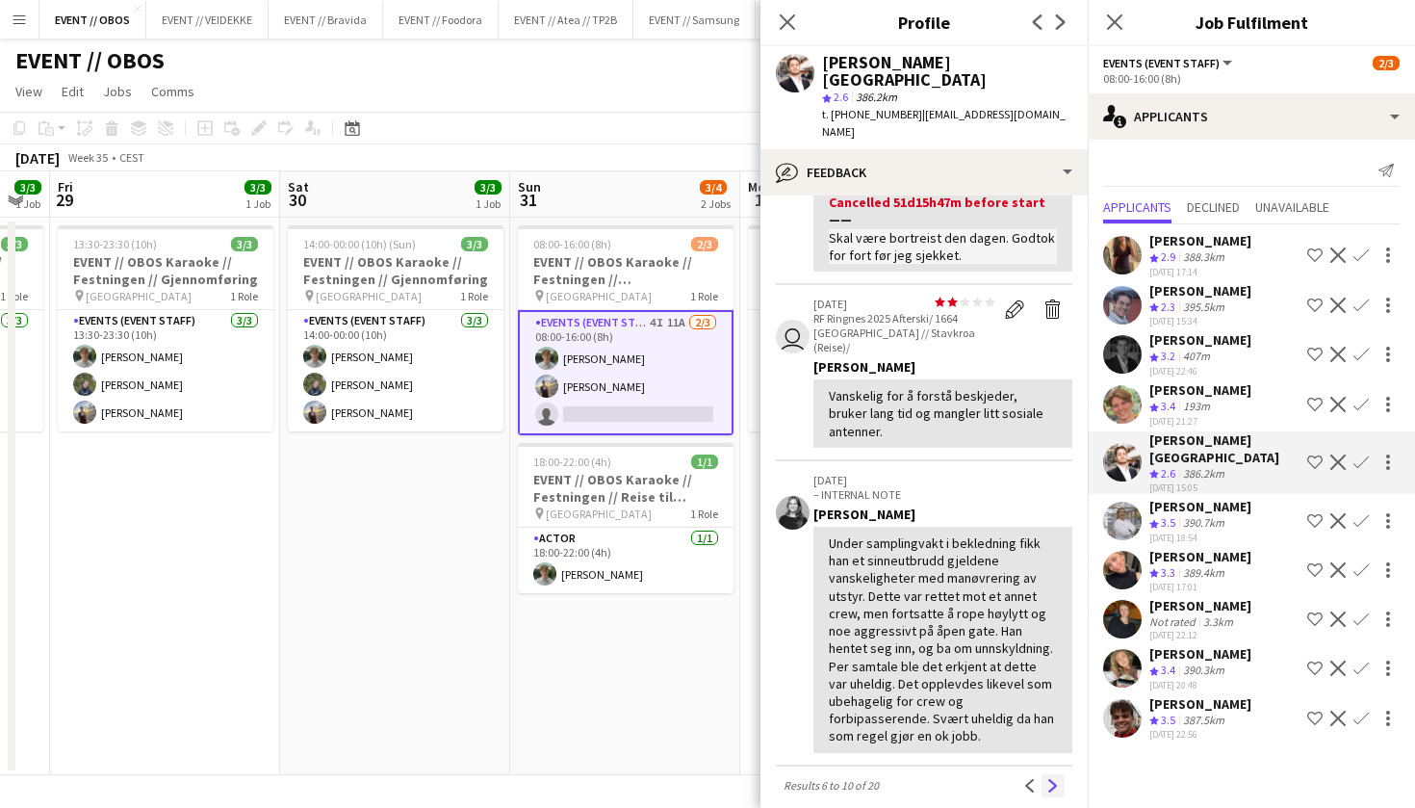
click at [1045, 774] on button "Next" at bounding box center [1053, 785] width 23 height 23
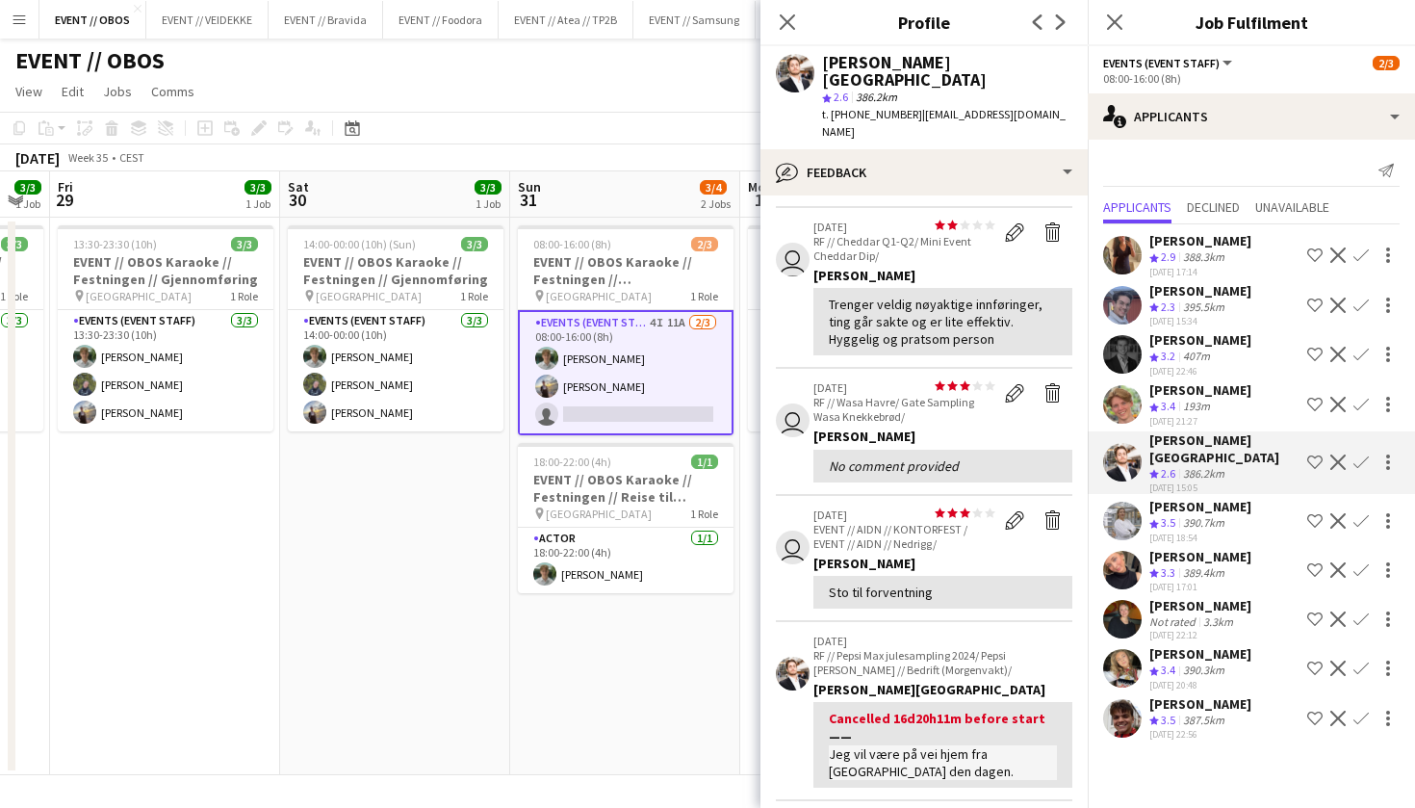
scroll to position [272, 0]
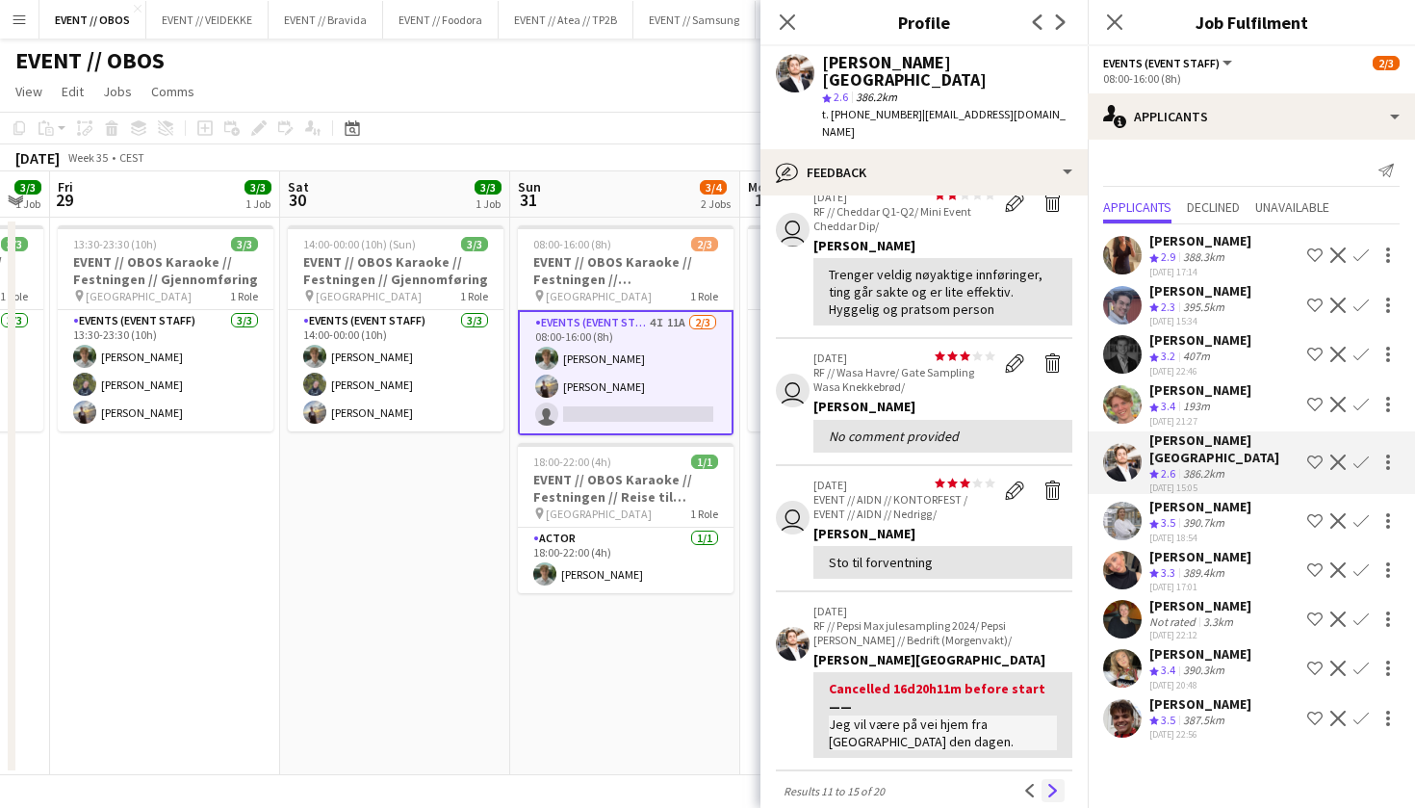
click at [1056, 784] on app-icon "Next" at bounding box center [1053, 790] width 13 height 13
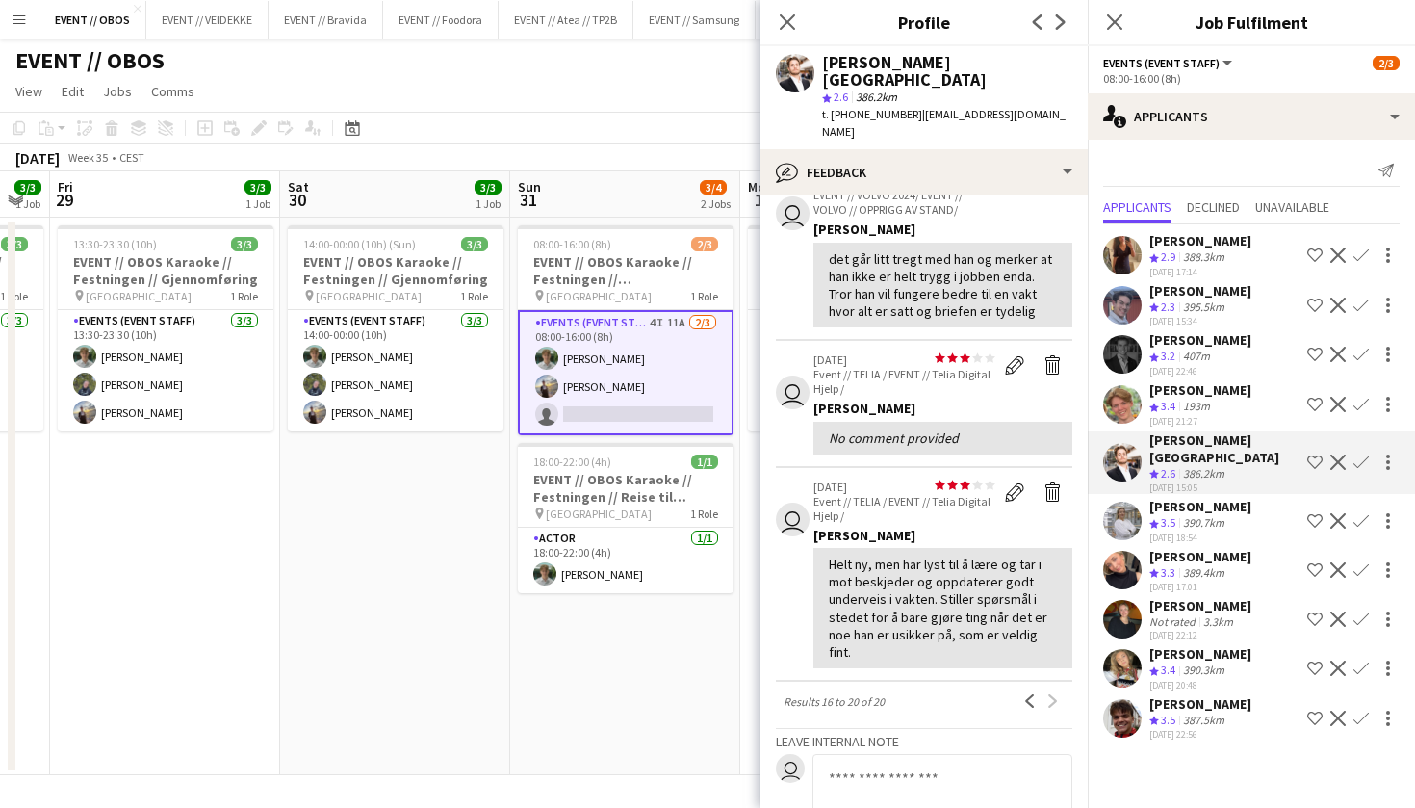
scroll to position [371, 0]
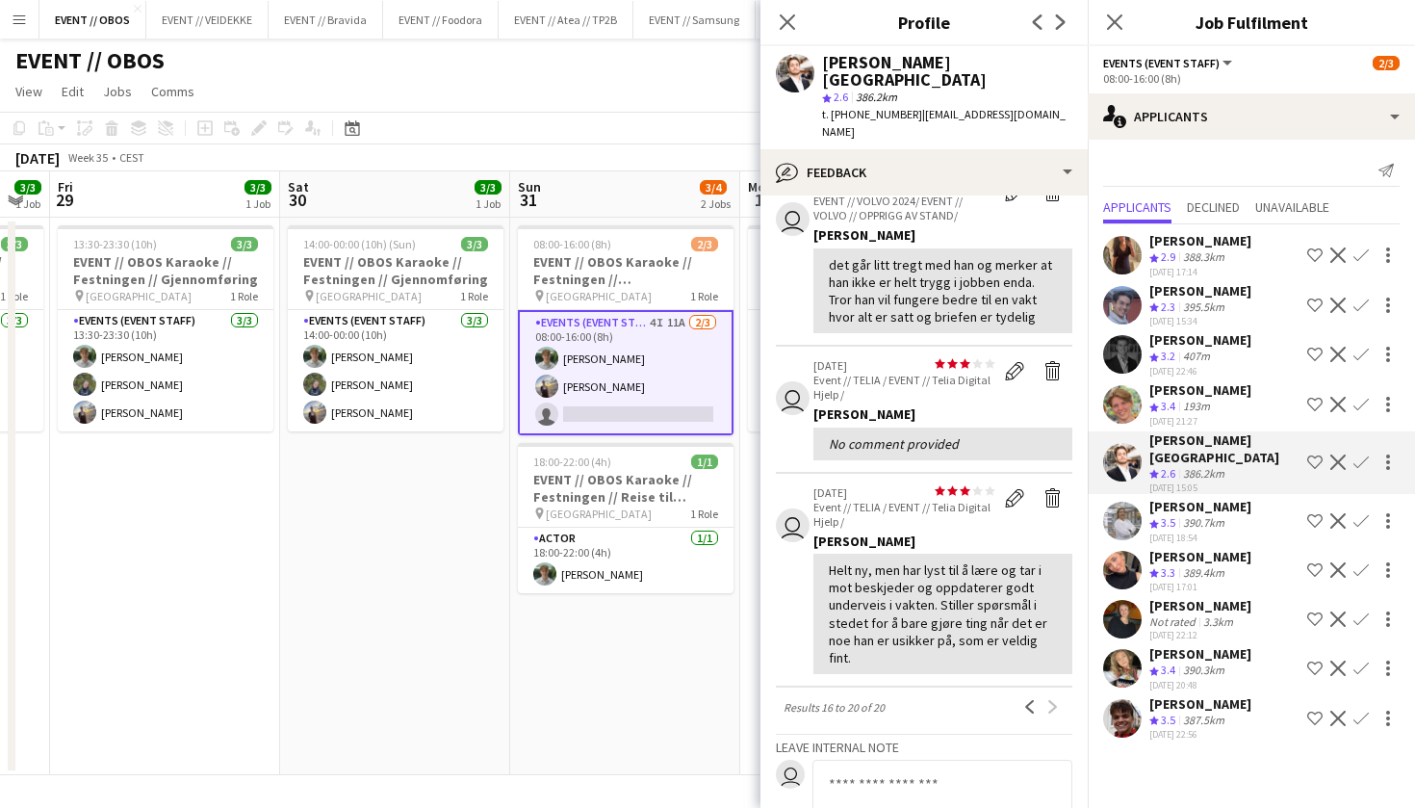
click at [1127, 507] on app-user-avatar at bounding box center [1122, 521] width 39 height 39
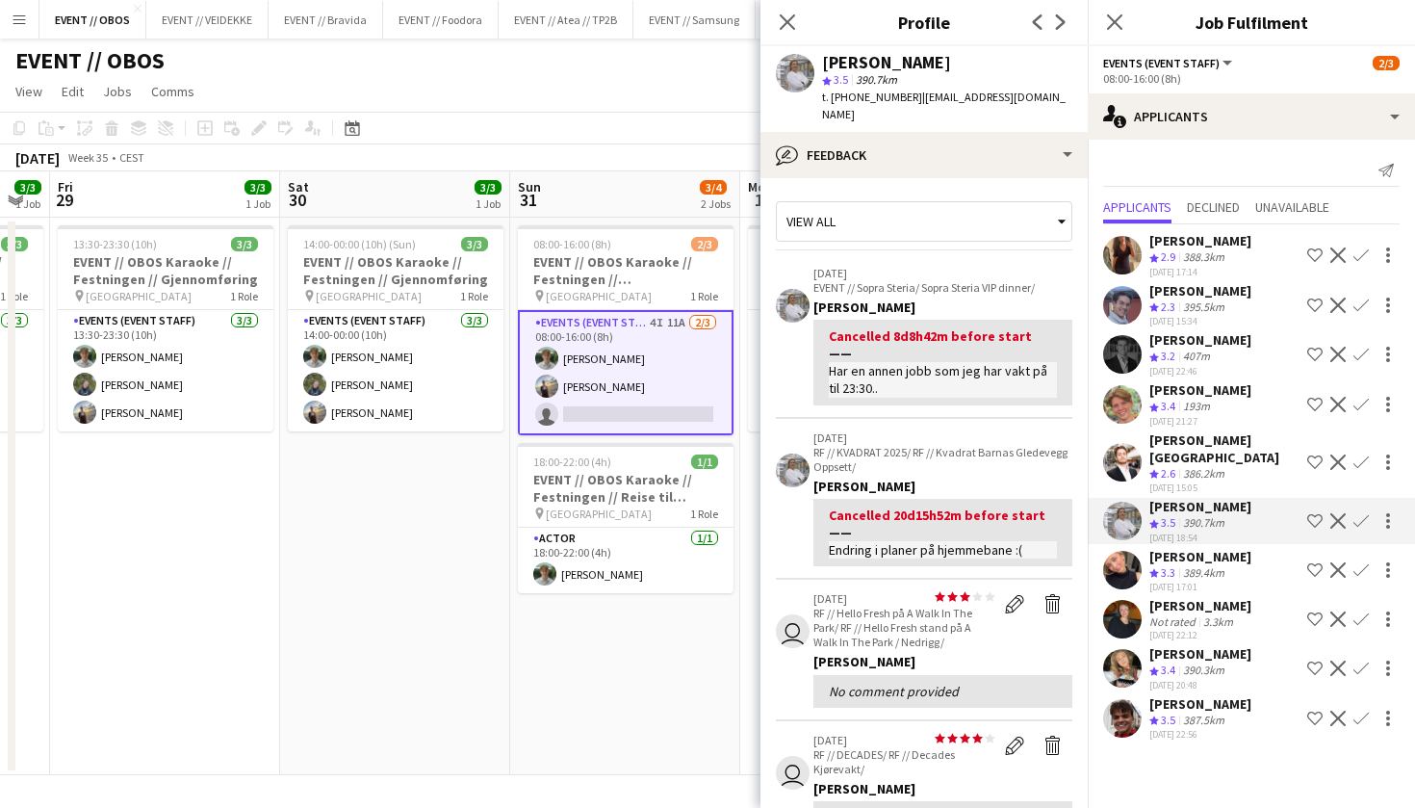
click at [1126, 558] on app-user-avatar at bounding box center [1122, 570] width 39 height 39
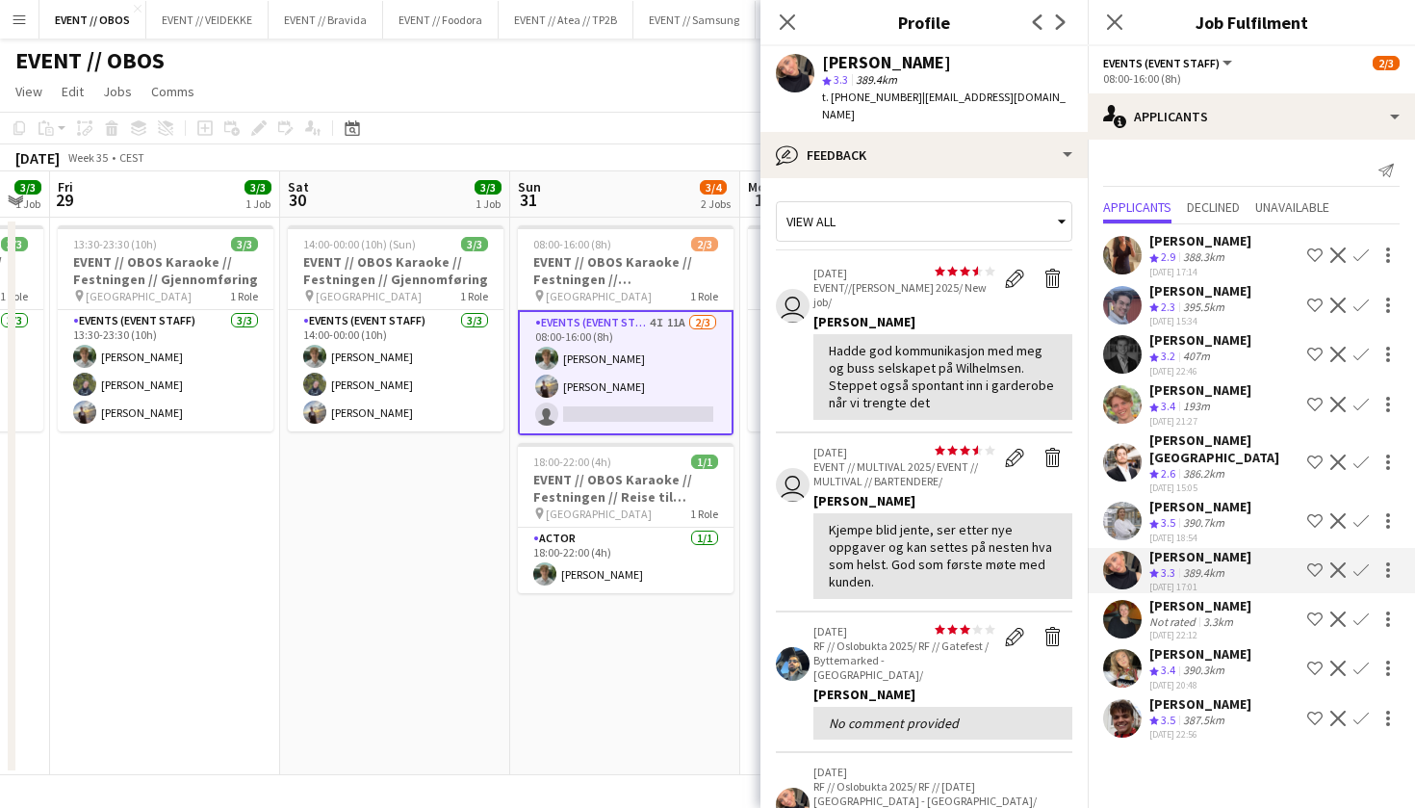
click at [1130, 600] on app-user-avatar at bounding box center [1122, 619] width 39 height 39
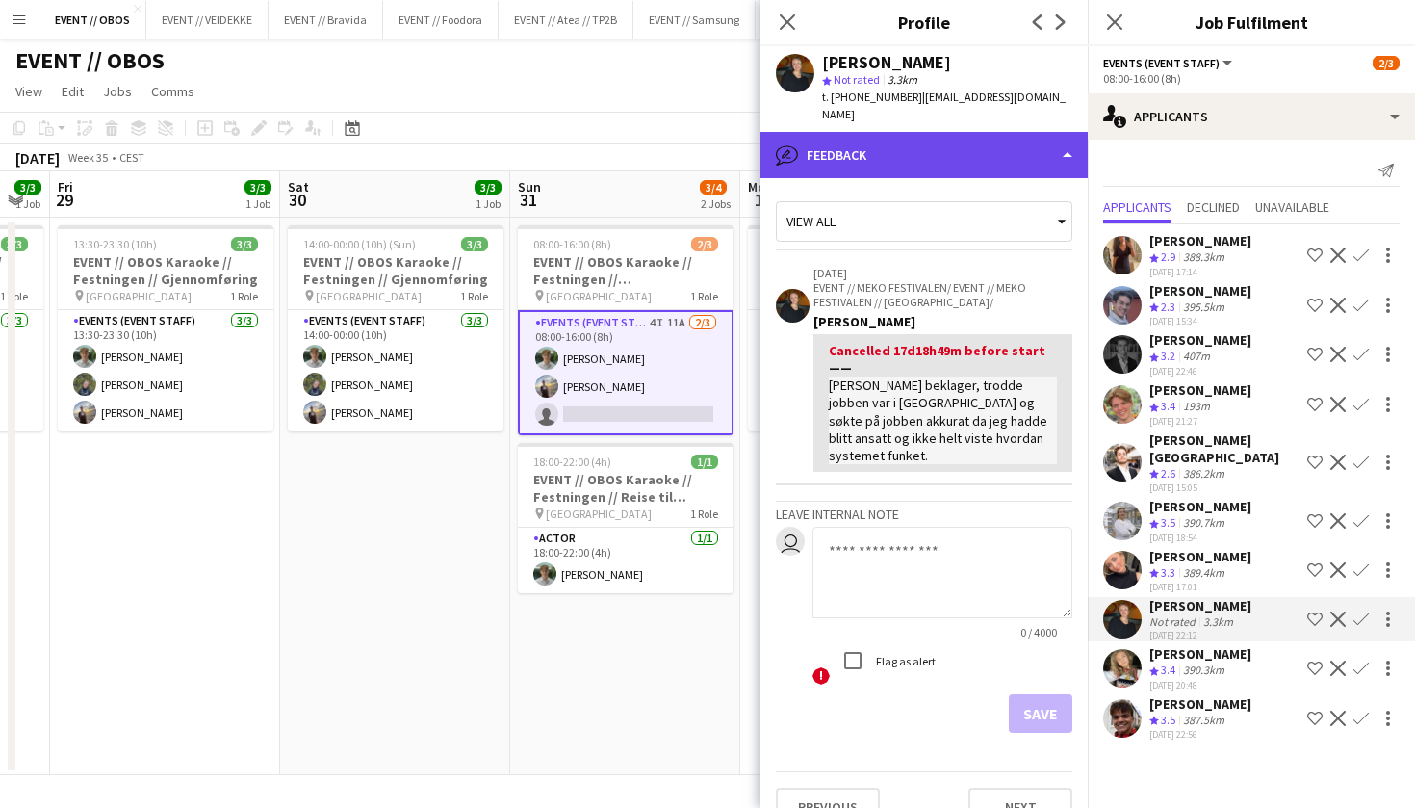
click at [872, 141] on div "bubble-pencil Feedback" at bounding box center [924, 155] width 327 height 46
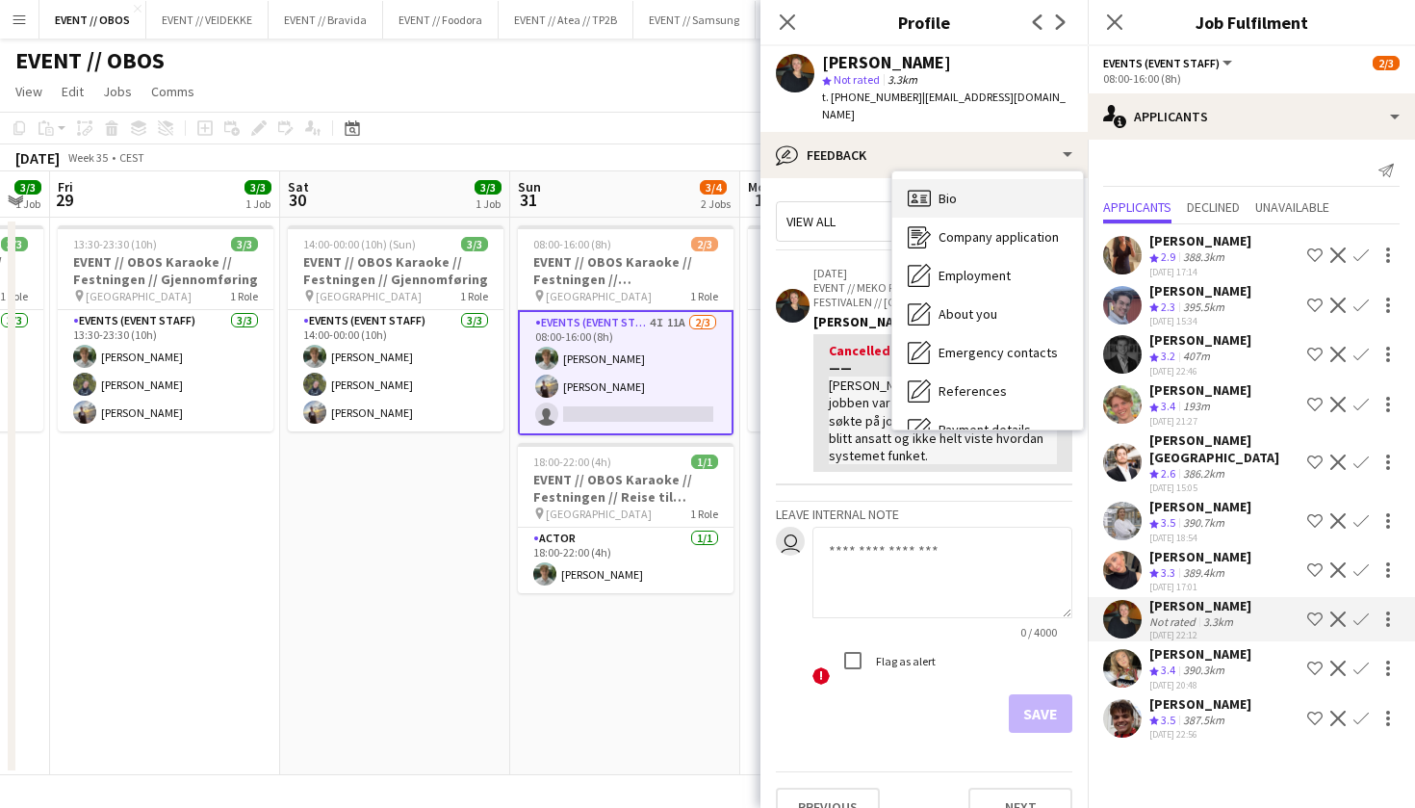
click at [934, 189] on div "Bio Bio" at bounding box center [988, 198] width 191 height 39
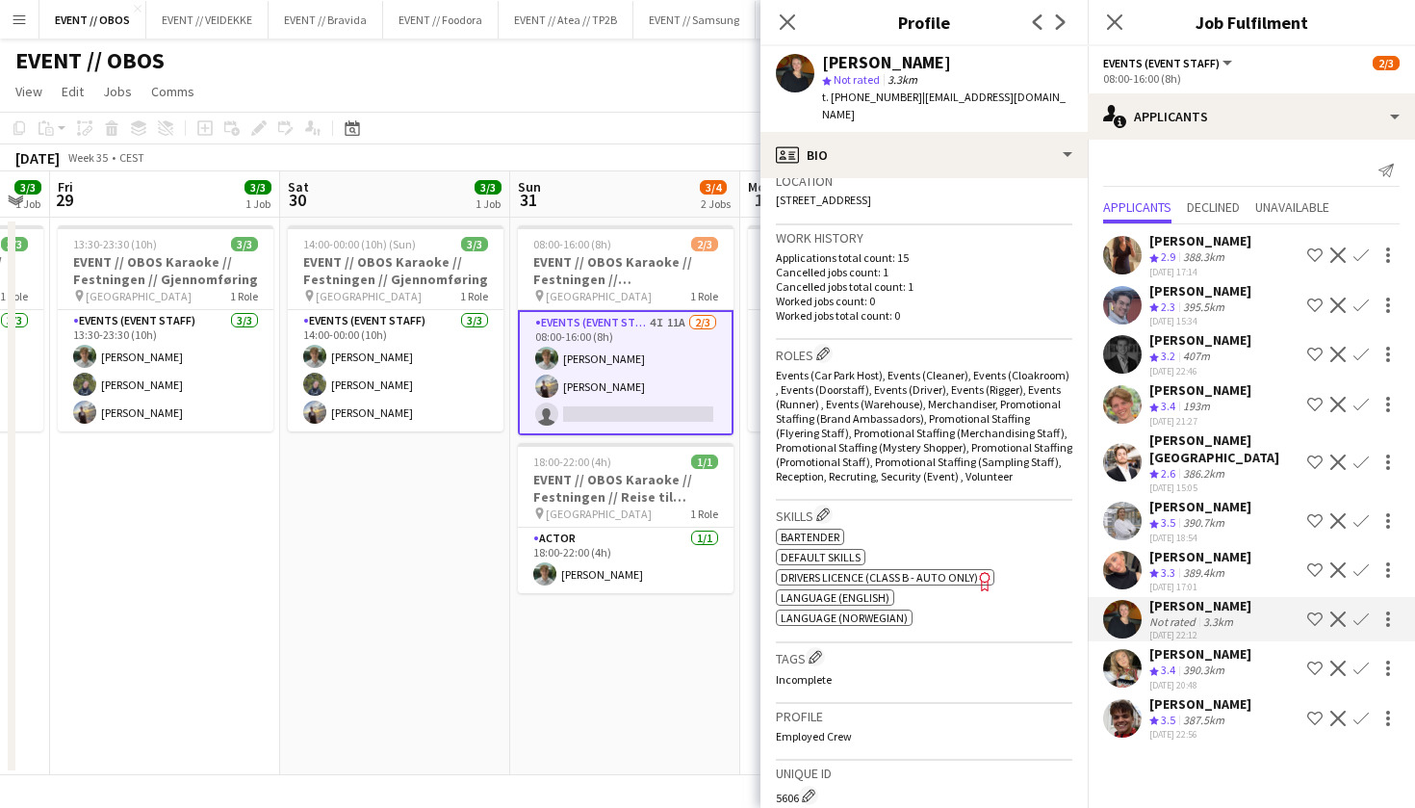
scroll to position [431, 0]
click at [1138, 704] on app-user-avatar at bounding box center [1122, 718] width 39 height 39
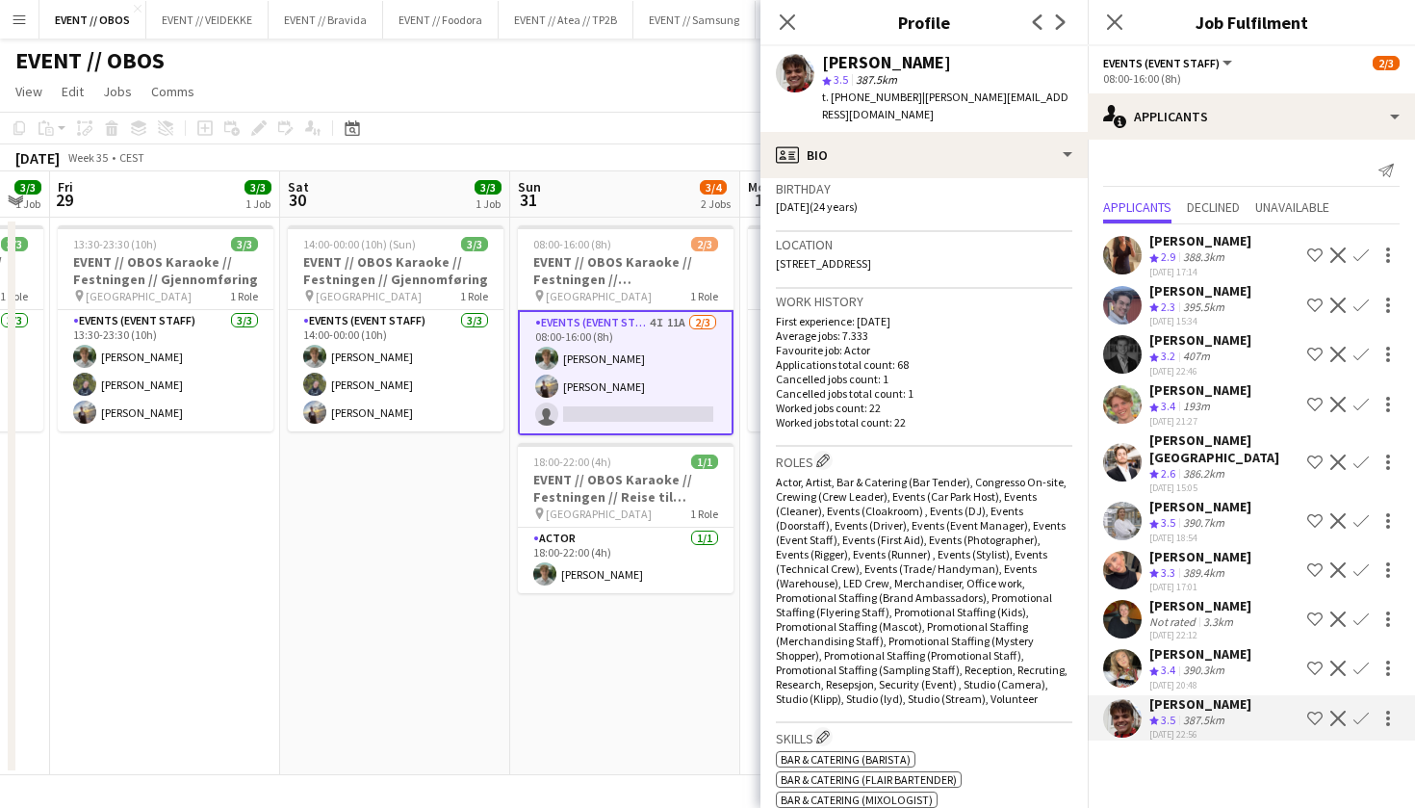
scroll to position [201, 0]
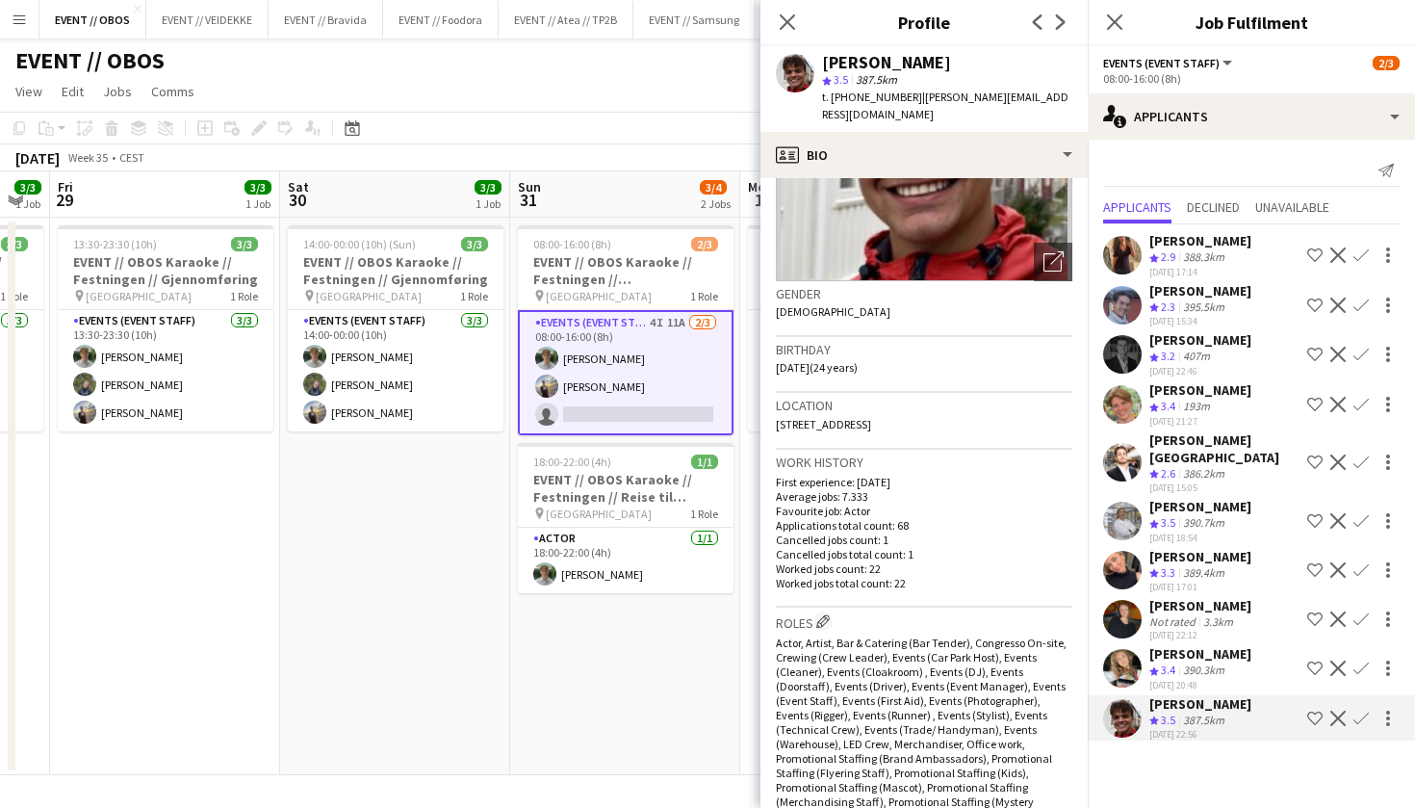
click at [703, 57] on div "EVENT // OBOS user" at bounding box center [707, 57] width 1415 height 37
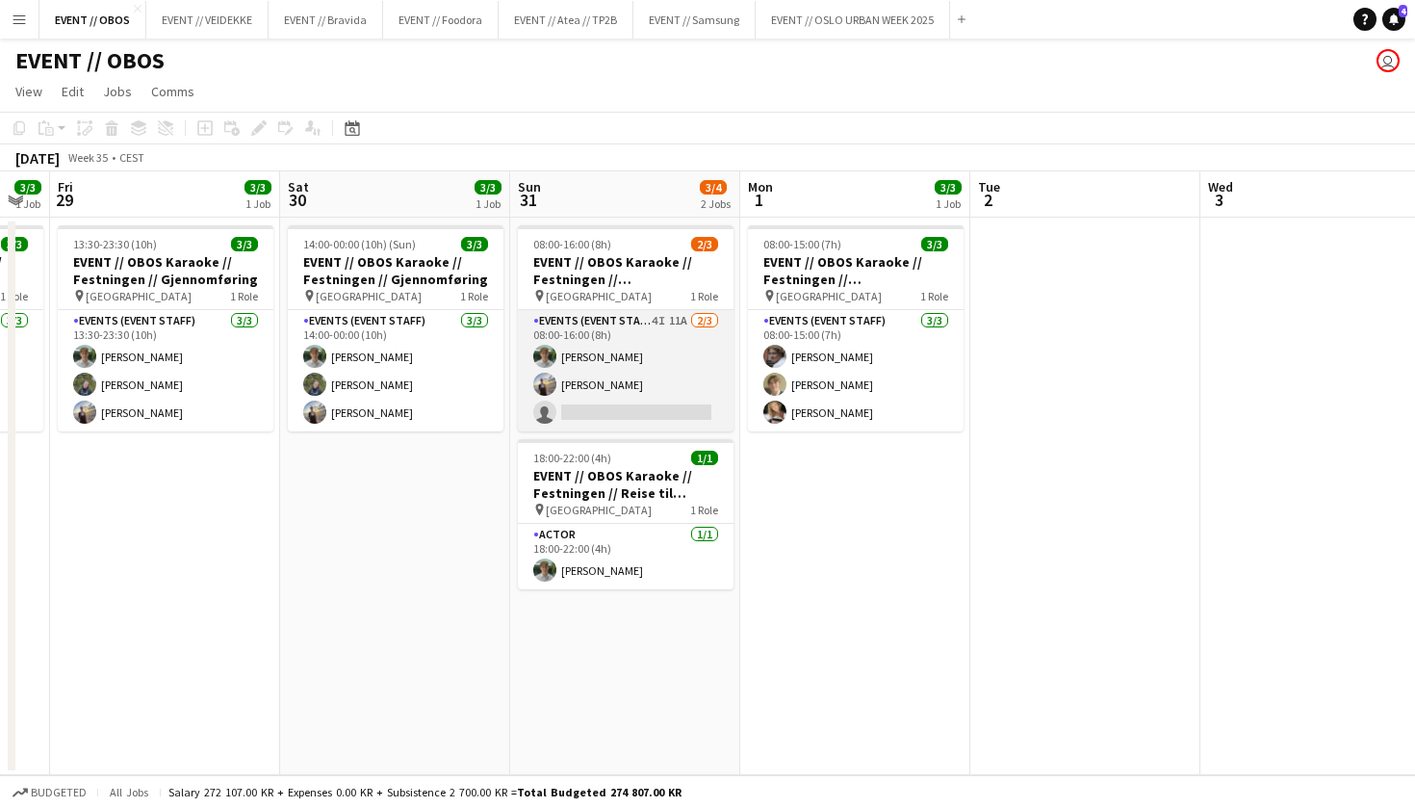
click at [528, 359] on app-card-role "Events (Event Staff) 4I 11A [DATE] 08:00-16:00 (8h) [PERSON_NAME] [PERSON_NAME]…" at bounding box center [626, 370] width 216 height 121
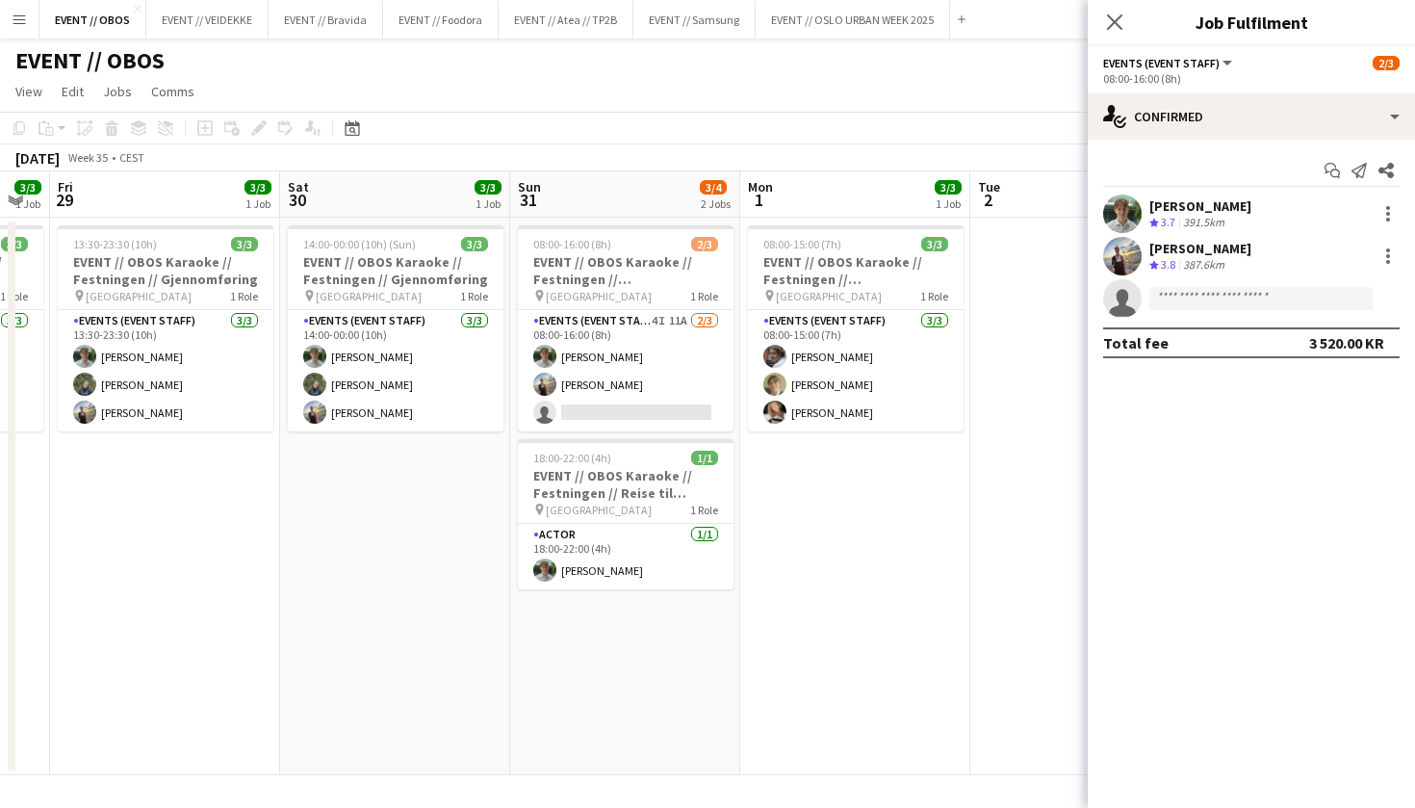
click at [813, 743] on app-date-cell "08:00-15:00 (7h) 3/3 EVENT // OBOS Karaoke // Festningen // Tilbakelevering pin…" at bounding box center [855, 496] width 230 height 557
